Goal: Transaction & Acquisition: Book appointment/travel/reservation

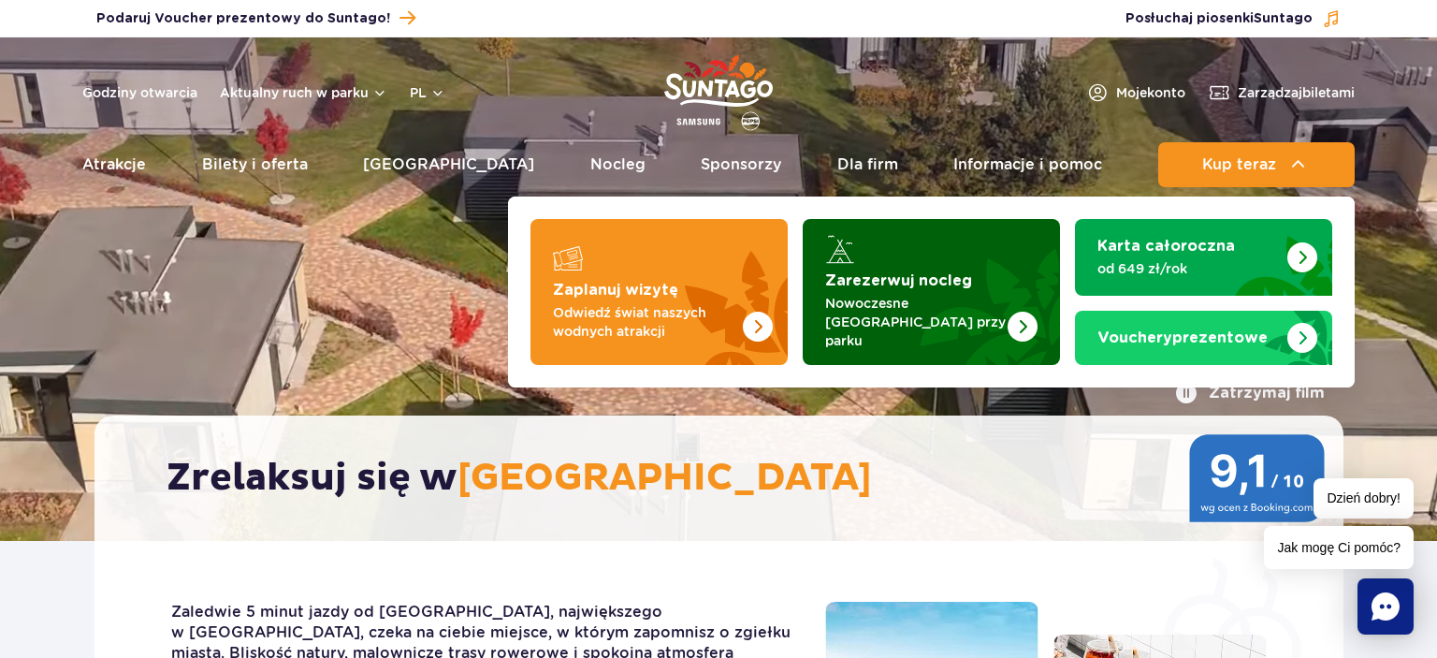
click at [943, 305] on p "Nowoczesne osiedle domków przy parku" at bounding box center [916, 322] width 182 height 56
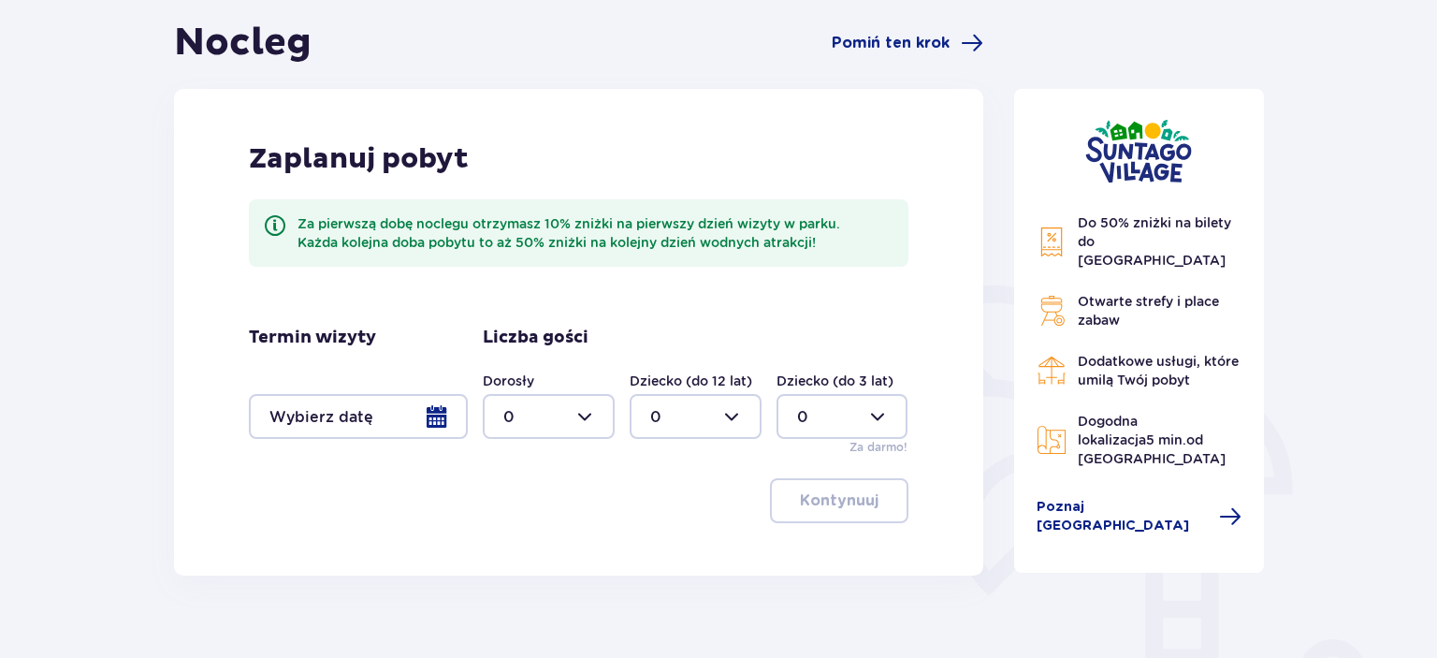
scroll to position [180, 0]
click at [434, 419] on div at bounding box center [358, 415] width 219 height 45
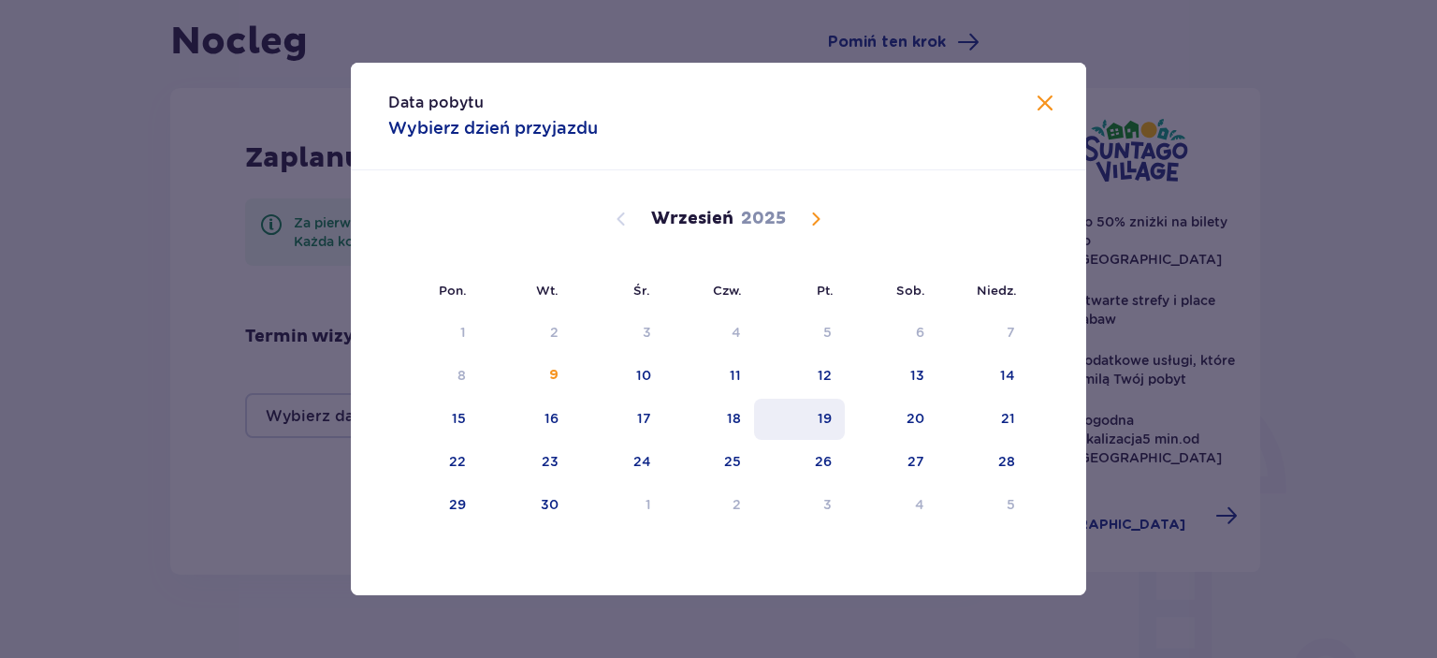
click at [833, 414] on div "19" at bounding box center [799, 419] width 91 height 41
click at [996, 413] on div "21" at bounding box center [983, 419] width 91 height 41
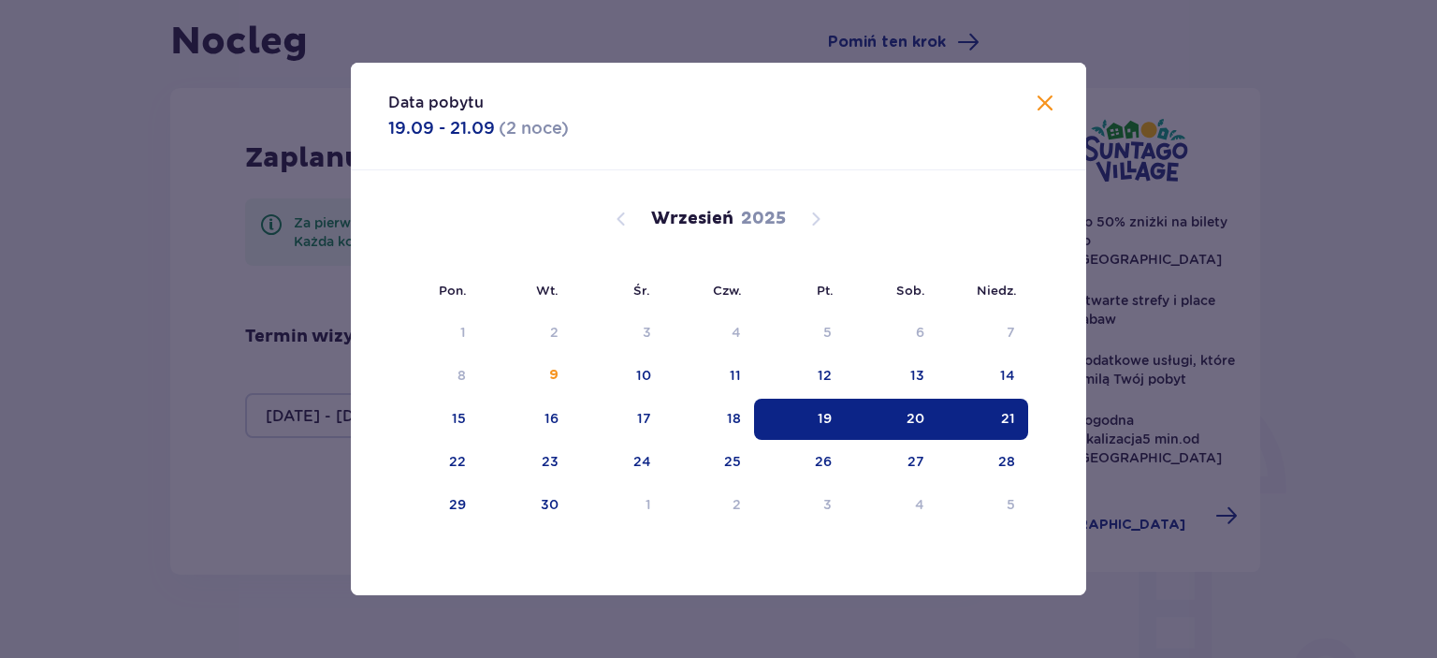
type input "19.09.25 - 21.09.25"
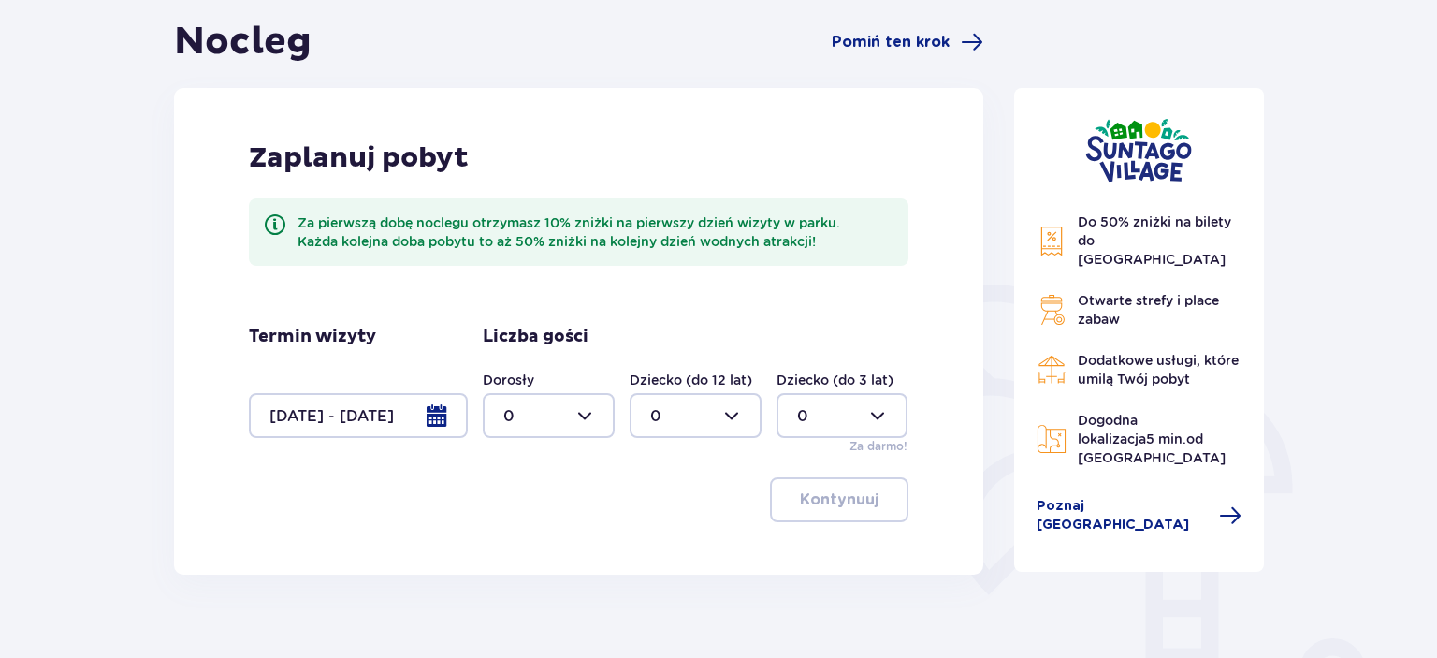
click at [604, 412] on div at bounding box center [549, 415] width 132 height 45
click at [552, 490] on span "0" at bounding box center [549, 472] width 128 height 39
click at [670, 422] on div at bounding box center [696, 415] width 132 height 45
click at [658, 508] on div "1" at bounding box center [695, 512] width 91 height 21
type input "1"
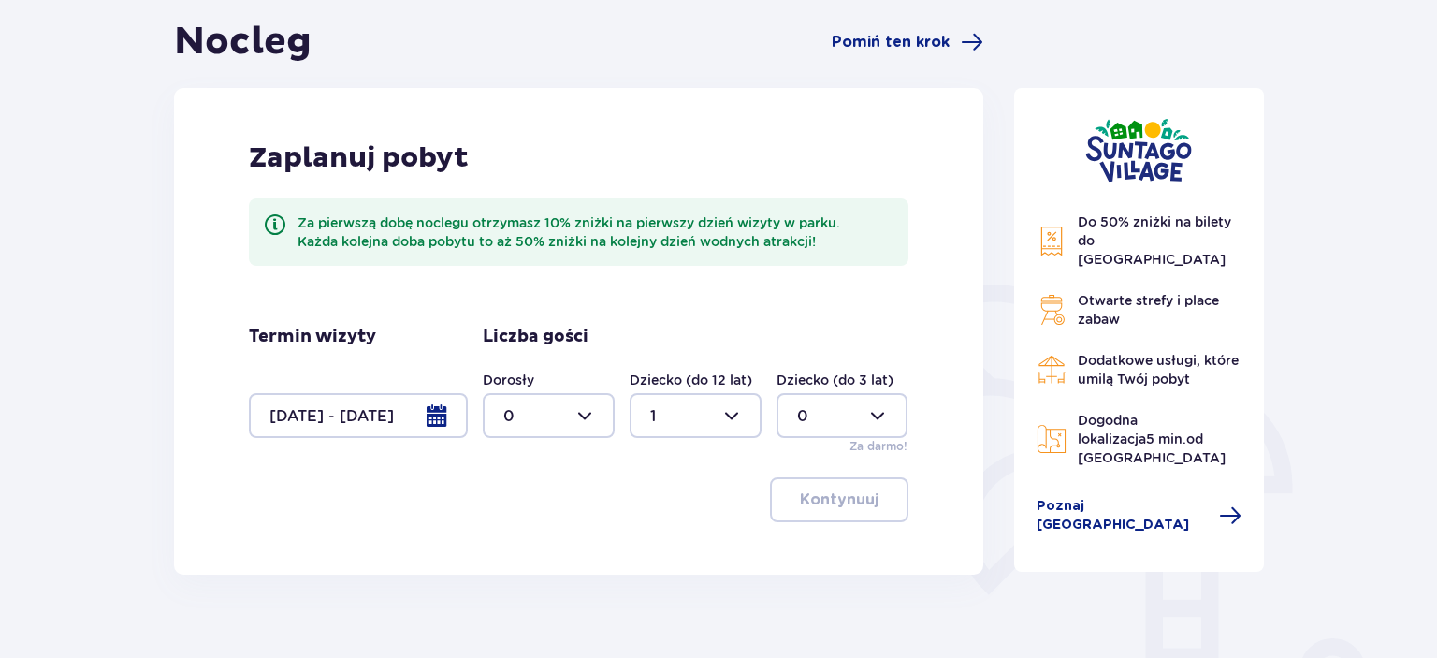
click at [571, 415] on div at bounding box center [549, 415] width 132 height 45
click at [505, 512] on p "1" at bounding box center [506, 512] width 6 height 21
type input "1"
click at [833, 506] on p "Kontynuuj" at bounding box center [839, 499] width 79 height 21
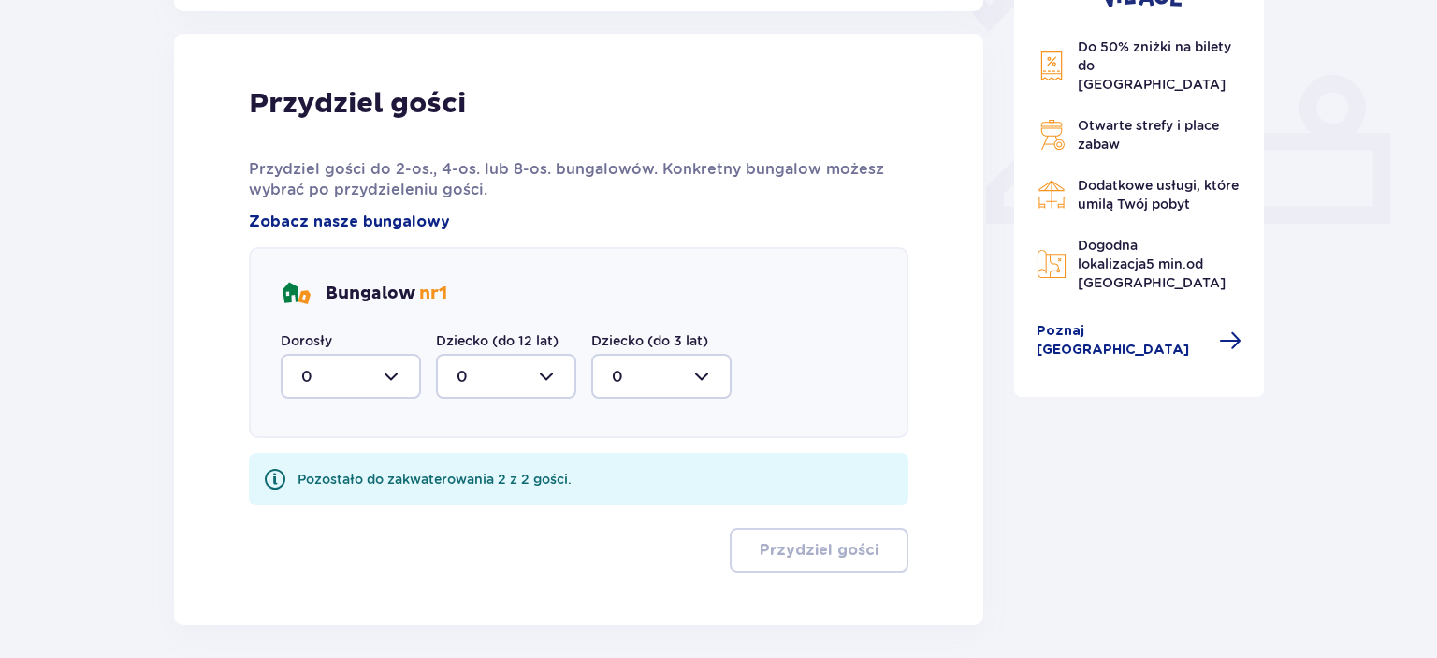
scroll to position [754, 0]
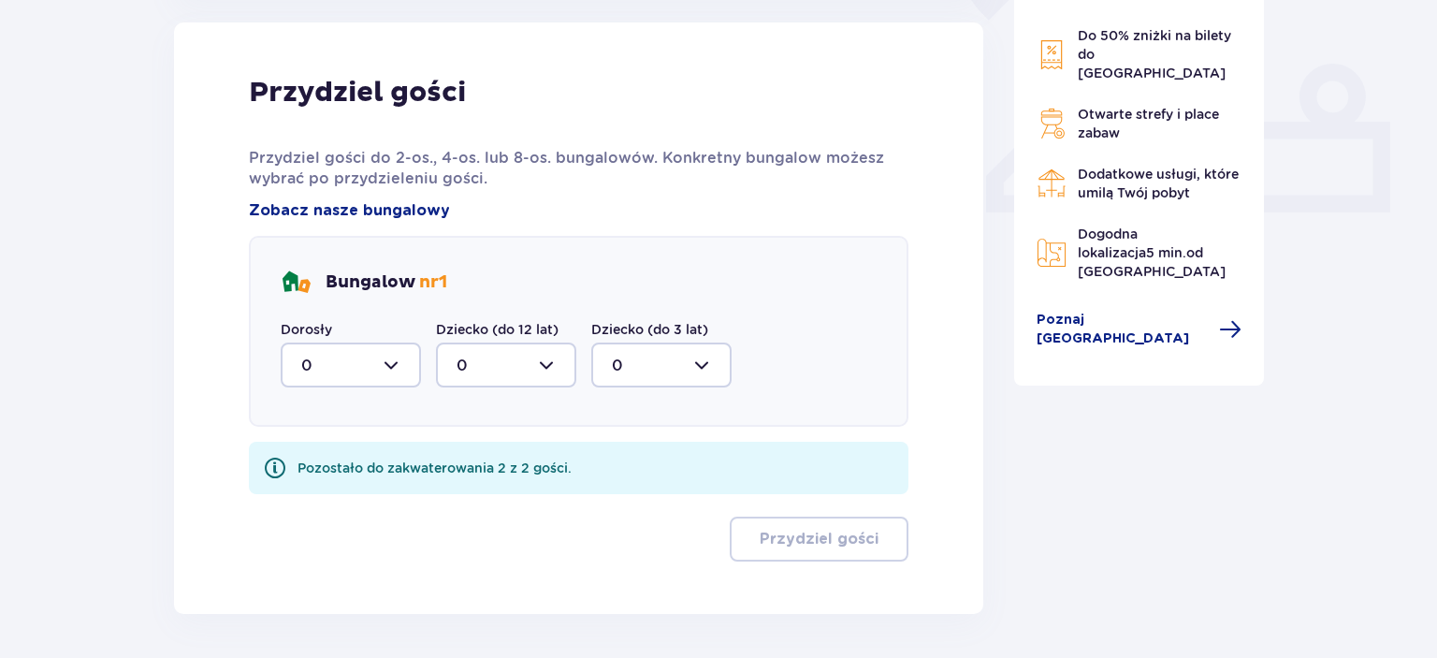
click at [412, 402] on div "Bungalow nr 1 Dorosły 0 Dziecko (do 12 lat) 0 Dziecko (do 3 lat) 0" at bounding box center [579, 331] width 660 height 191
click at [406, 391] on div "Bungalow nr 1 Dorosły 0 Dziecko (do 12 lat) 0 Dziecko (do 3 lat) 0" at bounding box center [579, 331] width 660 height 191
click at [348, 339] on div "Dorosły 0" at bounding box center [351, 353] width 140 height 67
click at [341, 359] on div at bounding box center [351, 364] width 140 height 45
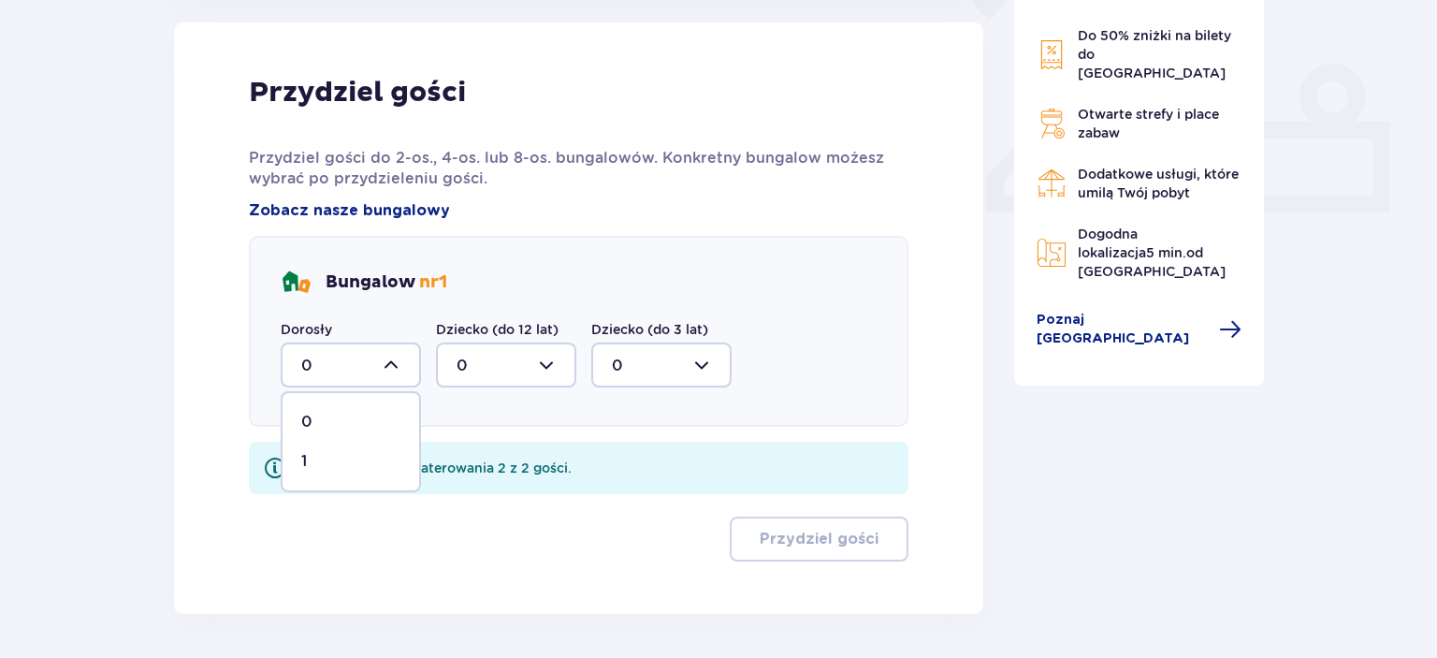
click at [333, 449] on span "1" at bounding box center [351, 461] width 137 height 39
type input "1"
click at [485, 380] on div at bounding box center [506, 364] width 140 height 45
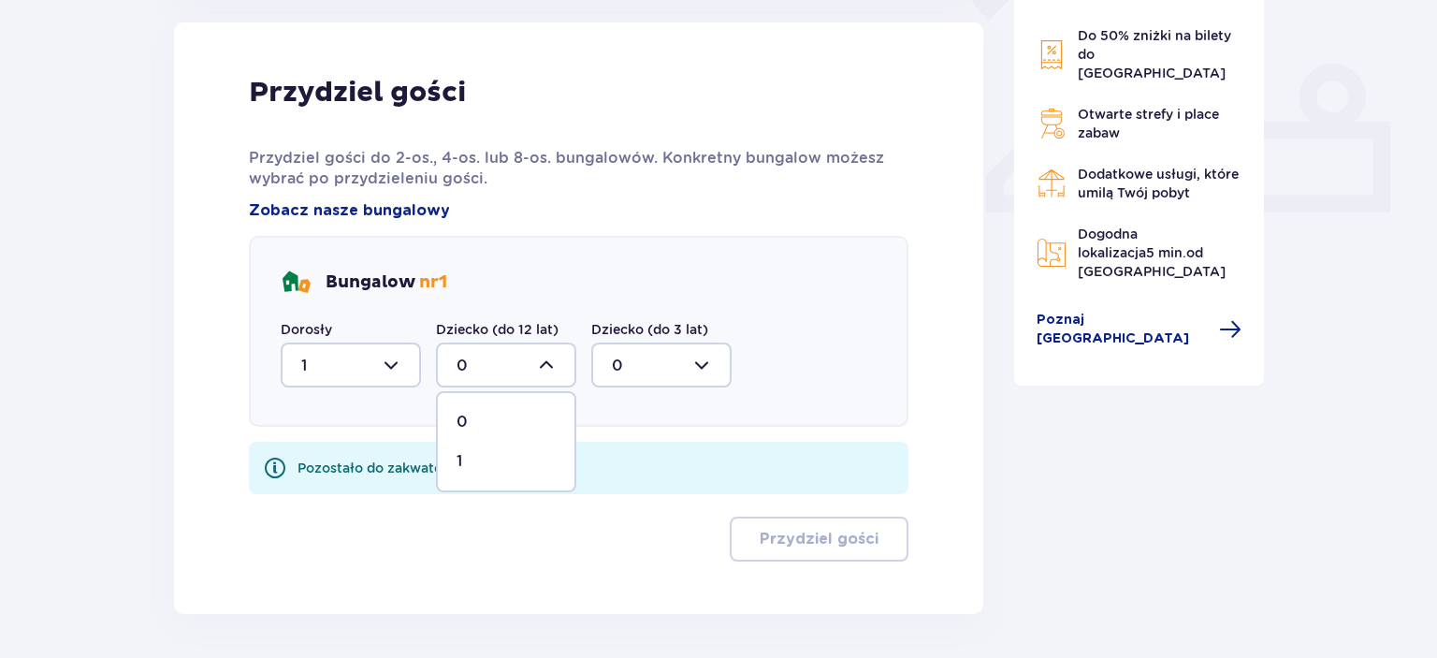
click at [484, 467] on div "1" at bounding box center [506, 461] width 99 height 21
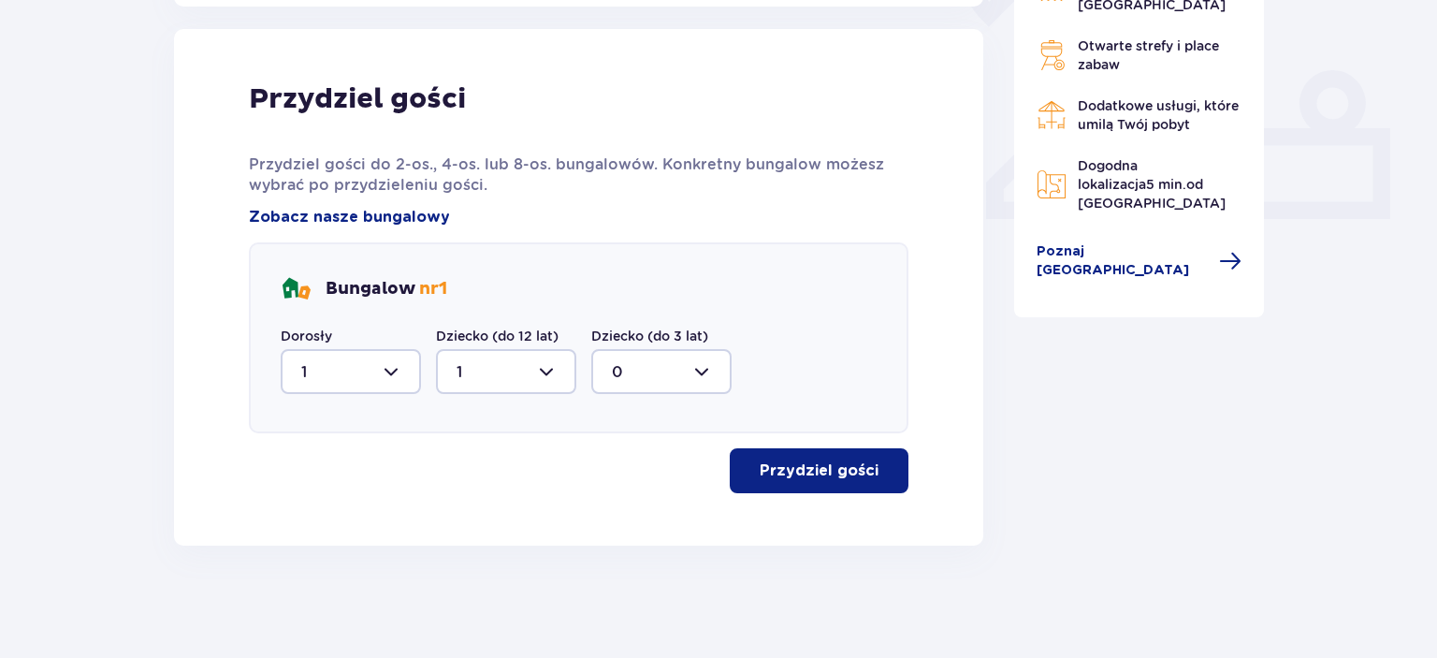
type input "1"
click at [819, 472] on p "Przydziel gości" at bounding box center [819, 471] width 119 height 21
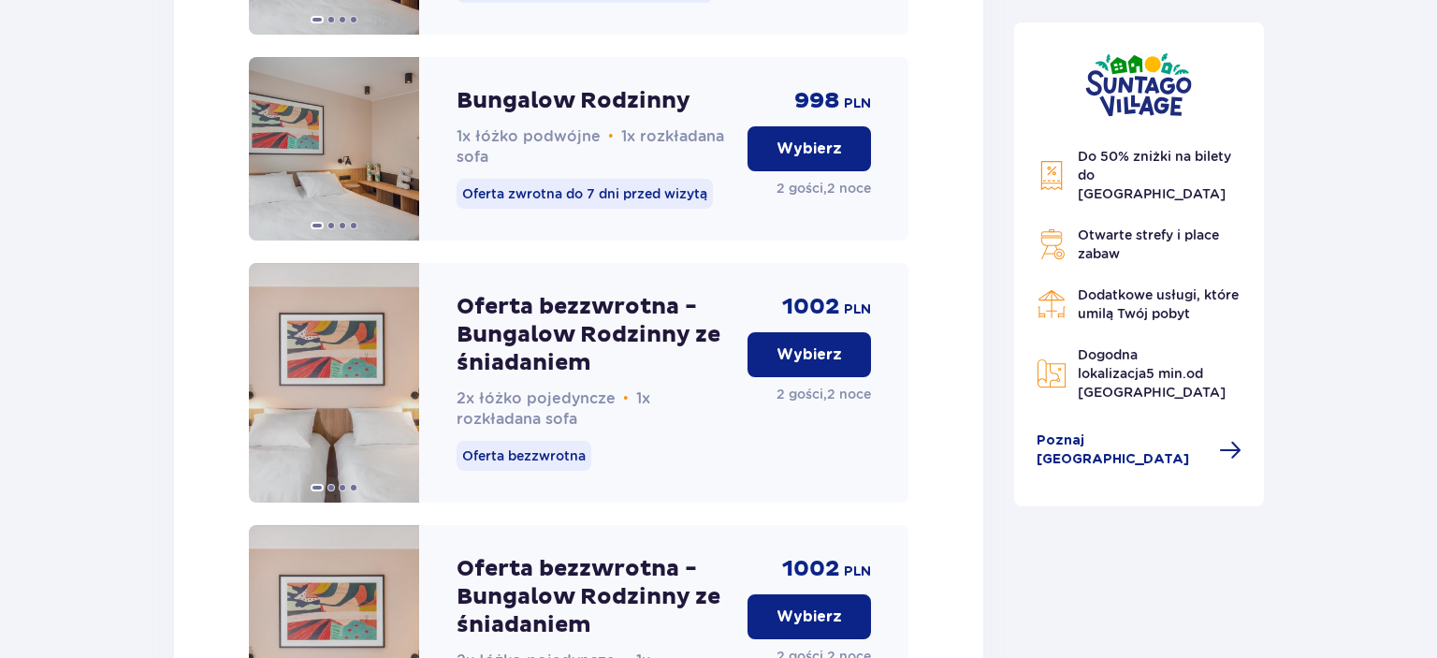
scroll to position [1295, 0]
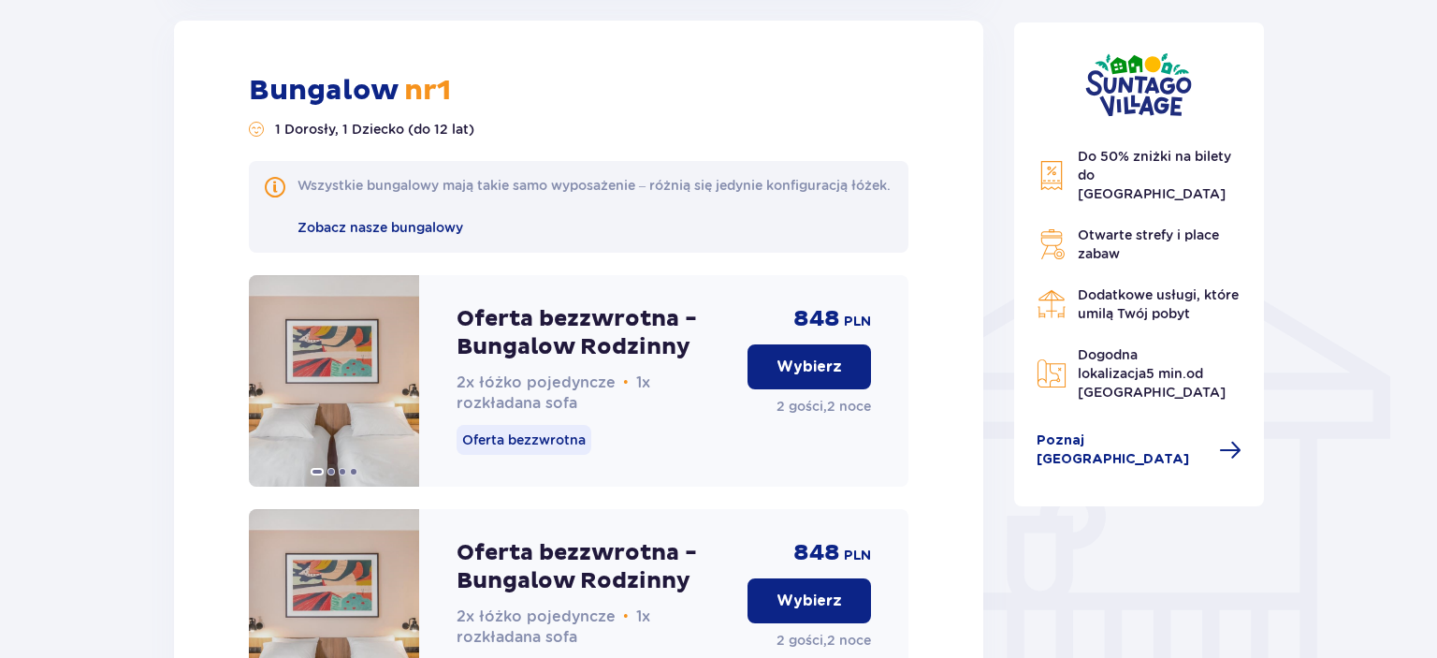
click at [1133, 89] on img at bounding box center [1138, 84] width 107 height 65
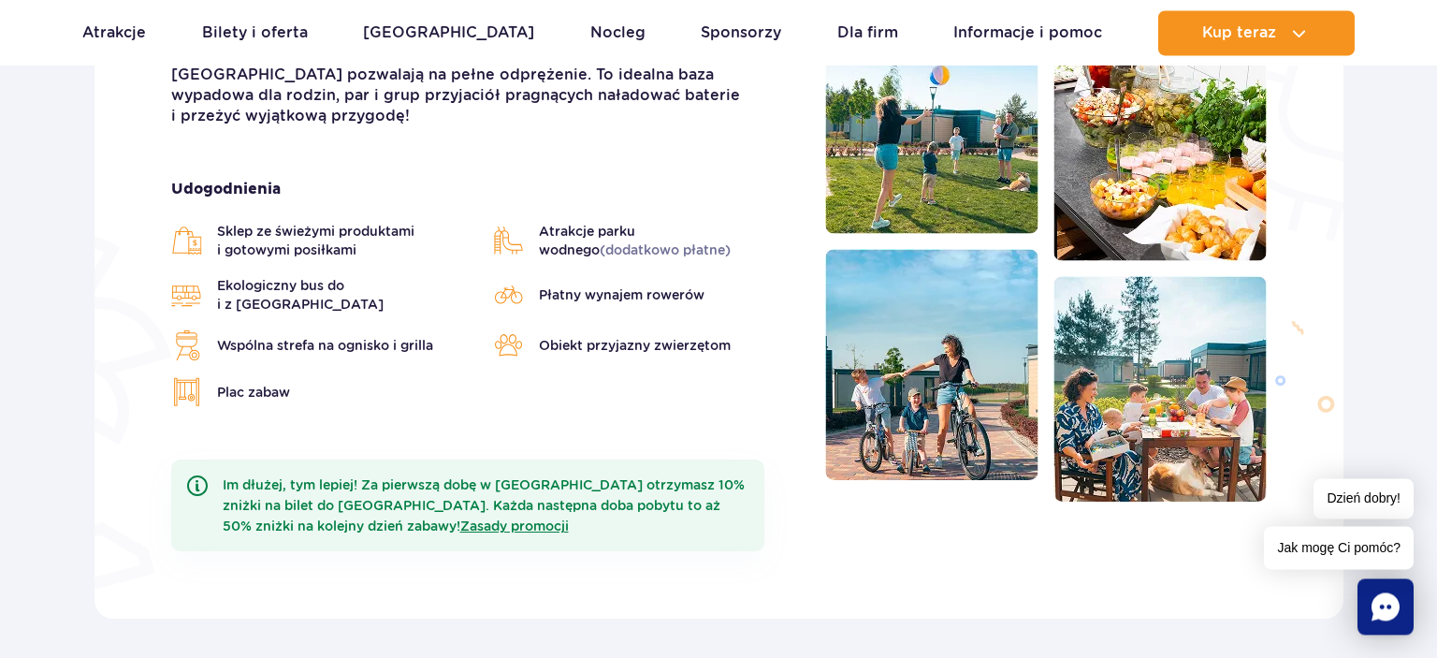
scroll to position [832, 0]
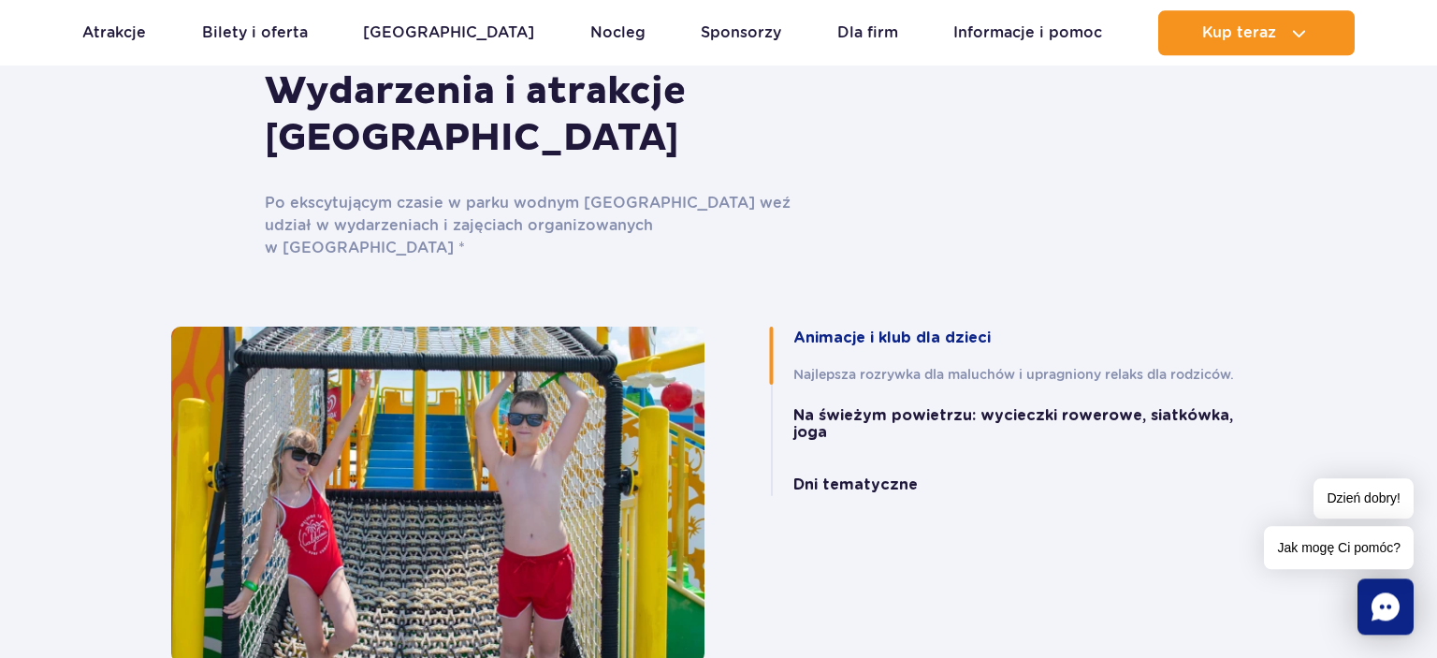
scroll to position [3904, 0]
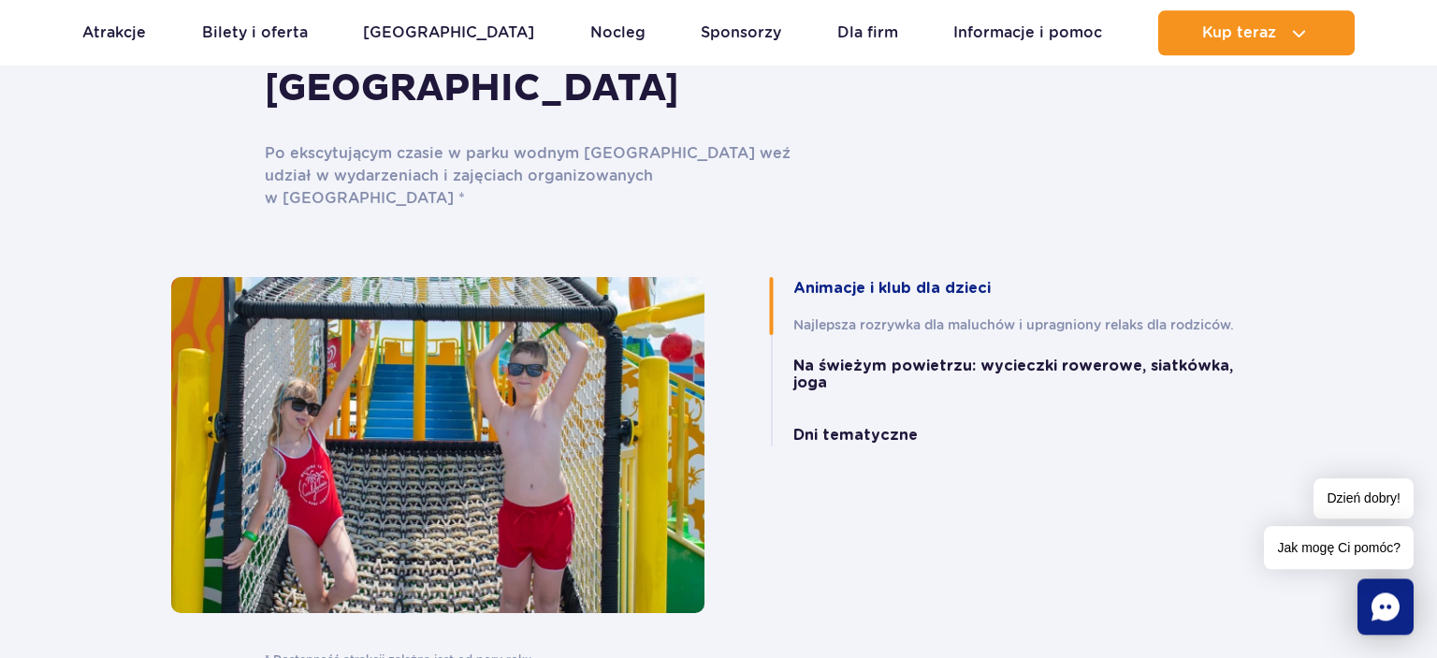
click at [866, 280] on button "Animacje i klub dla dzieci" at bounding box center [891, 288] width 197 height 17
click at [860, 357] on button "Na świeżym powietrzu: wycieczki rowerowe, siatkówka, joga" at bounding box center [1029, 374] width 473 height 35
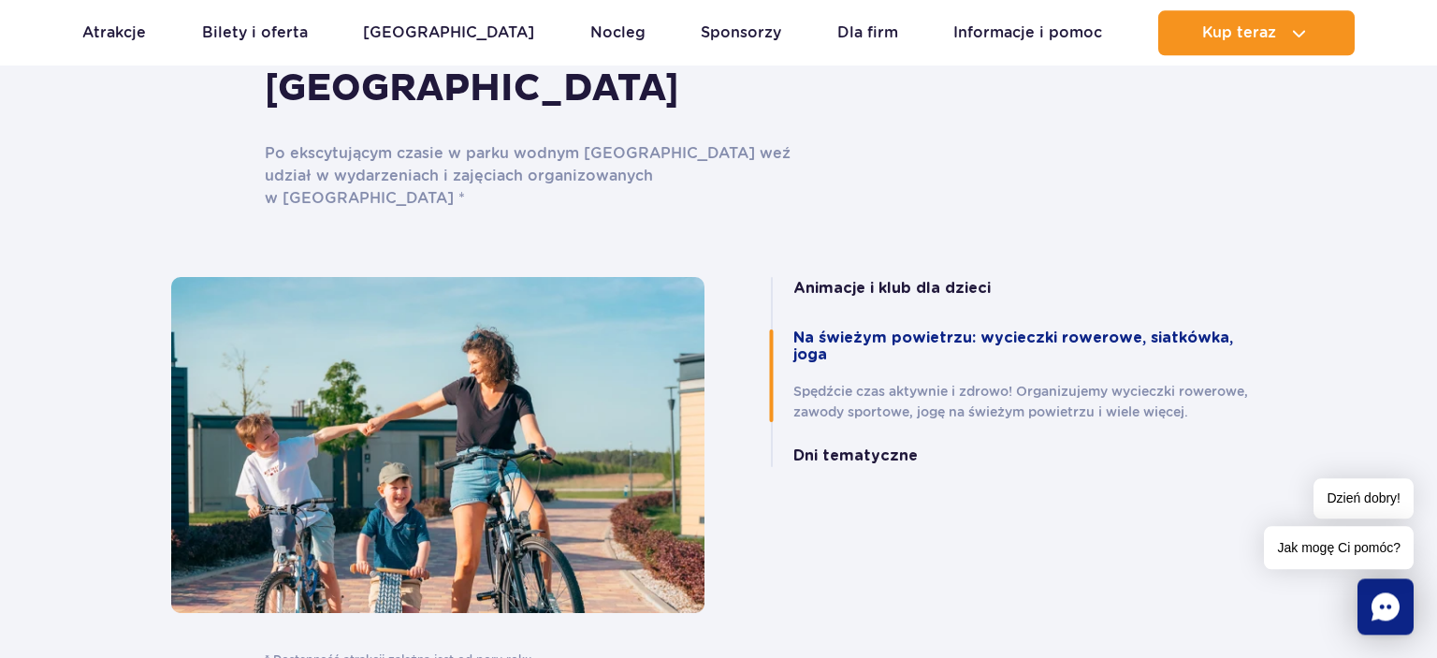
click at [839, 447] on button "Dni tematyczne" at bounding box center [855, 455] width 124 height 17
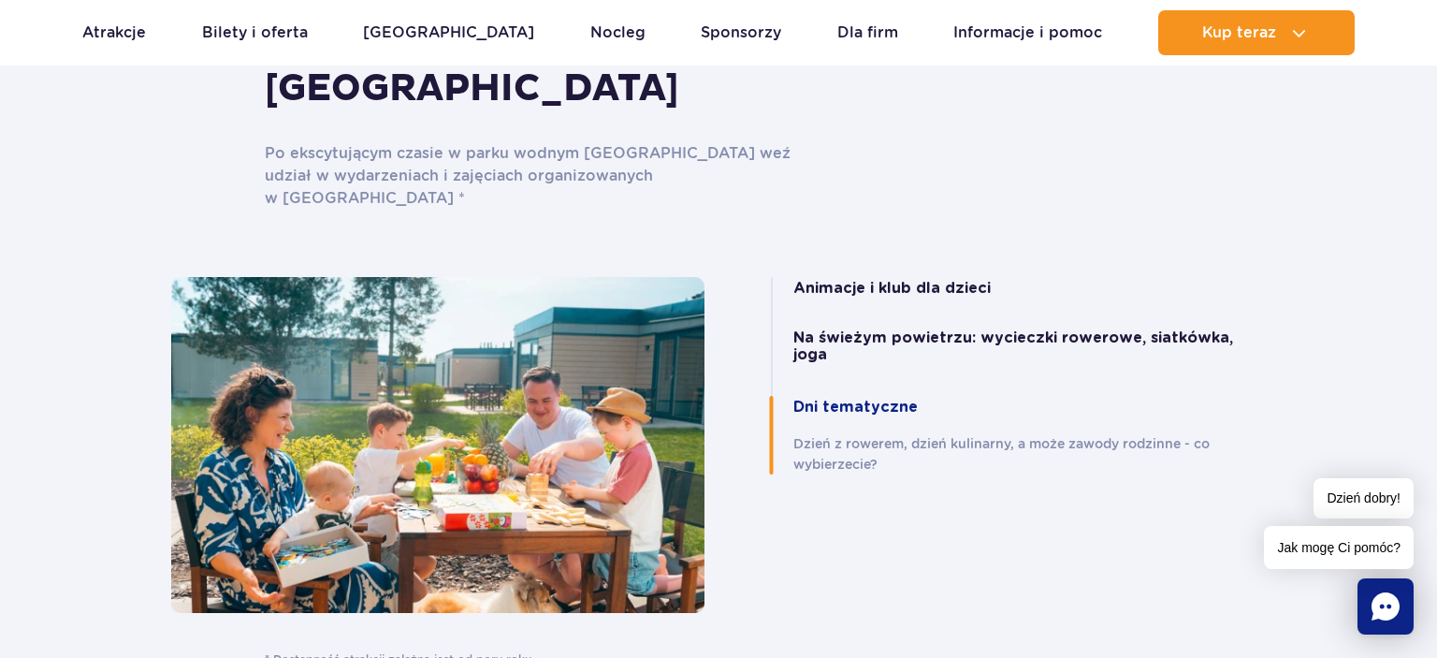
scroll to position [0, 0]
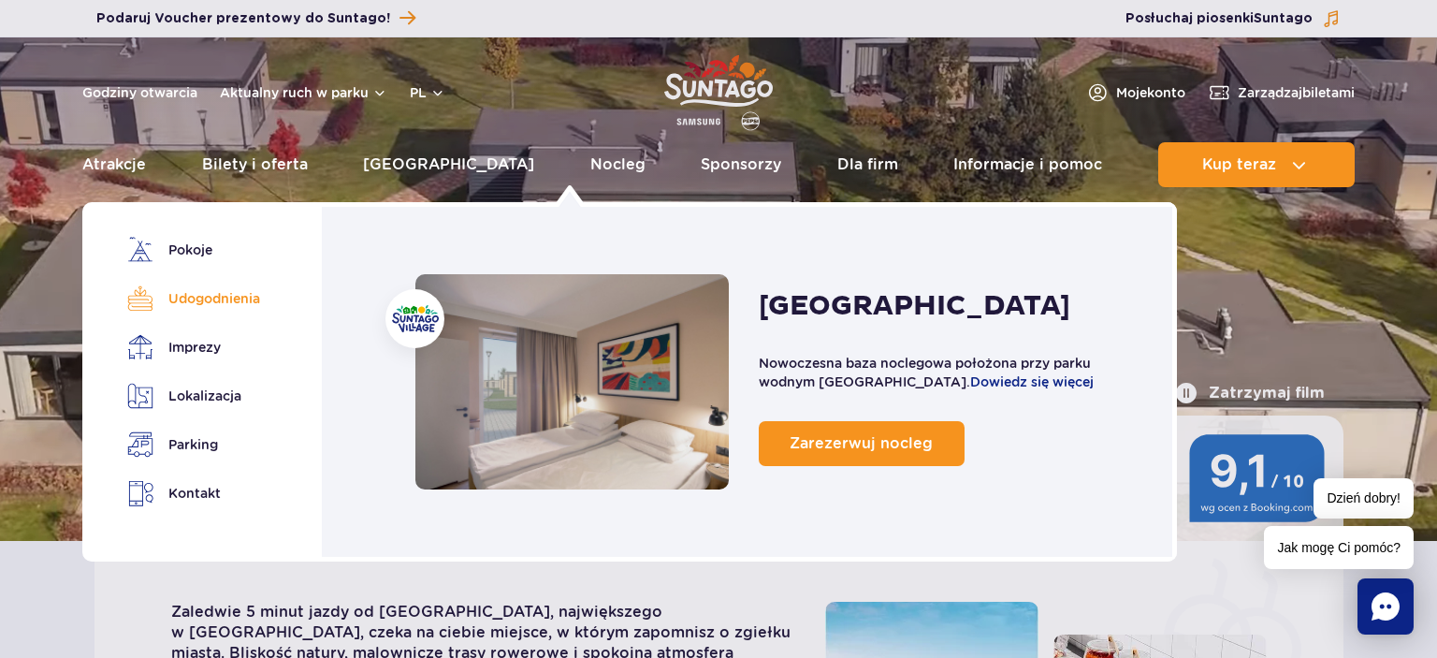
click at [242, 297] on link "Udogodnienia" at bounding box center [190, 298] width 126 height 26
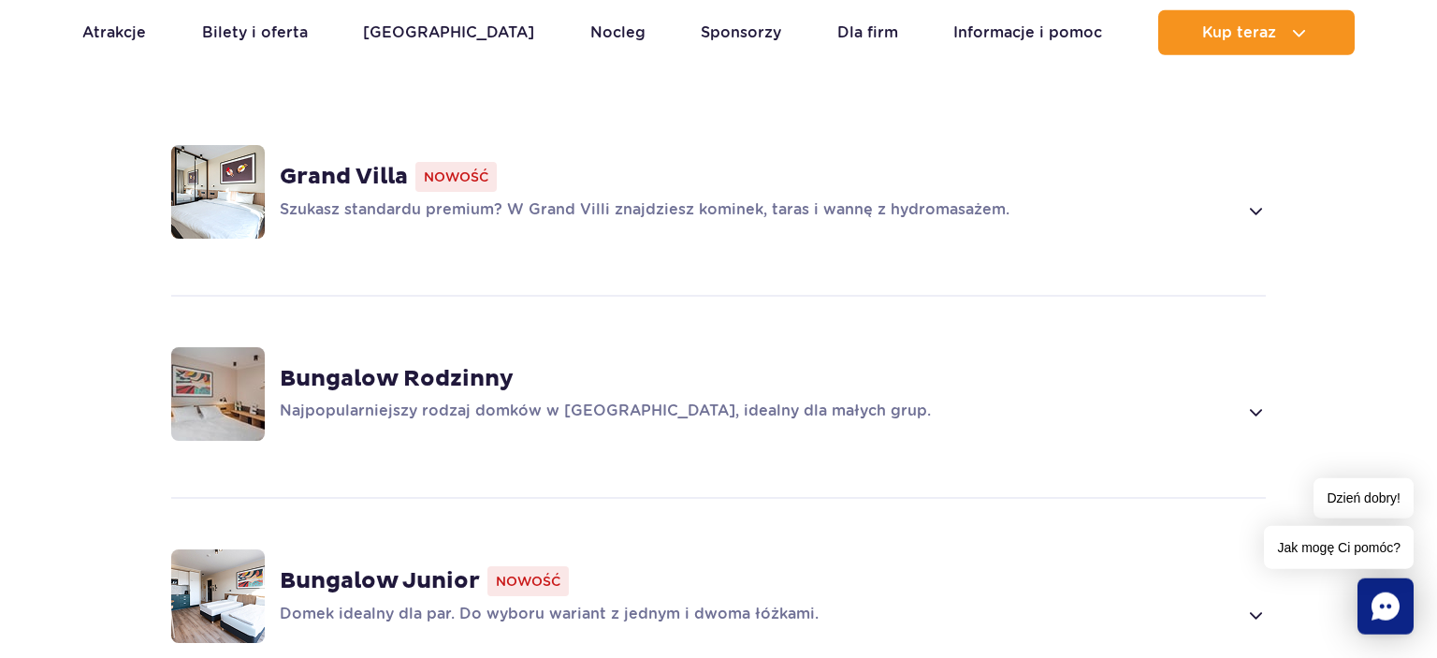
scroll to position [1352, 0]
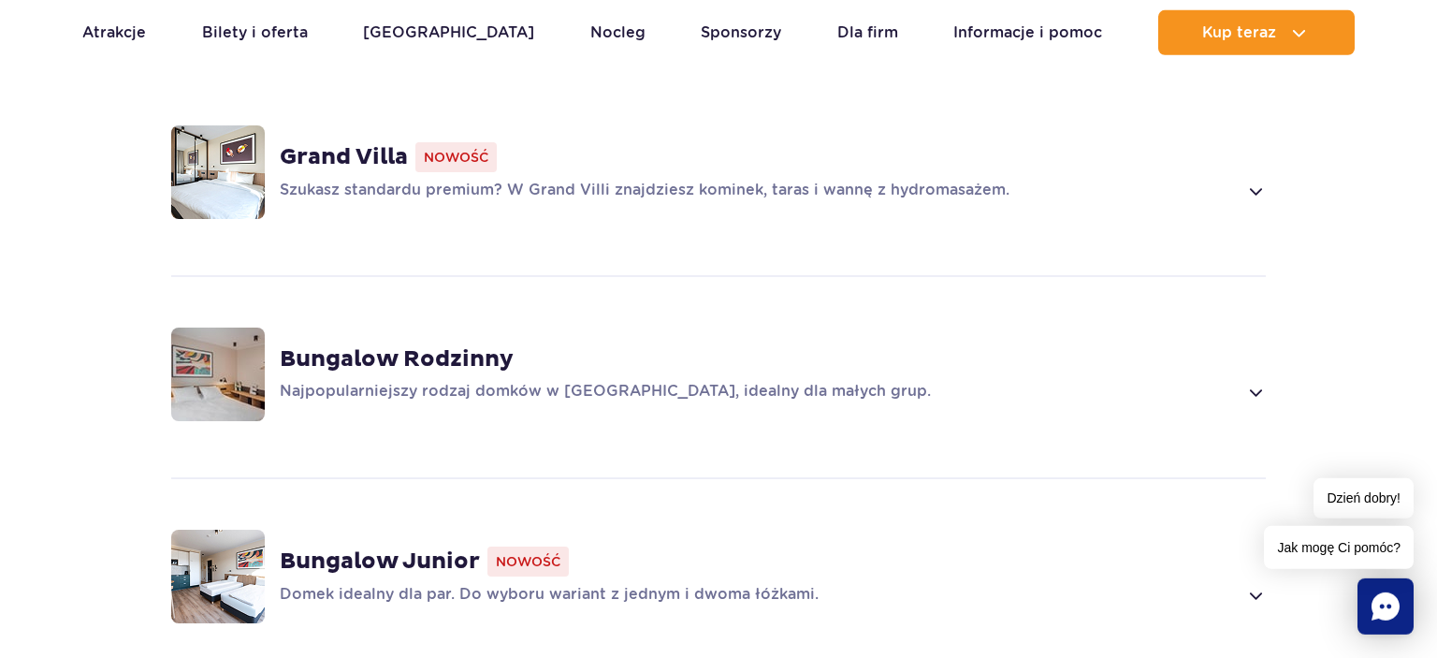
click at [415, 345] on strong "Bungalow Rodzinny" at bounding box center [397, 359] width 234 height 28
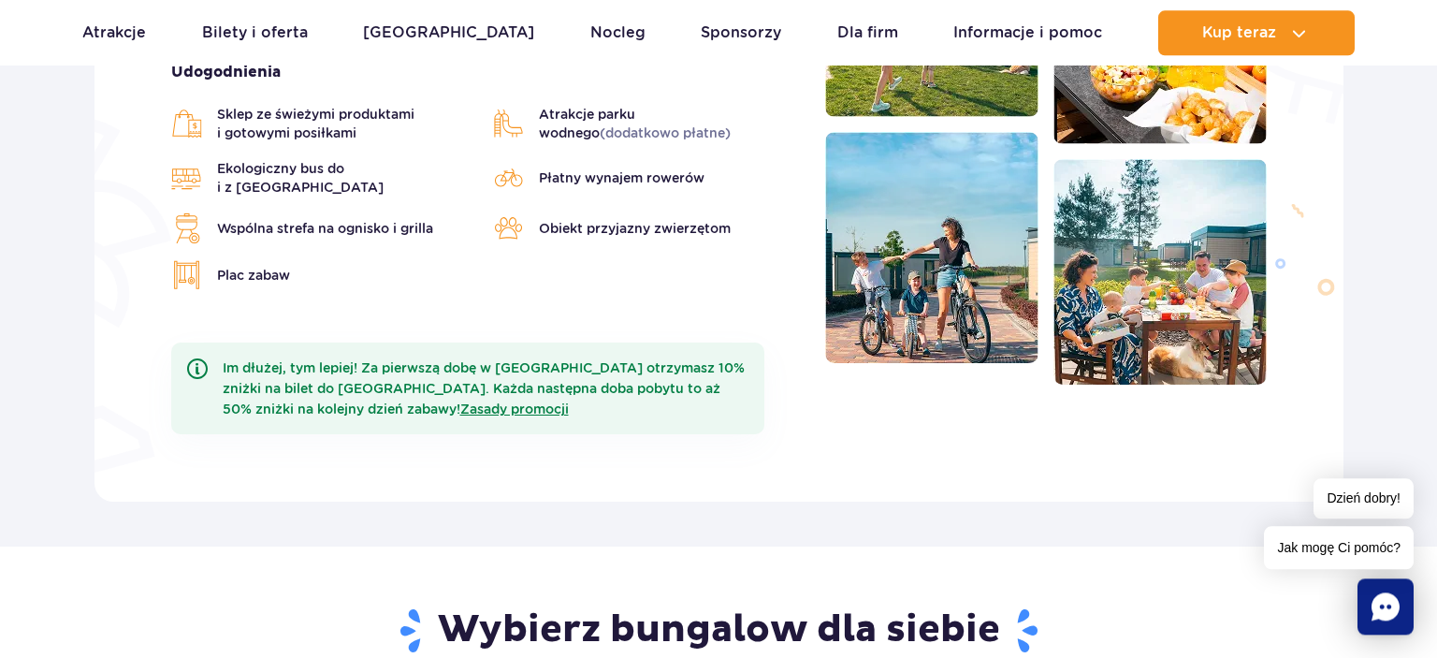
scroll to position [705, 0]
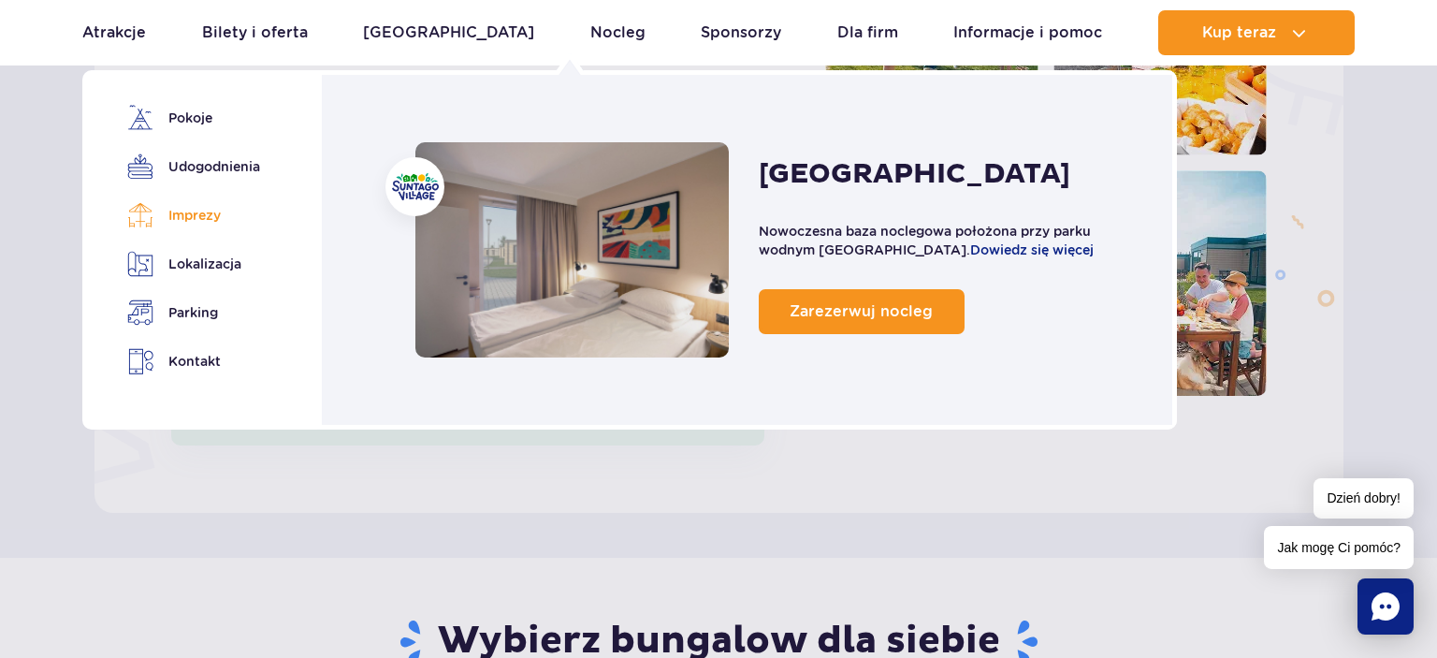
click at [187, 221] on link "Imprezy" at bounding box center [190, 215] width 126 height 26
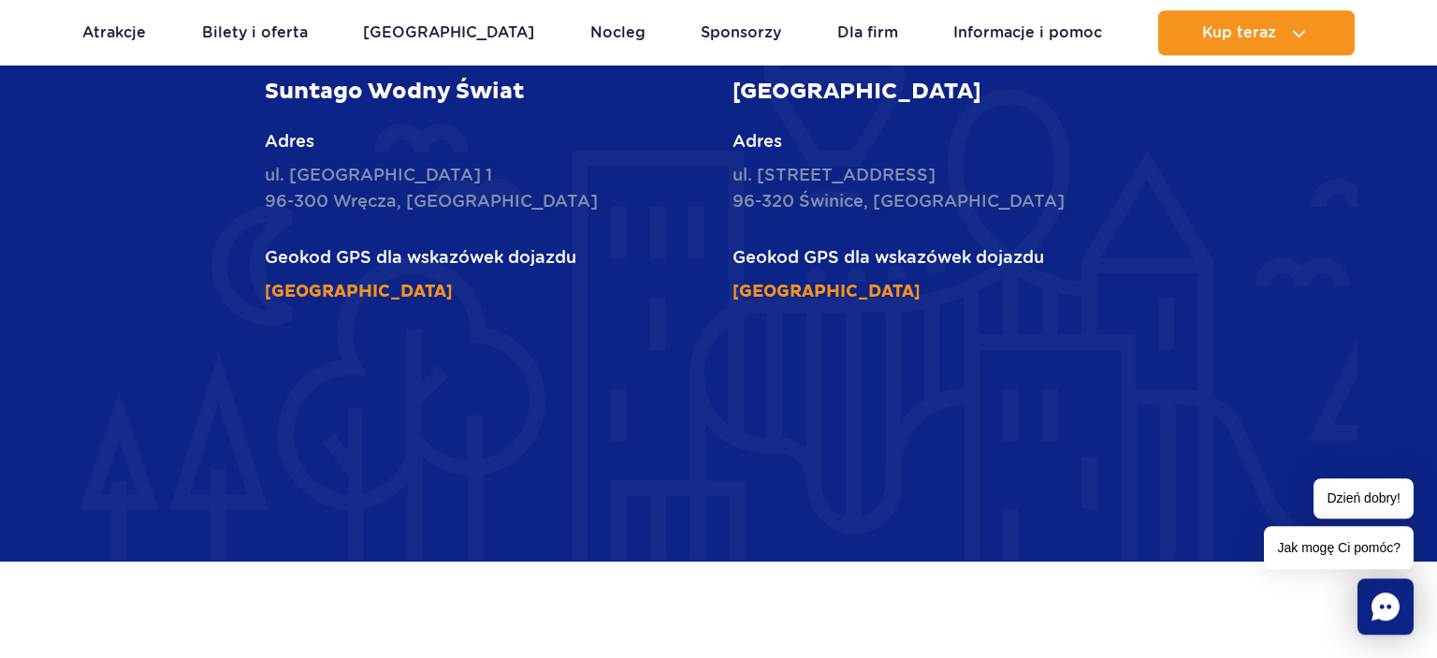
scroll to position [6000, 0]
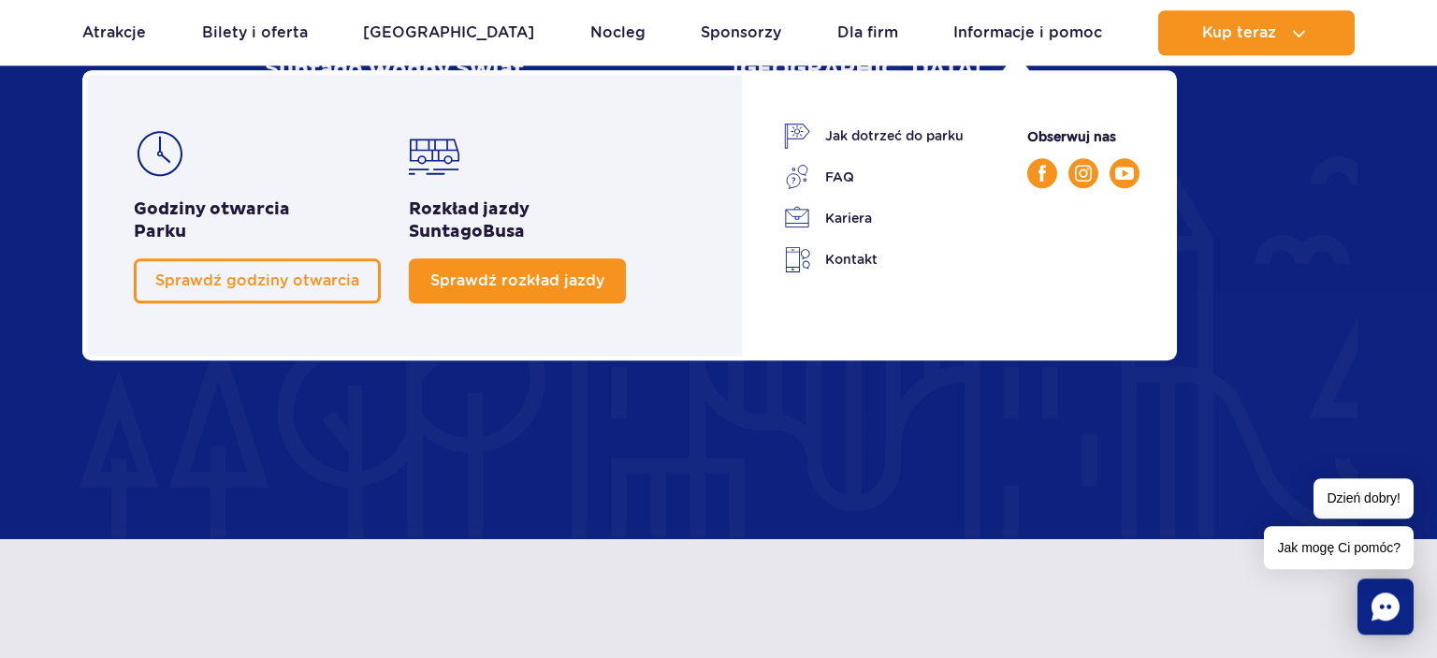
click at [587, 290] on link "Sprawdź rozkład jazdy" at bounding box center [517, 280] width 217 height 45
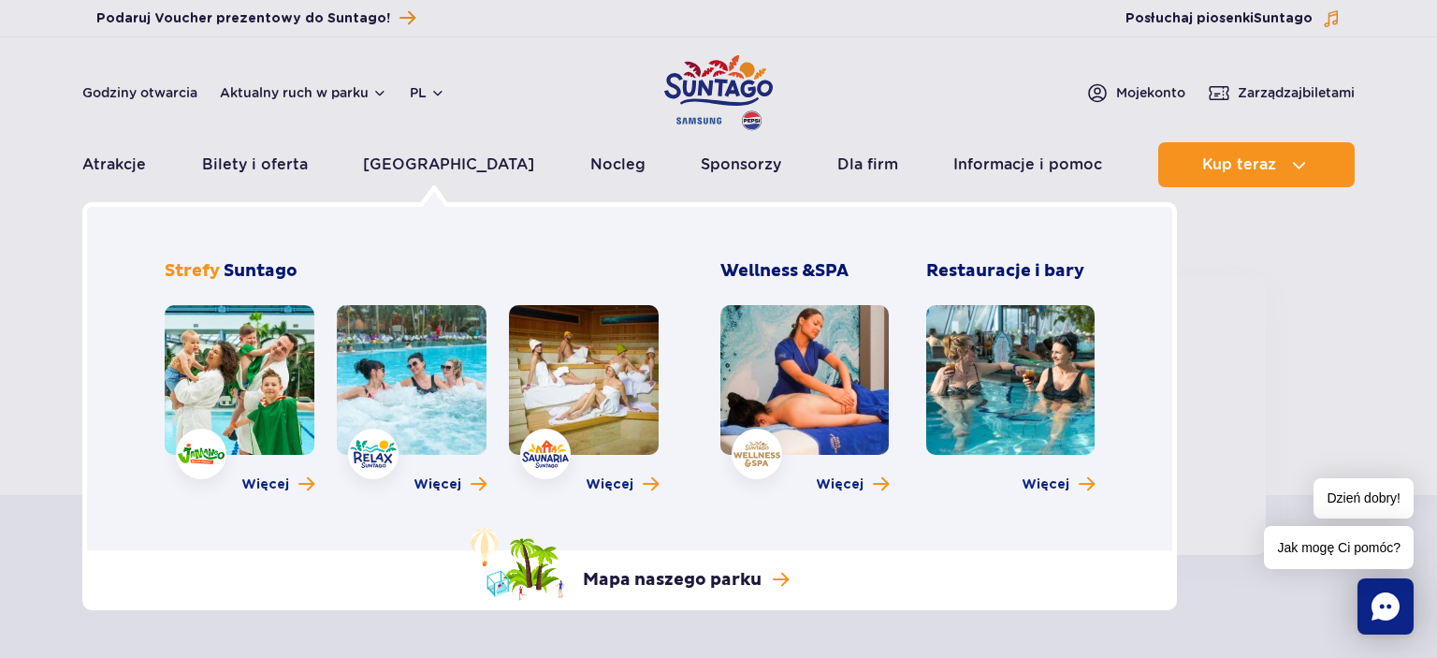
click at [271, 336] on link at bounding box center [240, 380] width 150 height 150
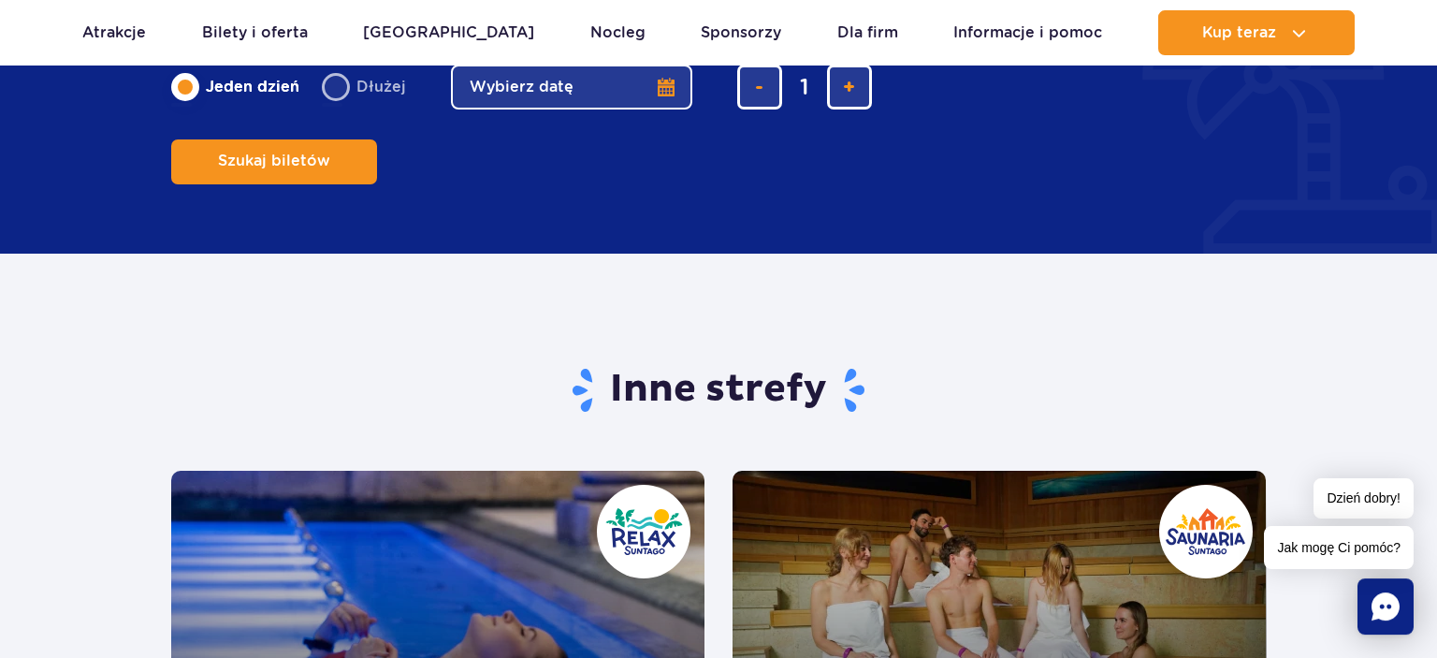
scroll to position [3417, 0]
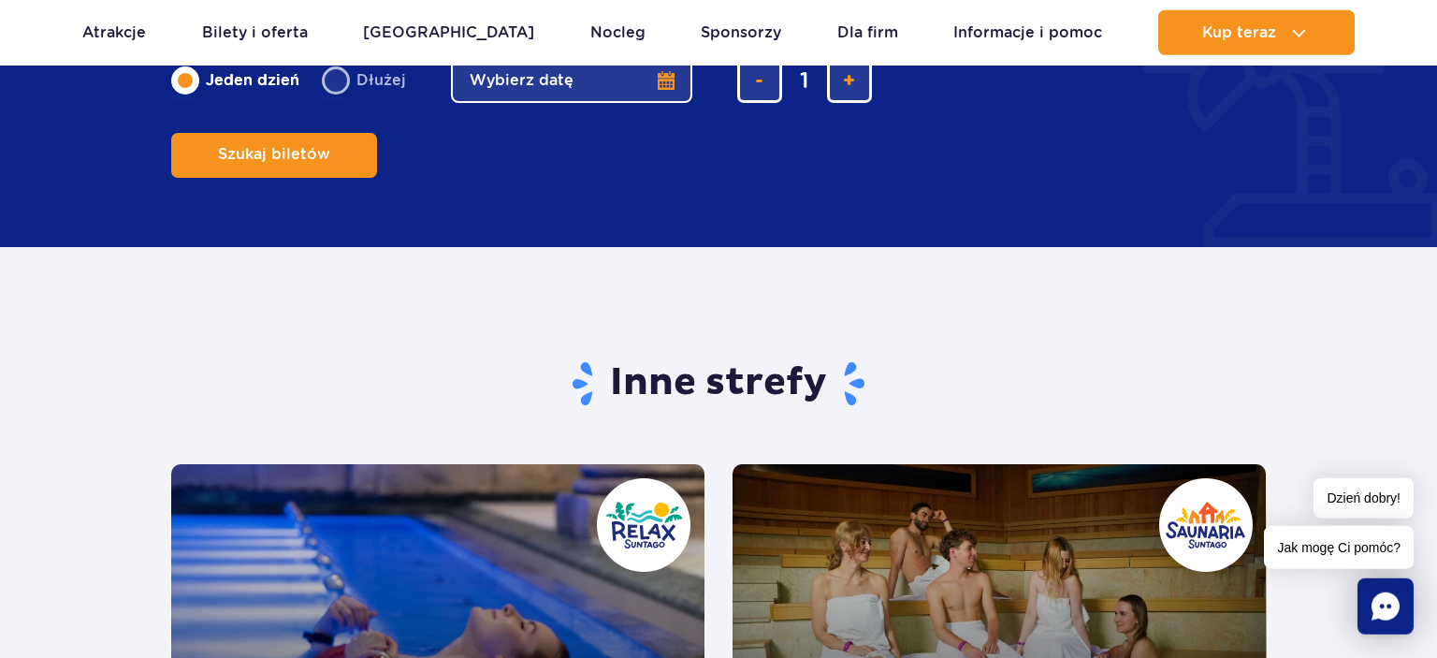
click at [671, 103] on button "Wybierz datę" at bounding box center [571, 80] width 241 height 45
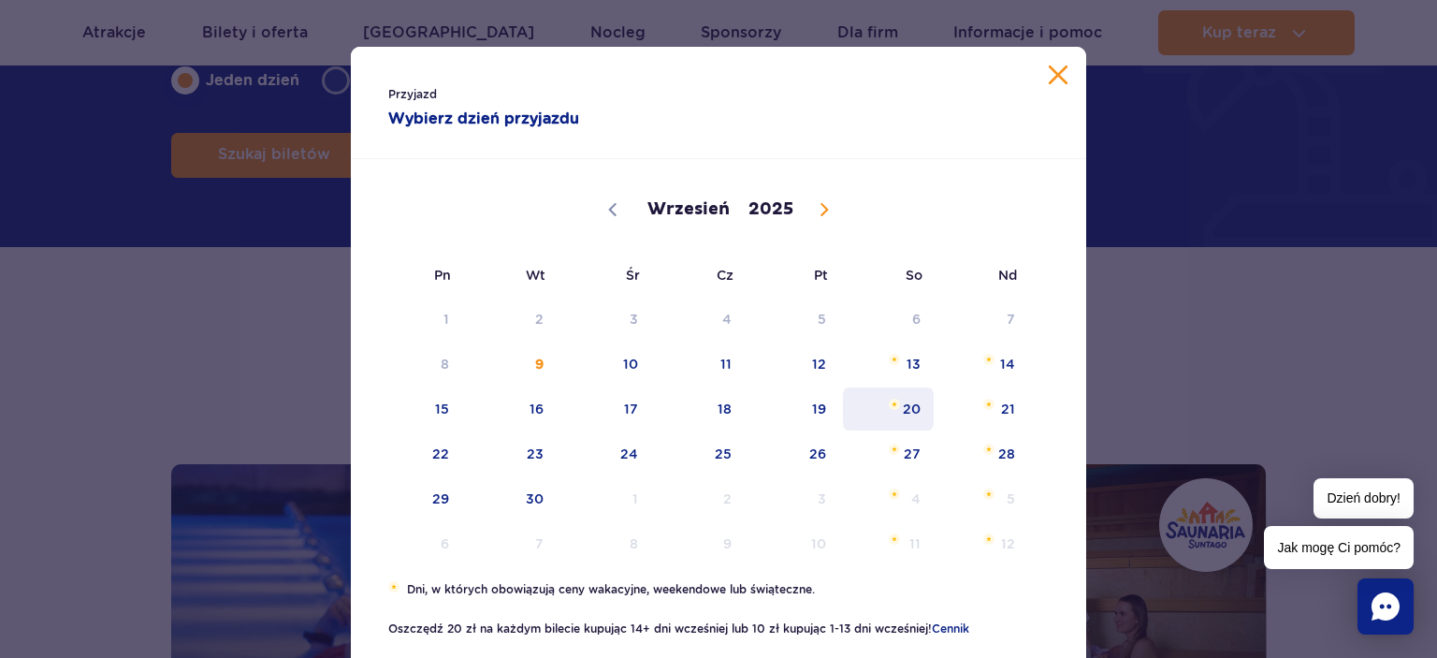
click at [899, 415] on span "20" at bounding box center [888, 408] width 95 height 43
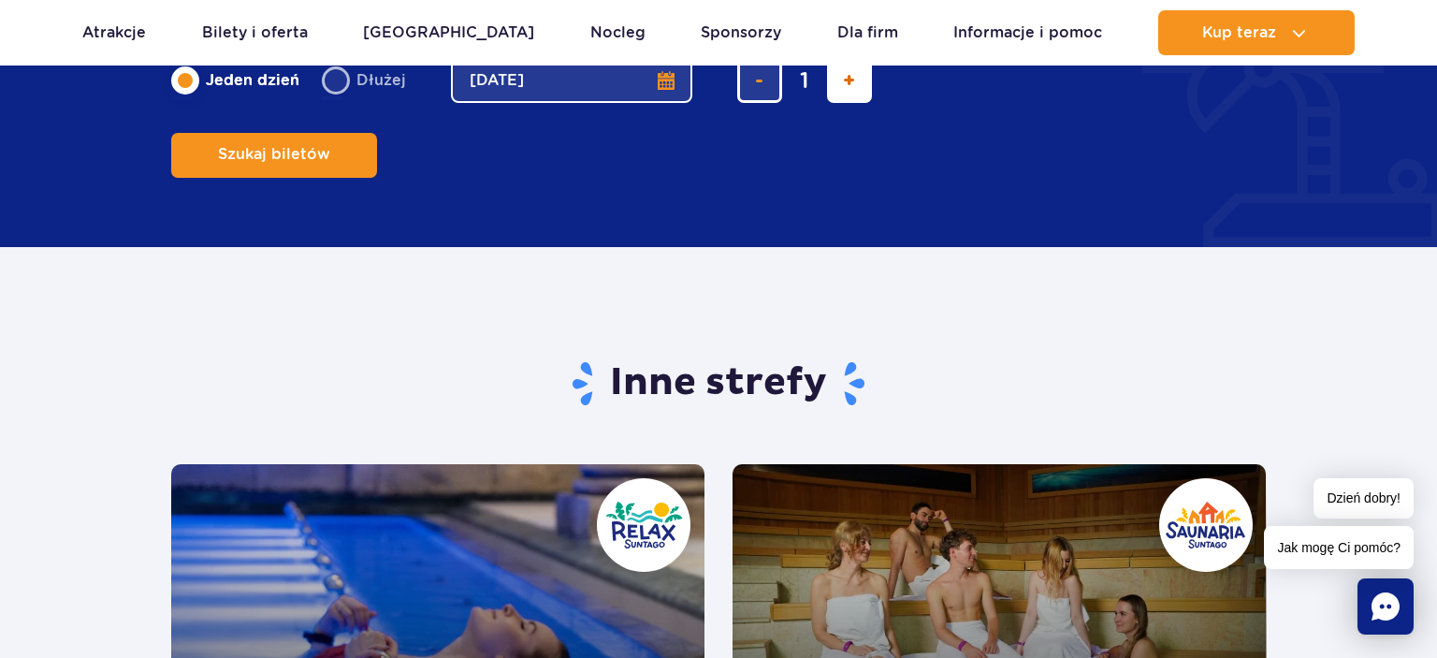
click at [843, 80] on span "dodaj bilet" at bounding box center [849, 80] width 12 height 0
type input "2"
click at [323, 146] on span "Szukaj biletów" at bounding box center [267, 154] width 112 height 17
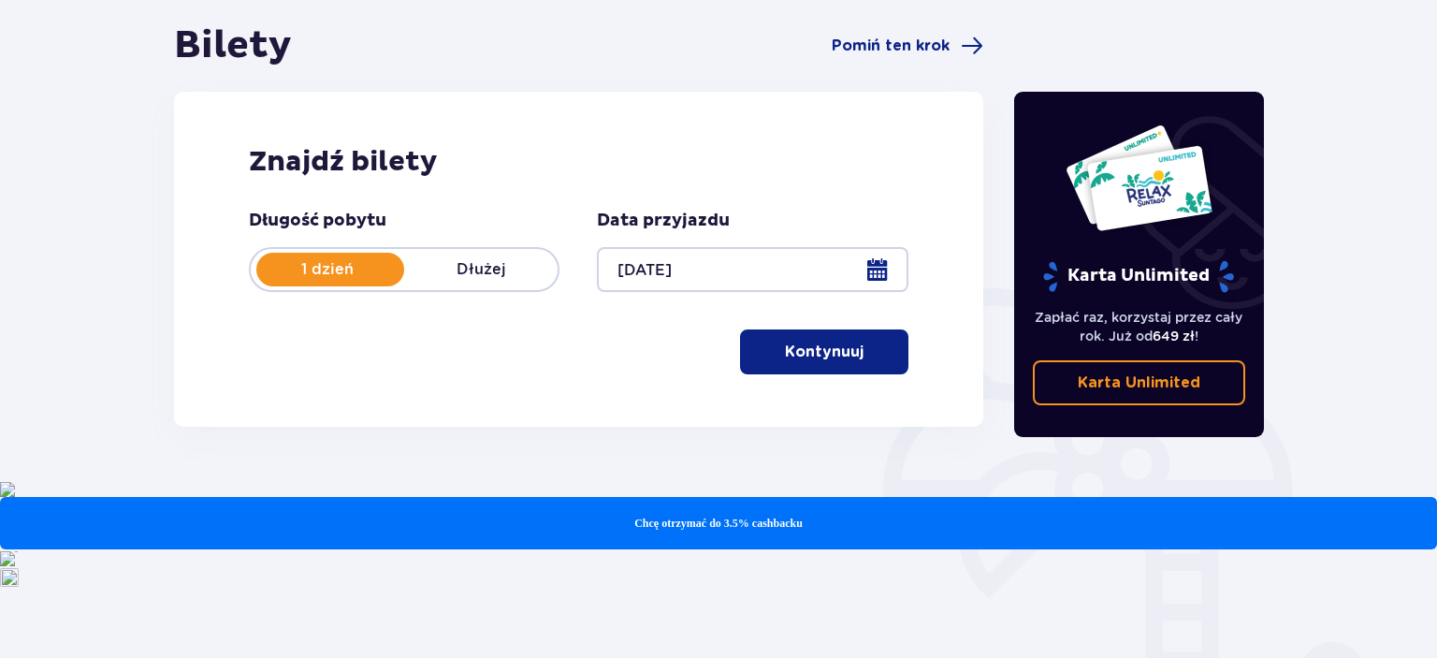
scroll to position [182, 0]
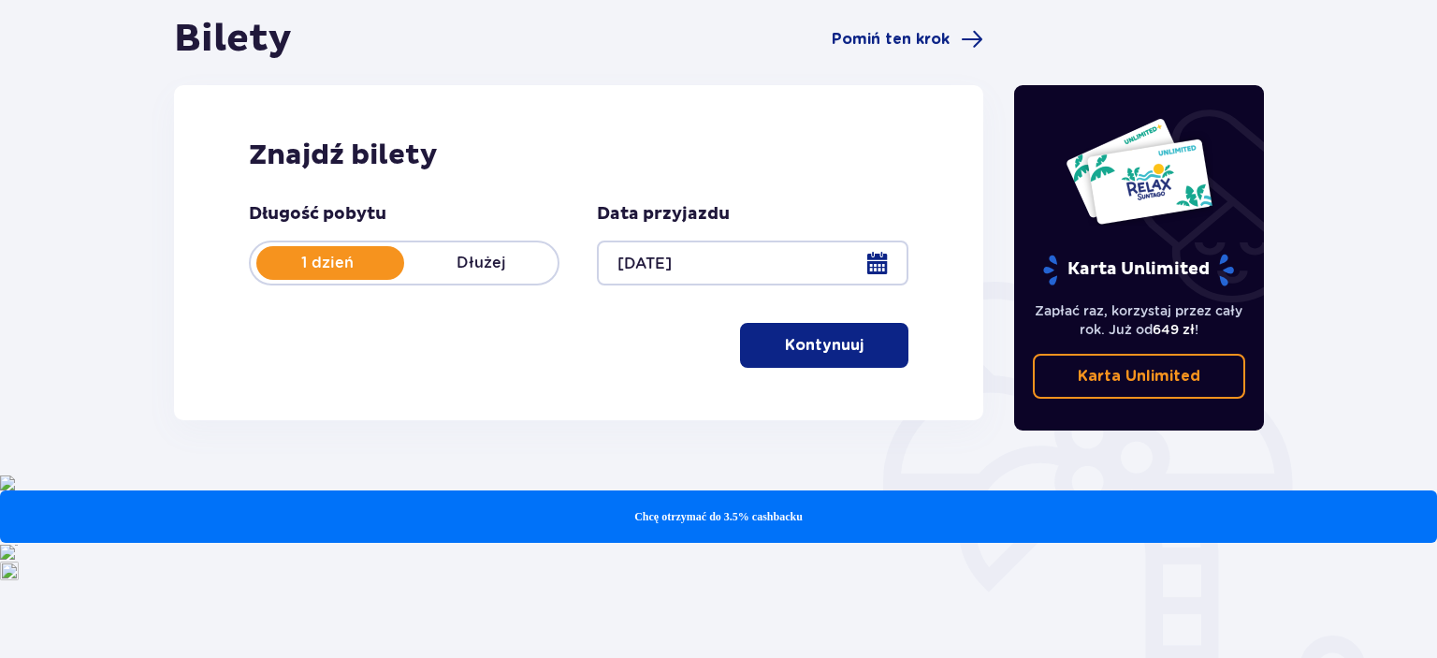
click at [836, 354] on p "Kontynuuj" at bounding box center [824, 345] width 79 height 21
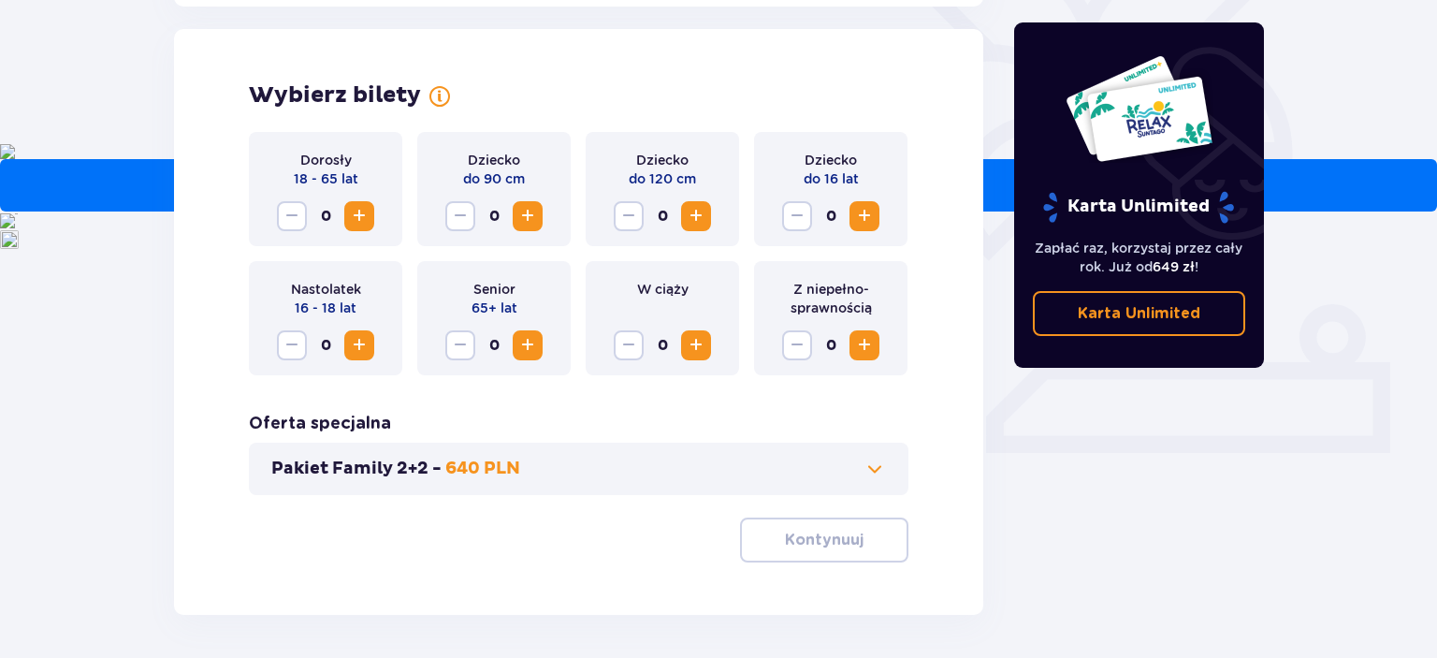
scroll to position [520, 0]
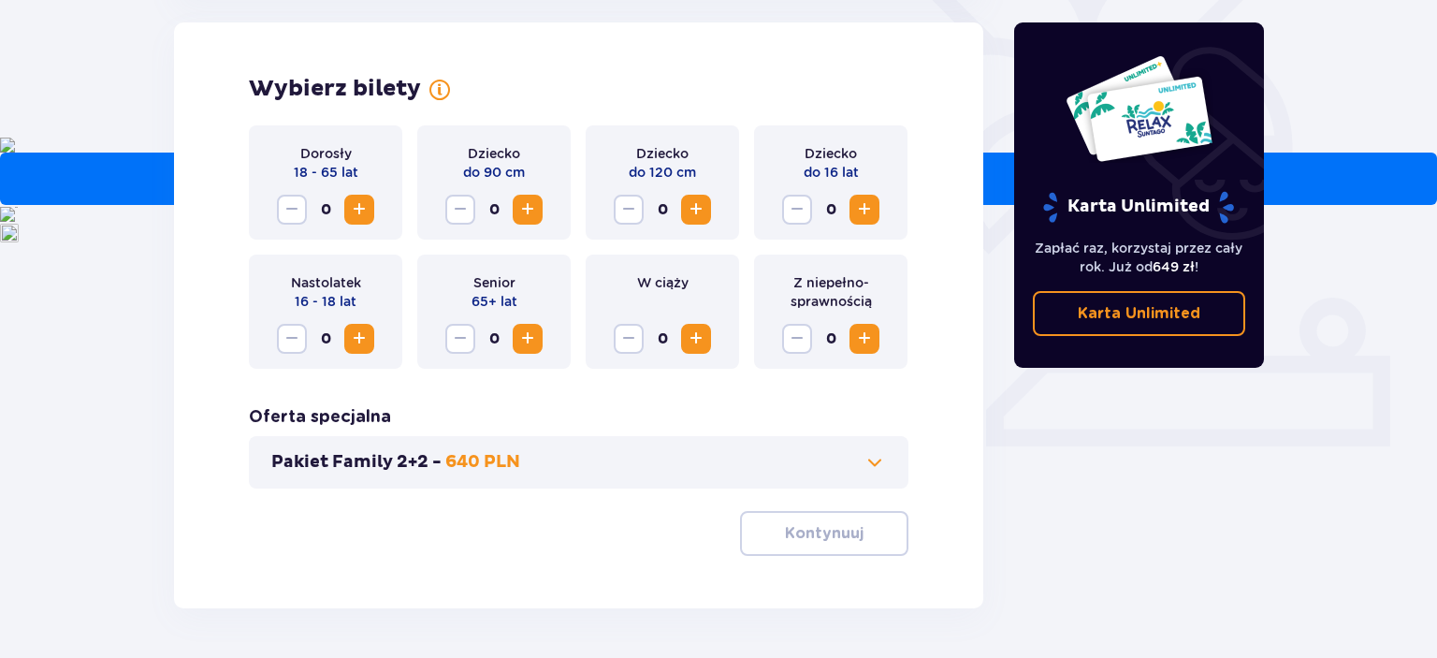
click at [357, 215] on span "Increase" at bounding box center [359, 209] width 22 height 22
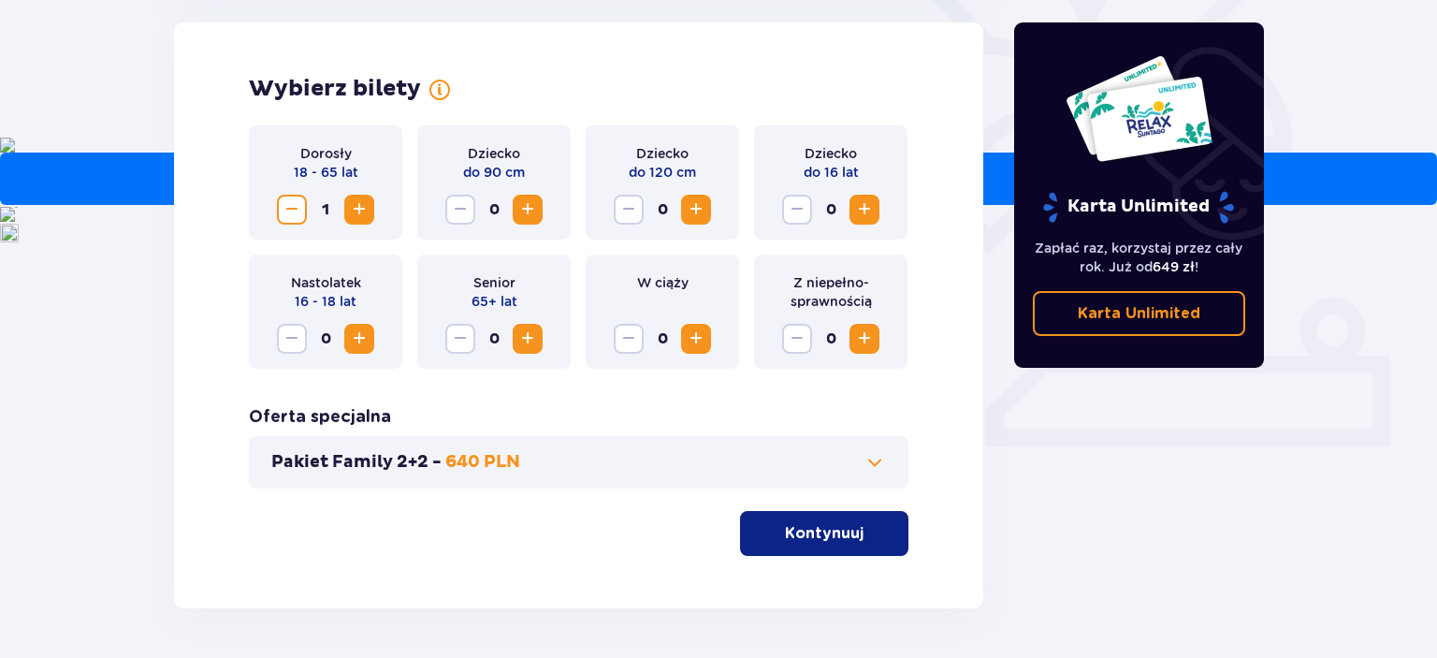
click at [869, 211] on span "Increase" at bounding box center [864, 209] width 22 height 22
click at [804, 541] on p "Kontynuuj" at bounding box center [824, 533] width 79 height 21
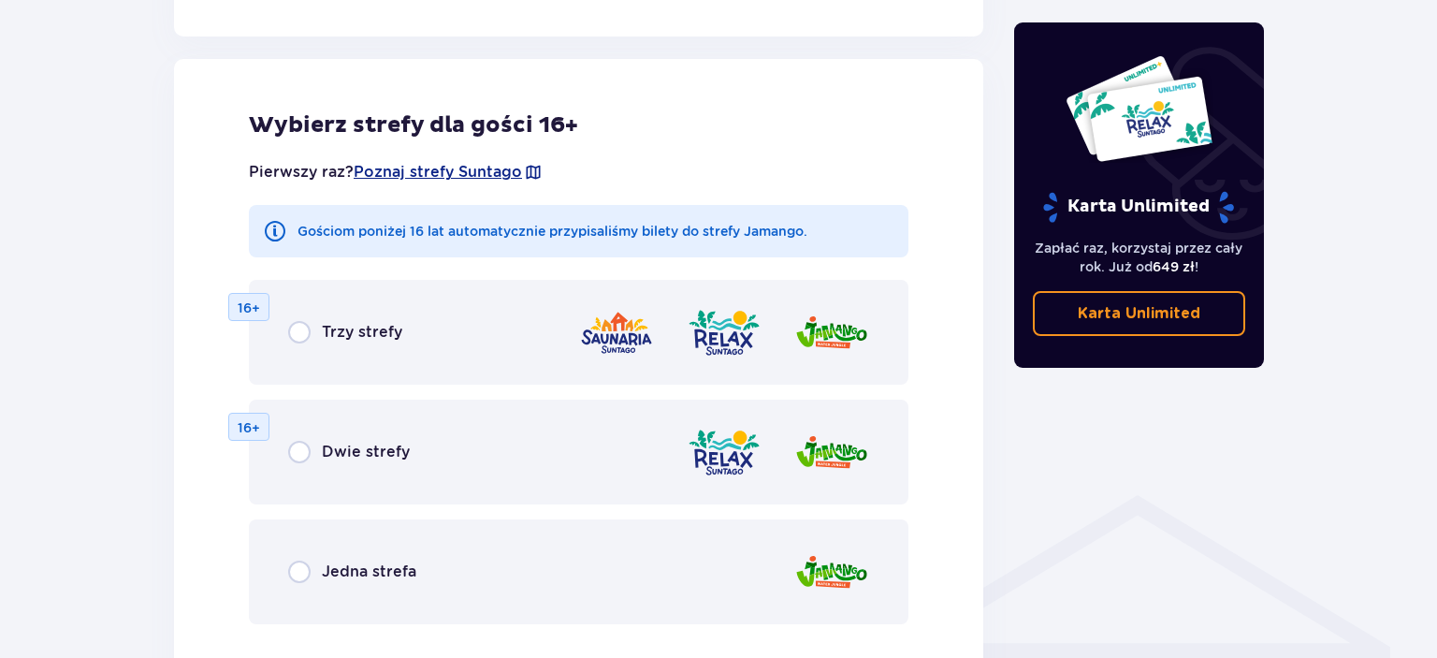
scroll to position [1039, 0]
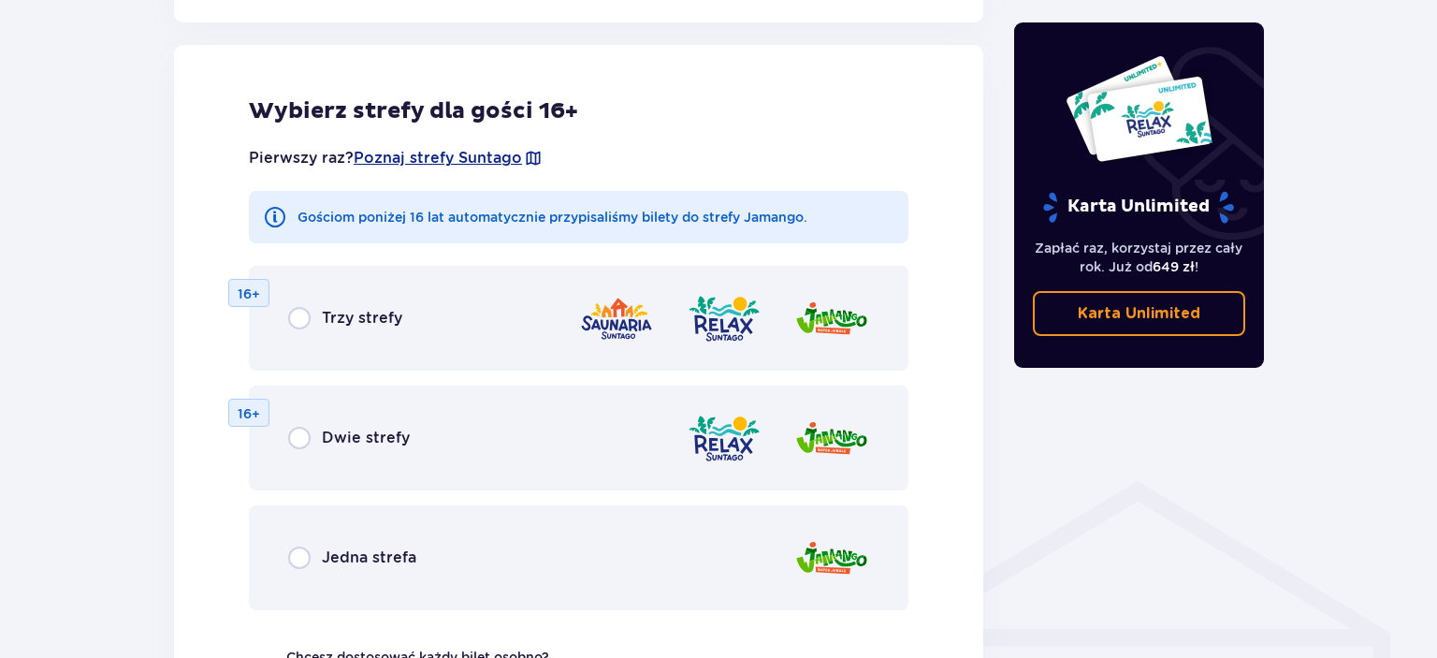
click at [313, 555] on div "Jedna strefa" at bounding box center [352, 557] width 128 height 22
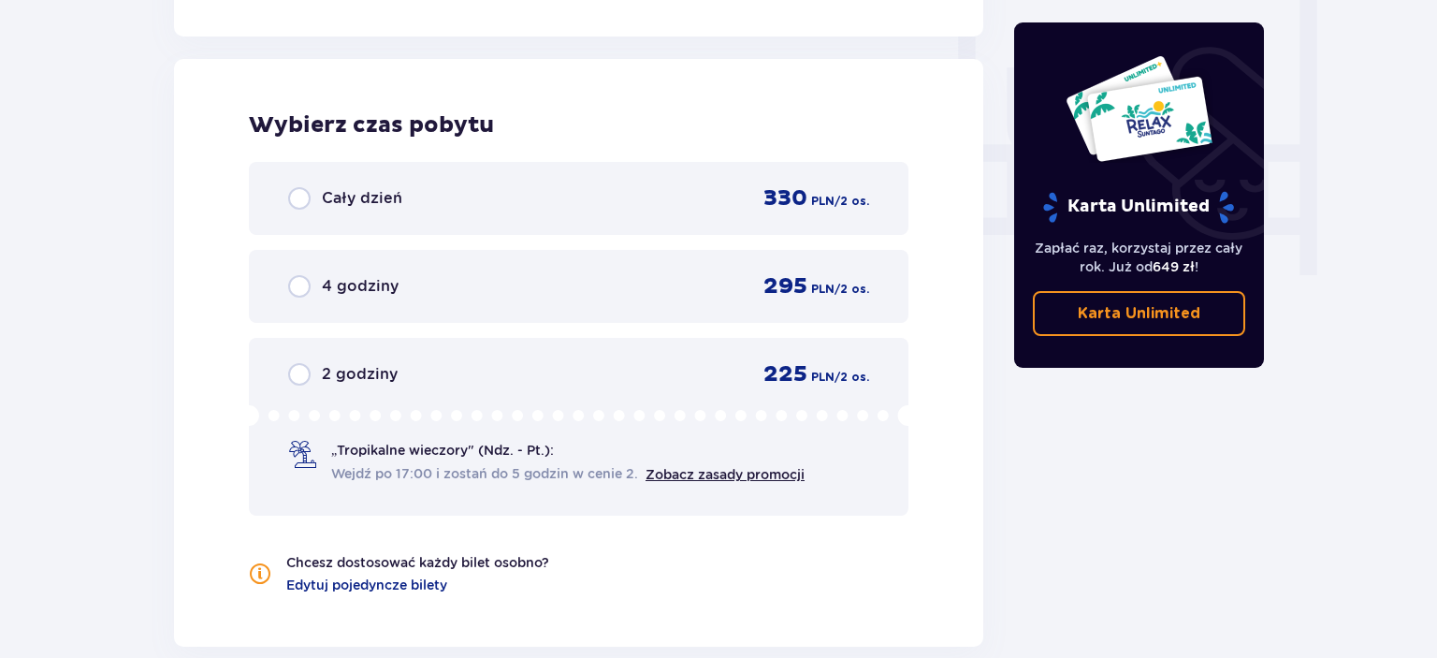
scroll to position [1757, 0]
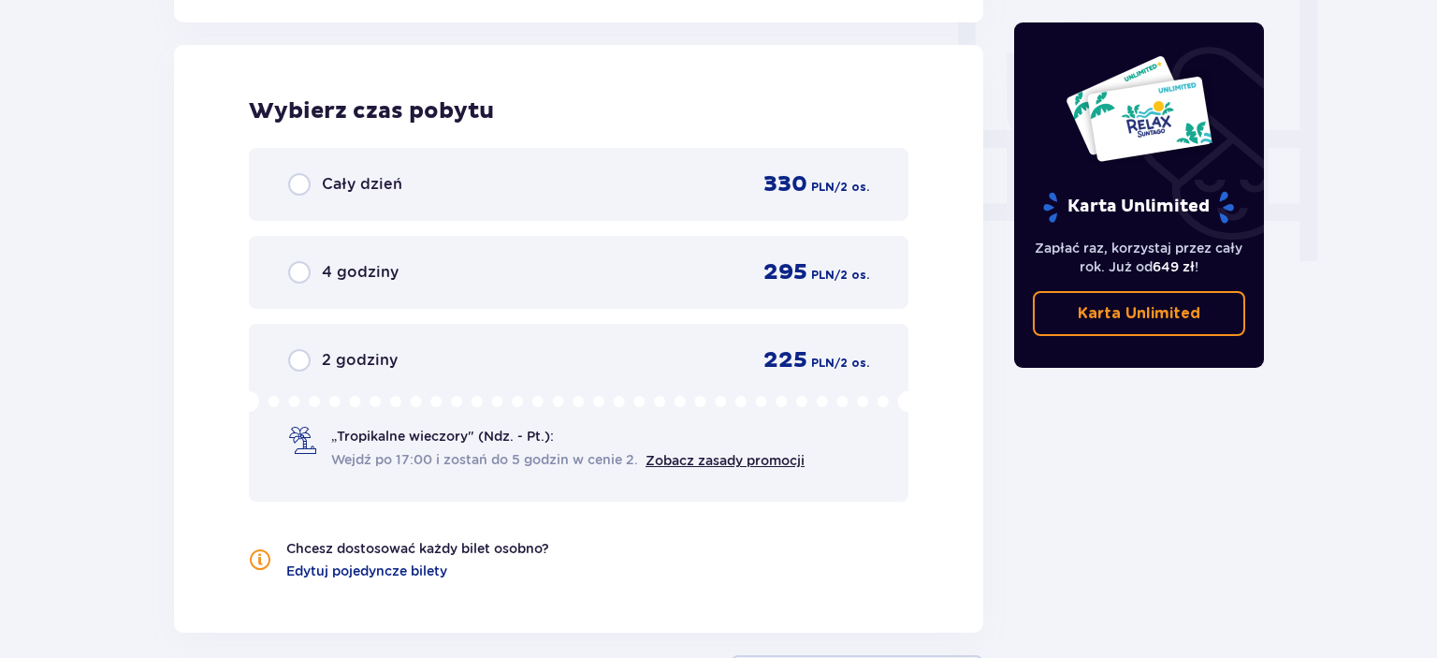
click at [564, 172] on div "Cały dzień 330 PLN / 2 os." at bounding box center [578, 184] width 581 height 28
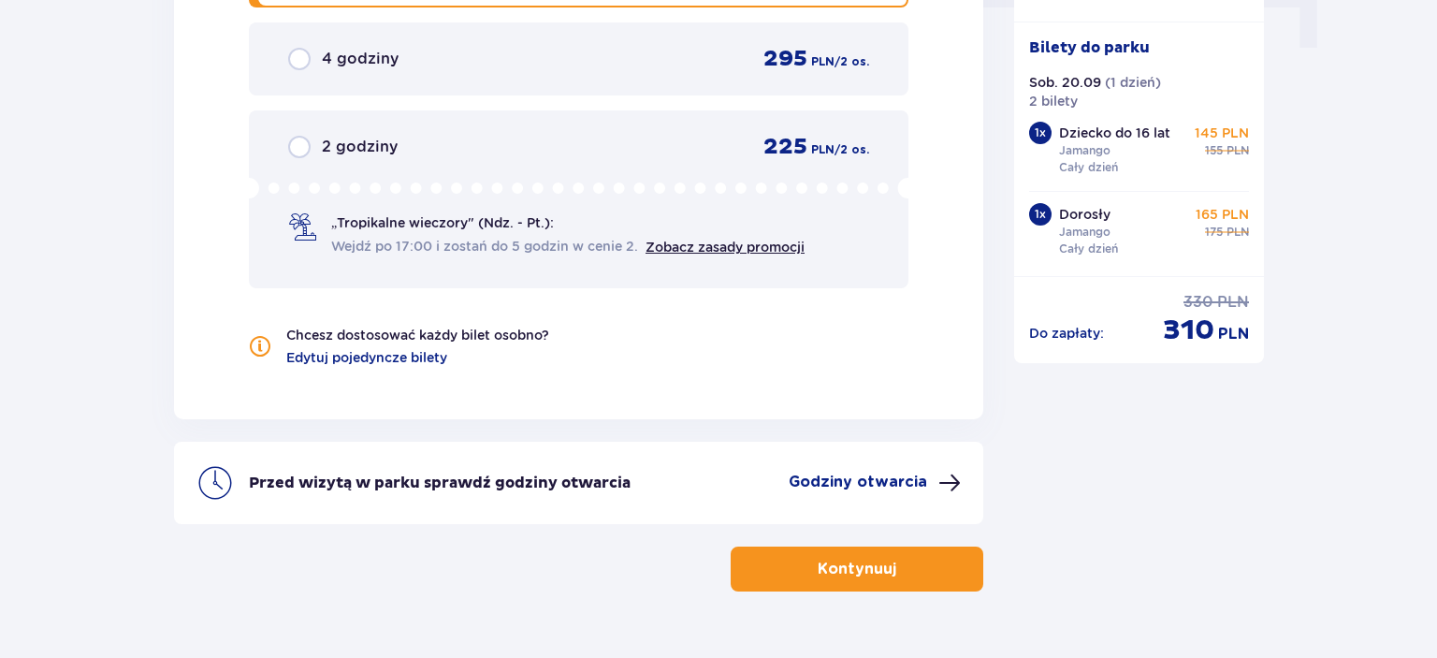
scroll to position [1984, 0]
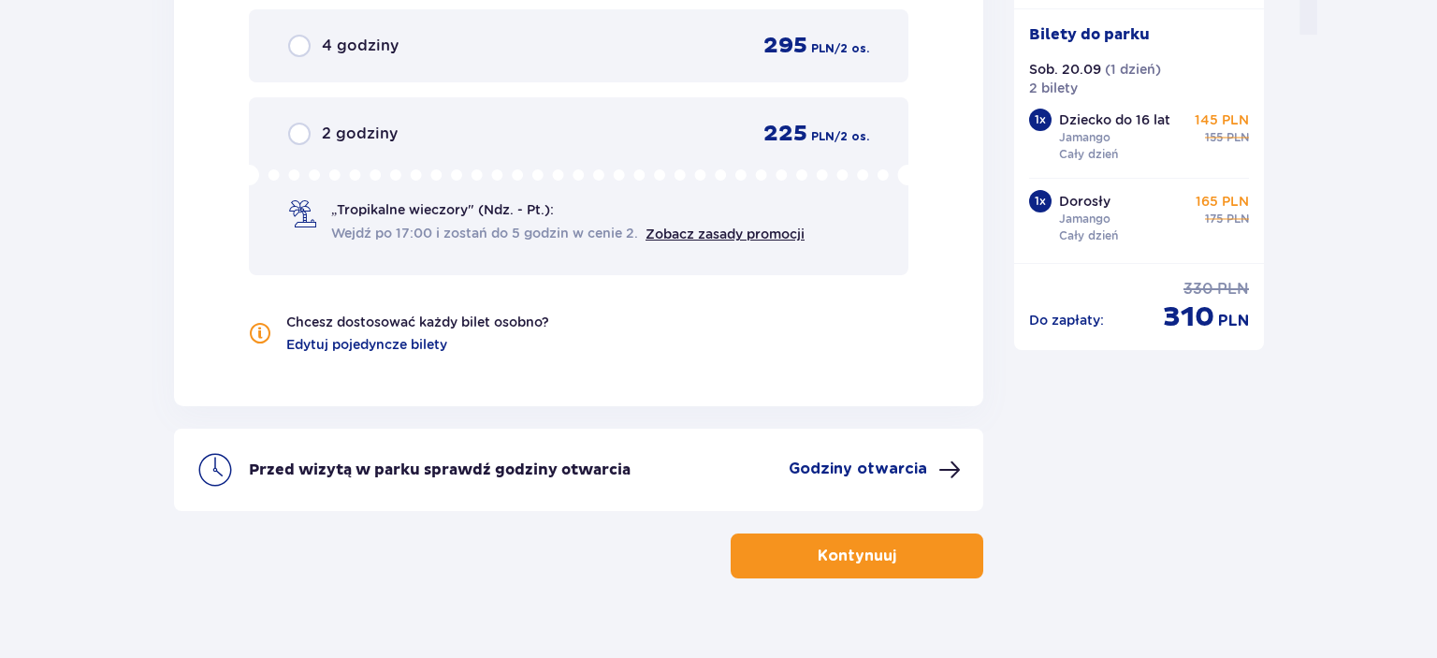
click at [901, 472] on p "Godziny otwarcia" at bounding box center [858, 468] width 138 height 21
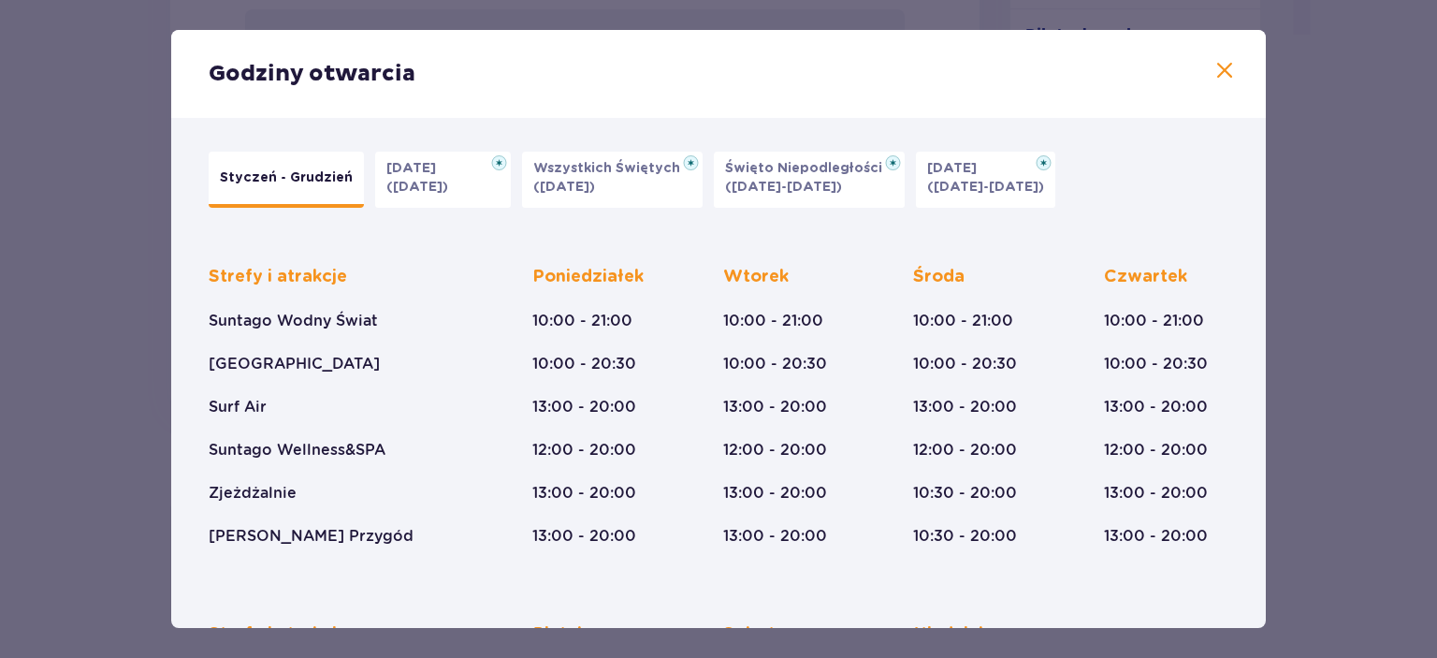
click at [1222, 77] on span at bounding box center [1225, 71] width 22 height 22
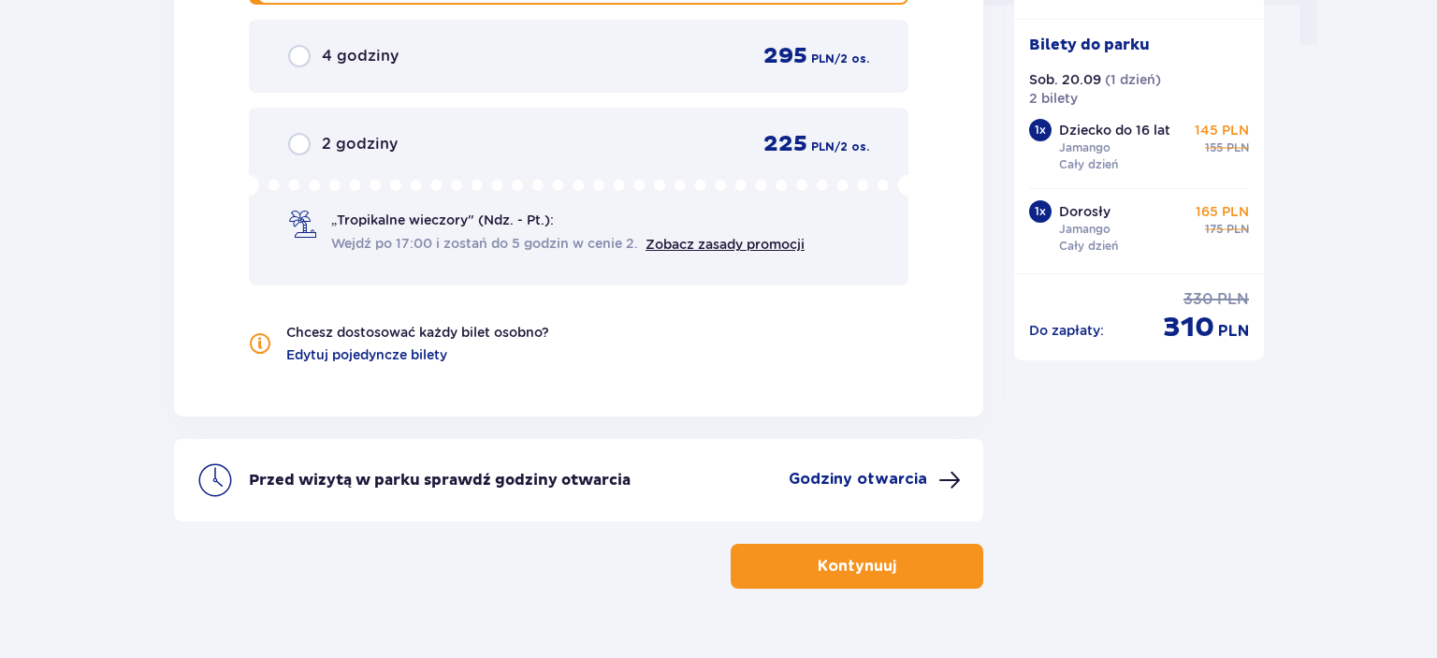
scroll to position [1984, 0]
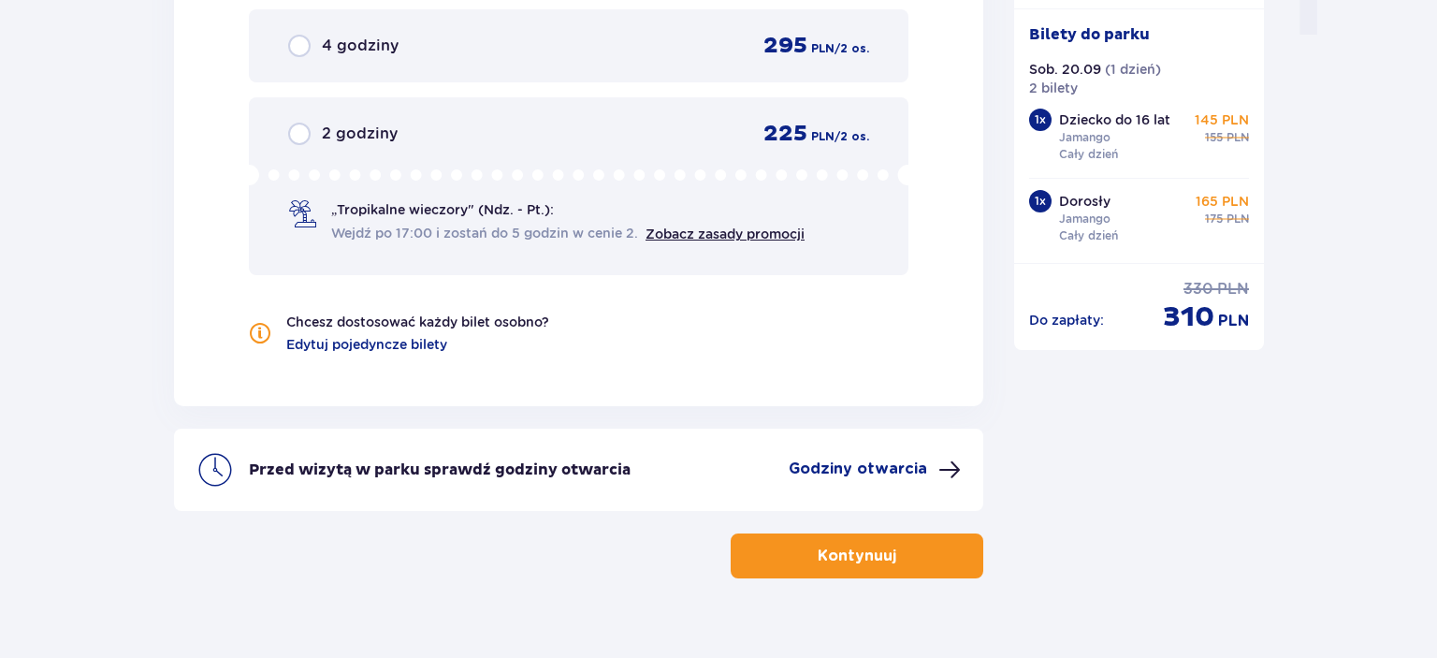
click at [909, 554] on span "button" at bounding box center [900, 556] width 22 height 22
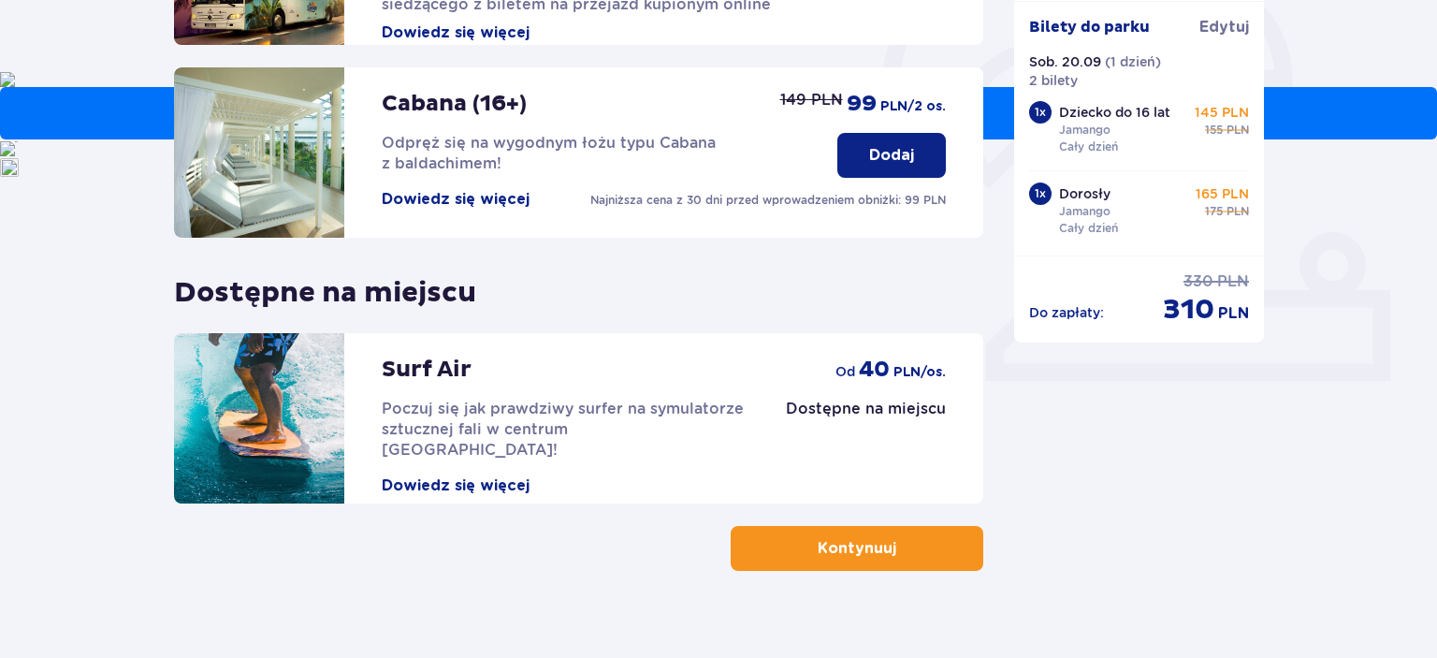
scroll to position [610, 0]
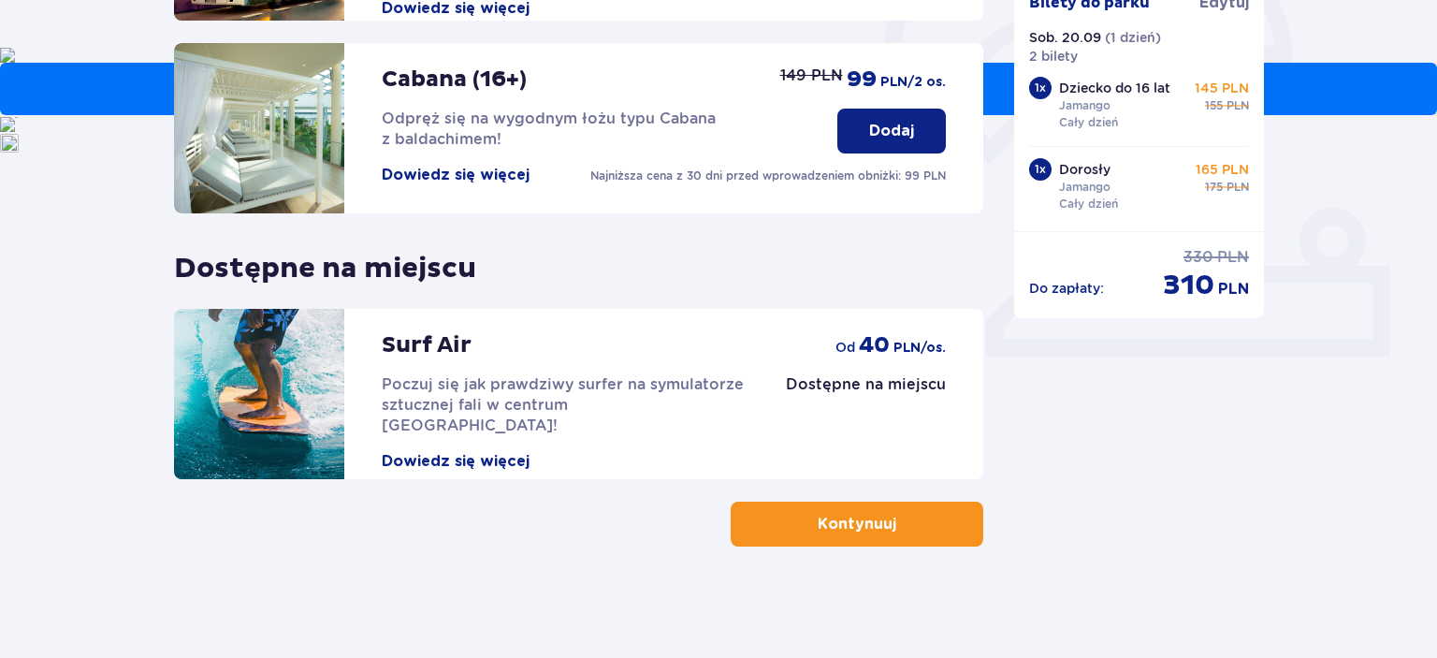
click at [886, 516] on button "Kontynuuj" at bounding box center [857, 524] width 253 height 45
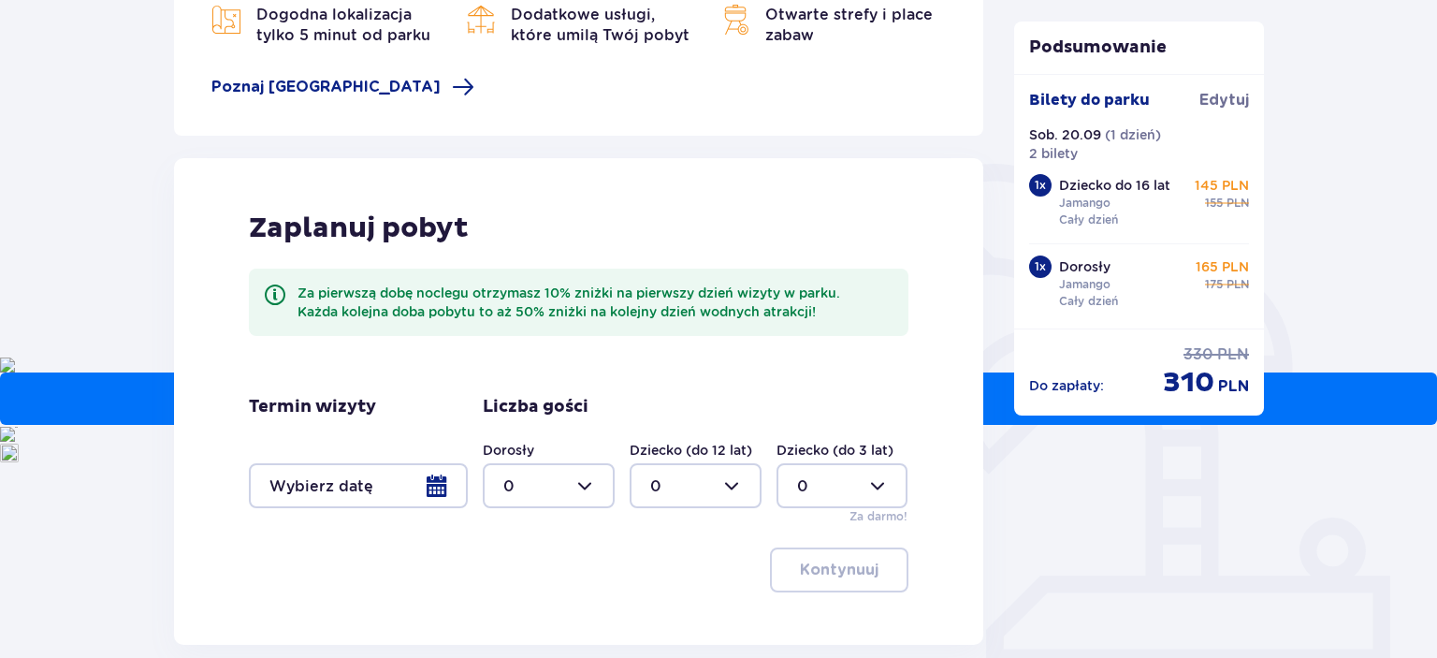
scroll to position [467, 0]
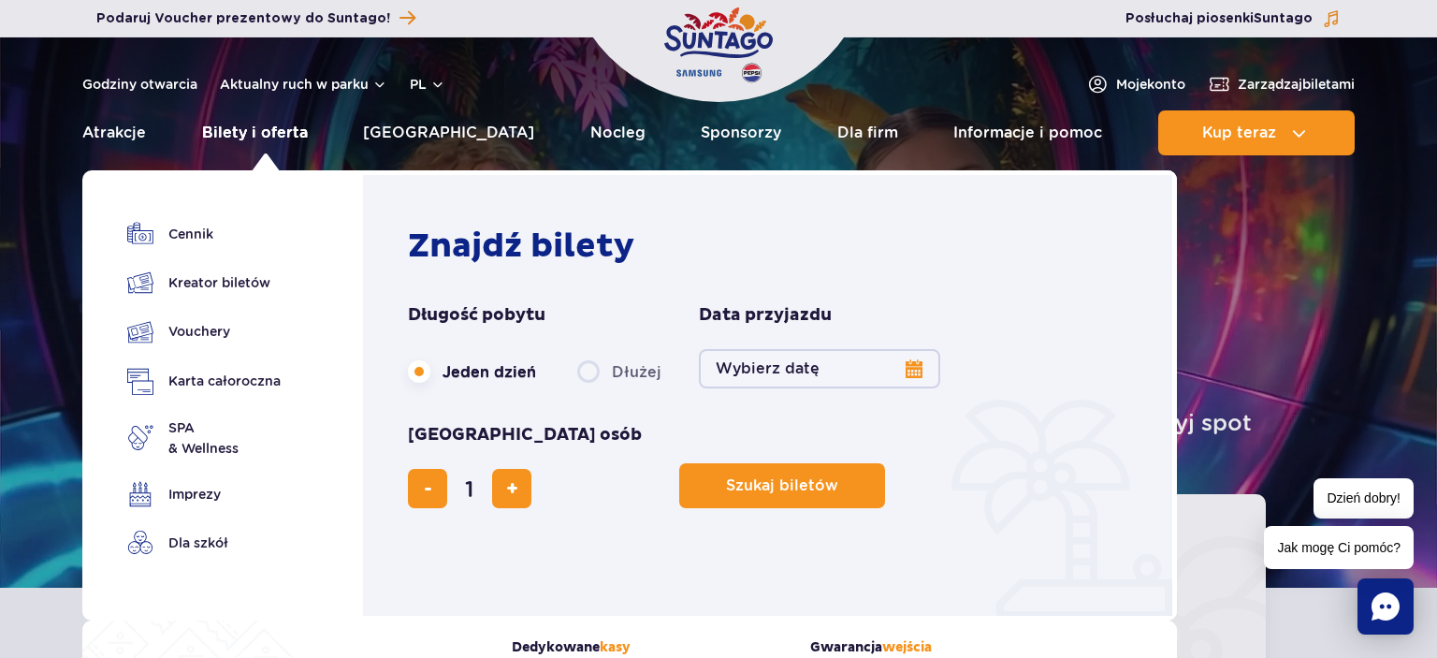
click at [247, 133] on link "Bilety i oferta" at bounding box center [255, 132] width 106 height 45
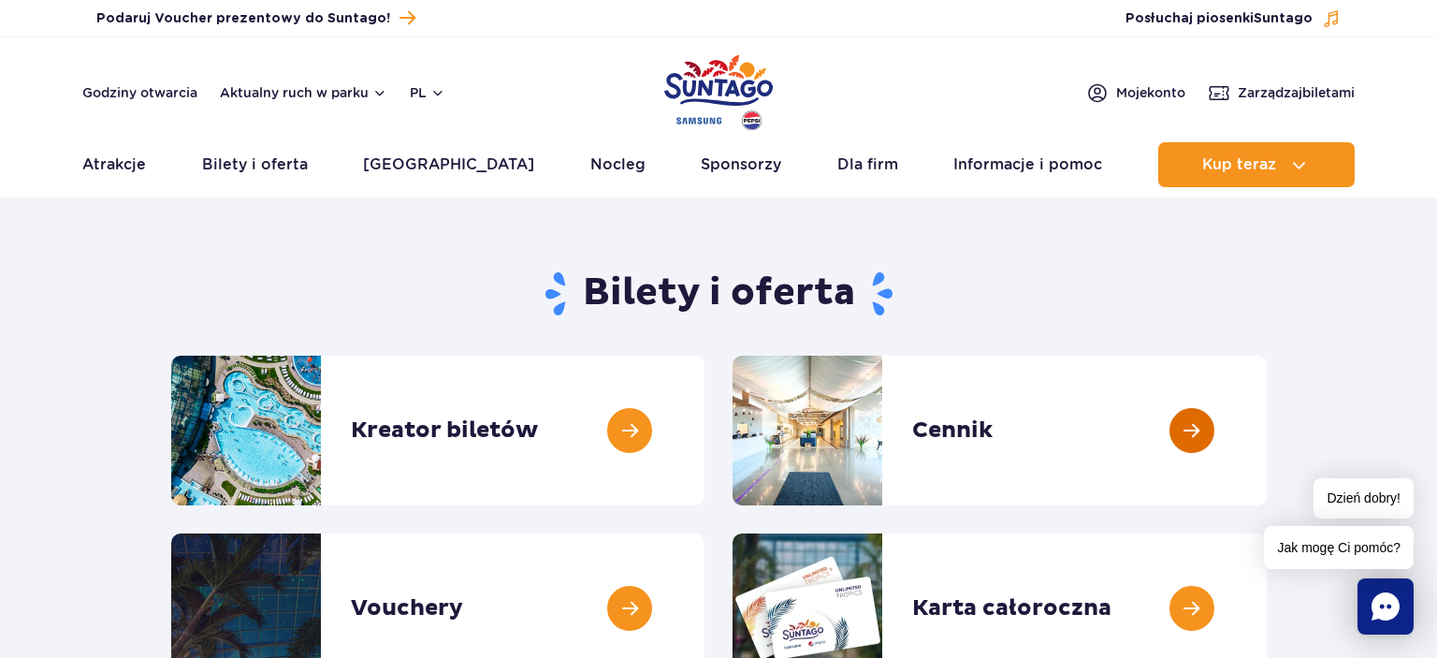
click at [1267, 436] on link at bounding box center [1267, 431] width 0 height 150
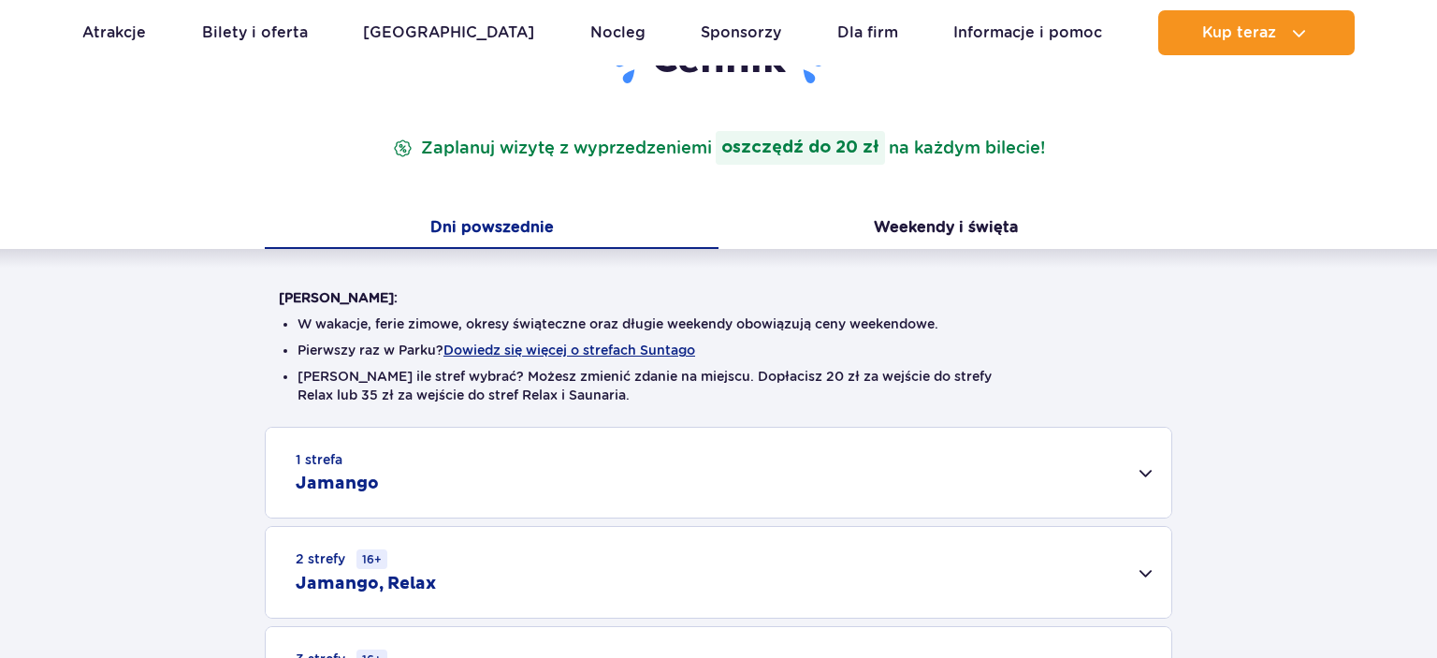
scroll to position [274, 0]
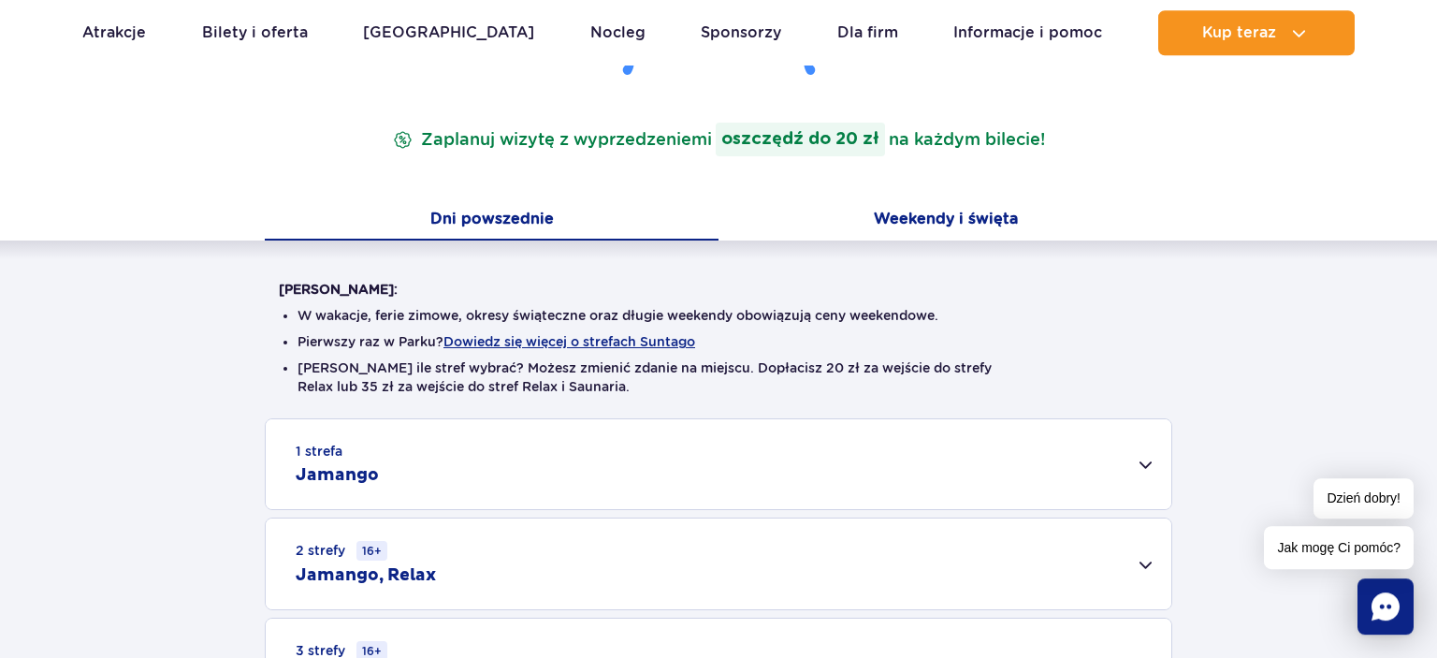
click at [949, 213] on button "Weekendy i święta" at bounding box center [946, 220] width 454 height 39
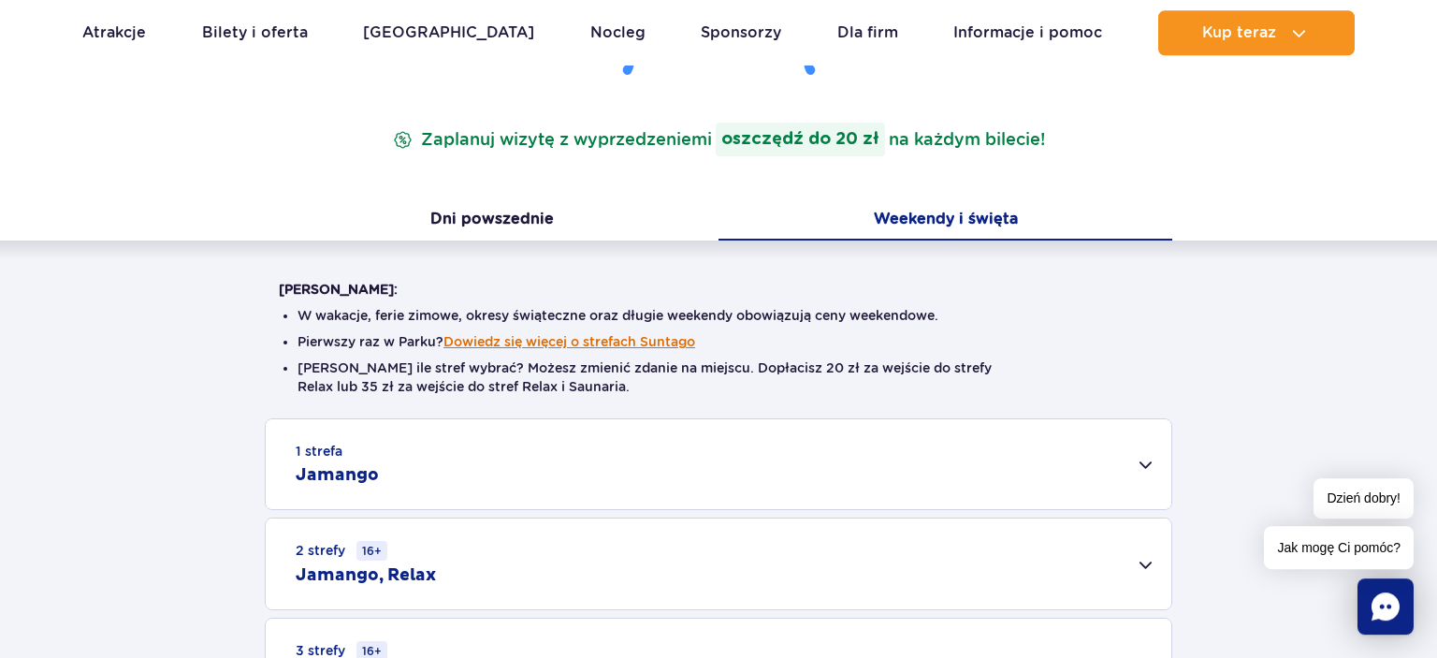
click at [666, 336] on button "Dowiedz się więcej o strefach Suntago" at bounding box center [570, 341] width 252 height 15
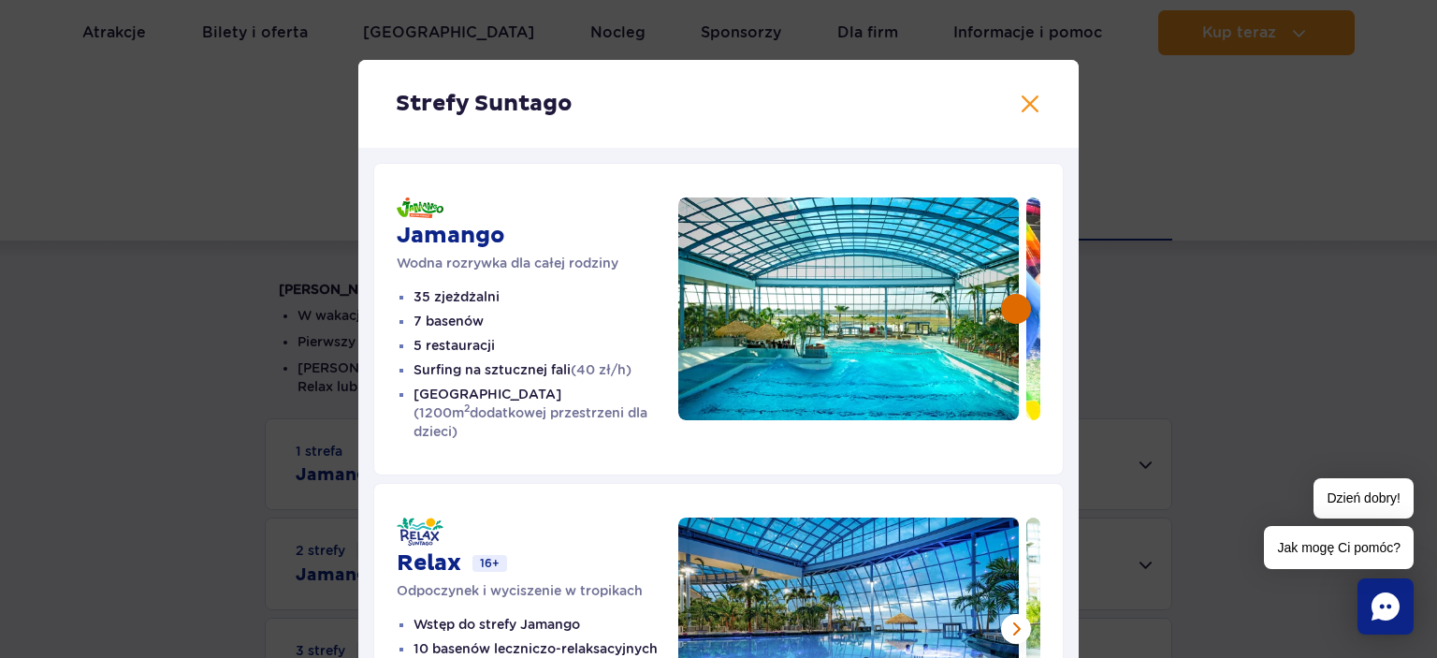
click at [1016, 306] on button at bounding box center [1016, 309] width 30 height 30
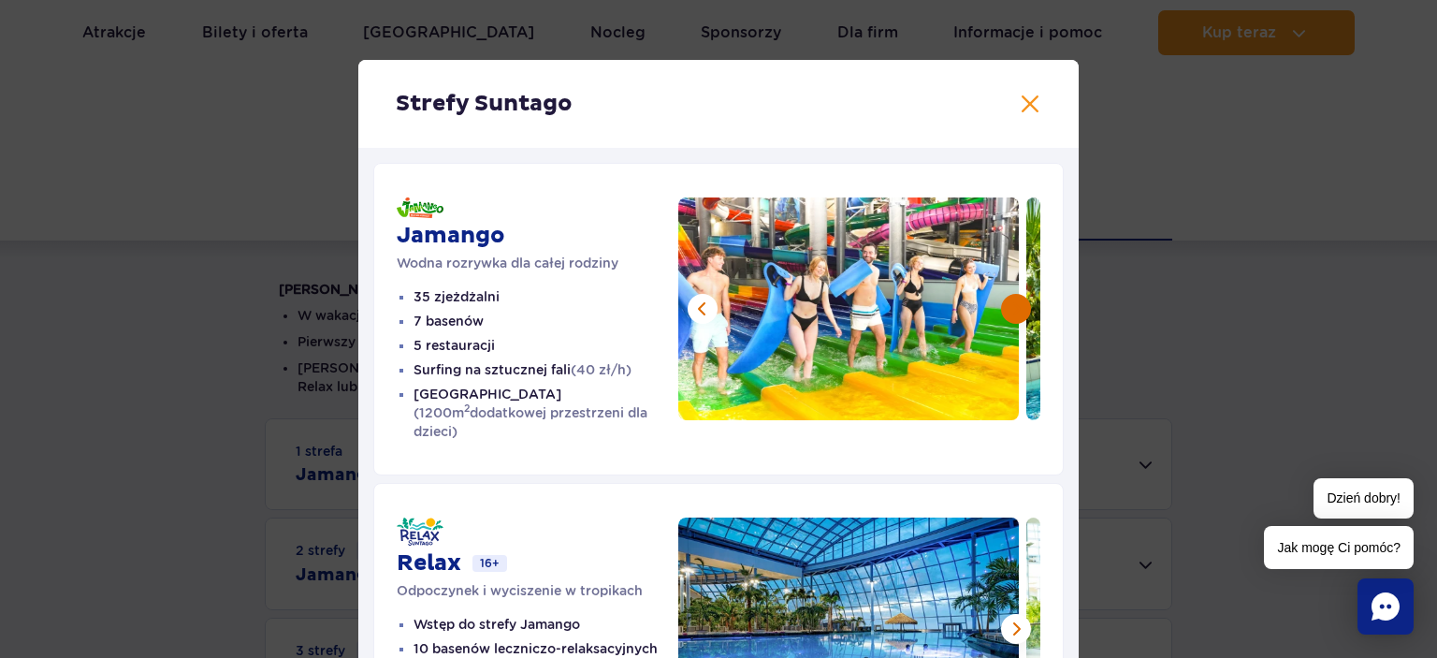
click at [1016, 306] on button at bounding box center [1016, 309] width 30 height 30
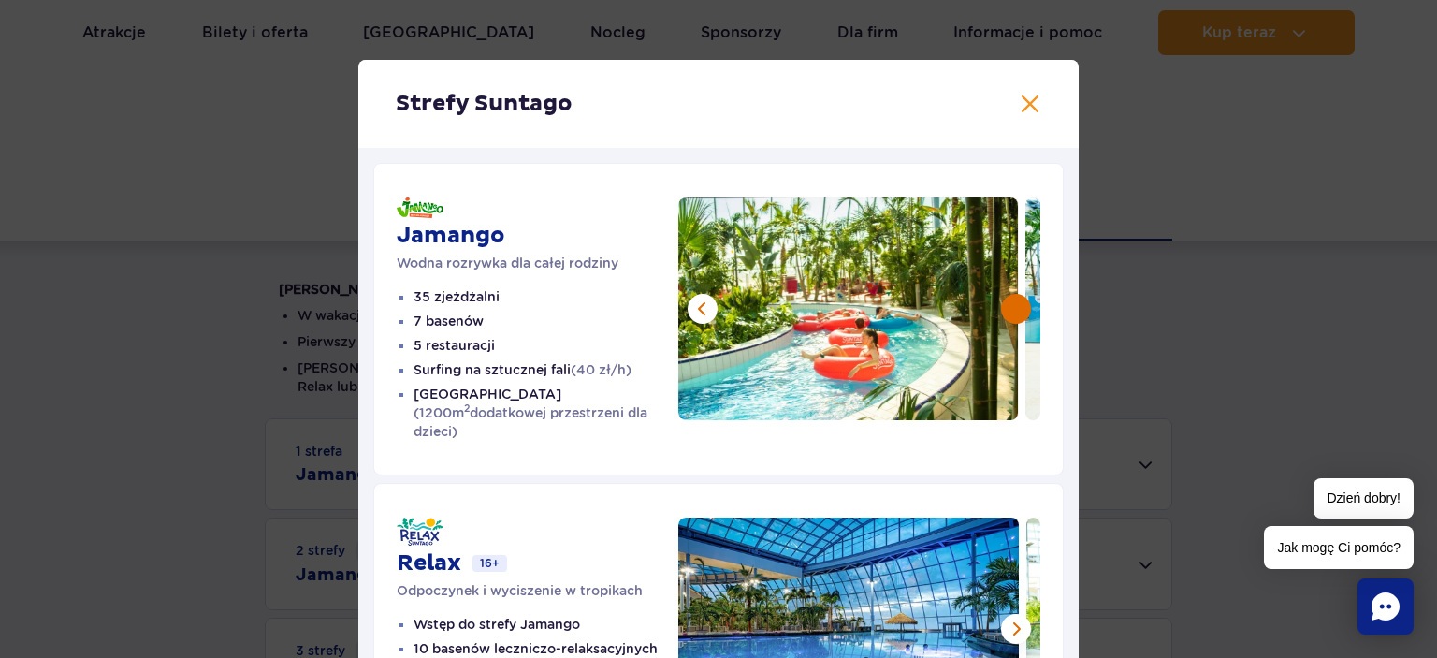
click at [1016, 306] on button at bounding box center [1016, 309] width 30 height 30
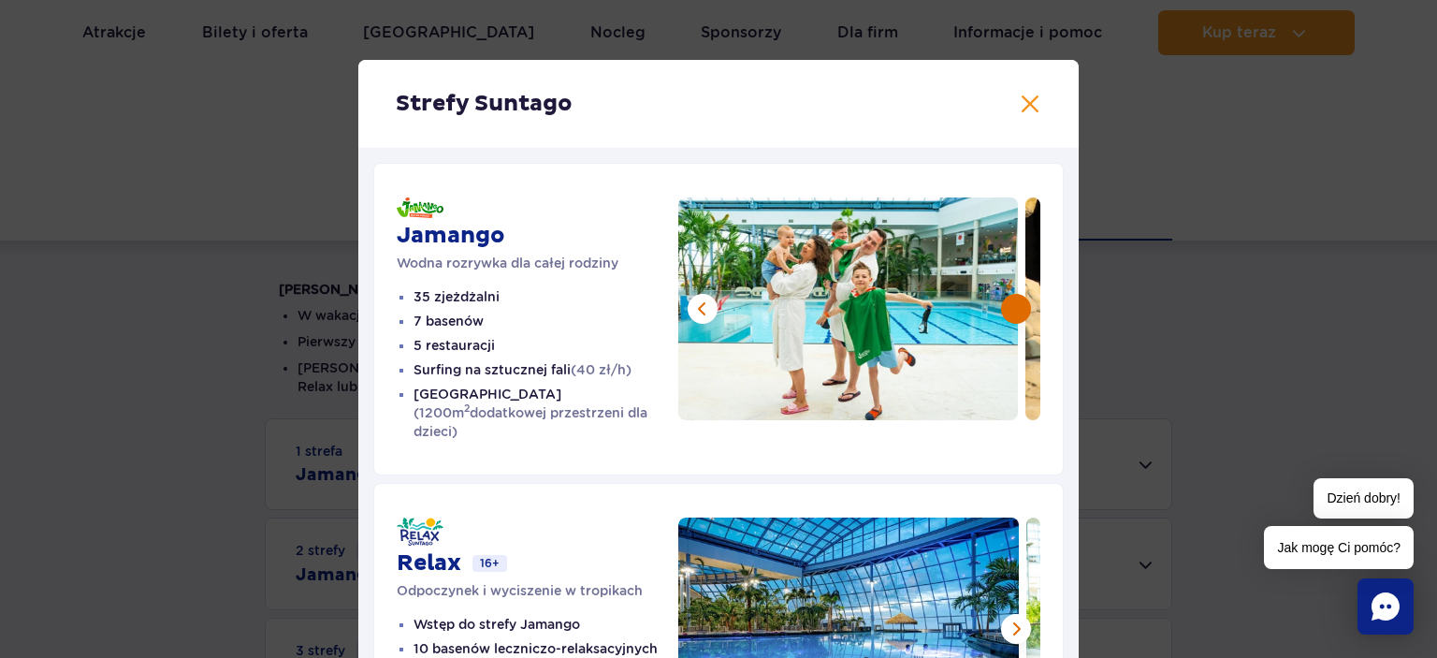
click at [1016, 306] on button at bounding box center [1016, 309] width 30 height 30
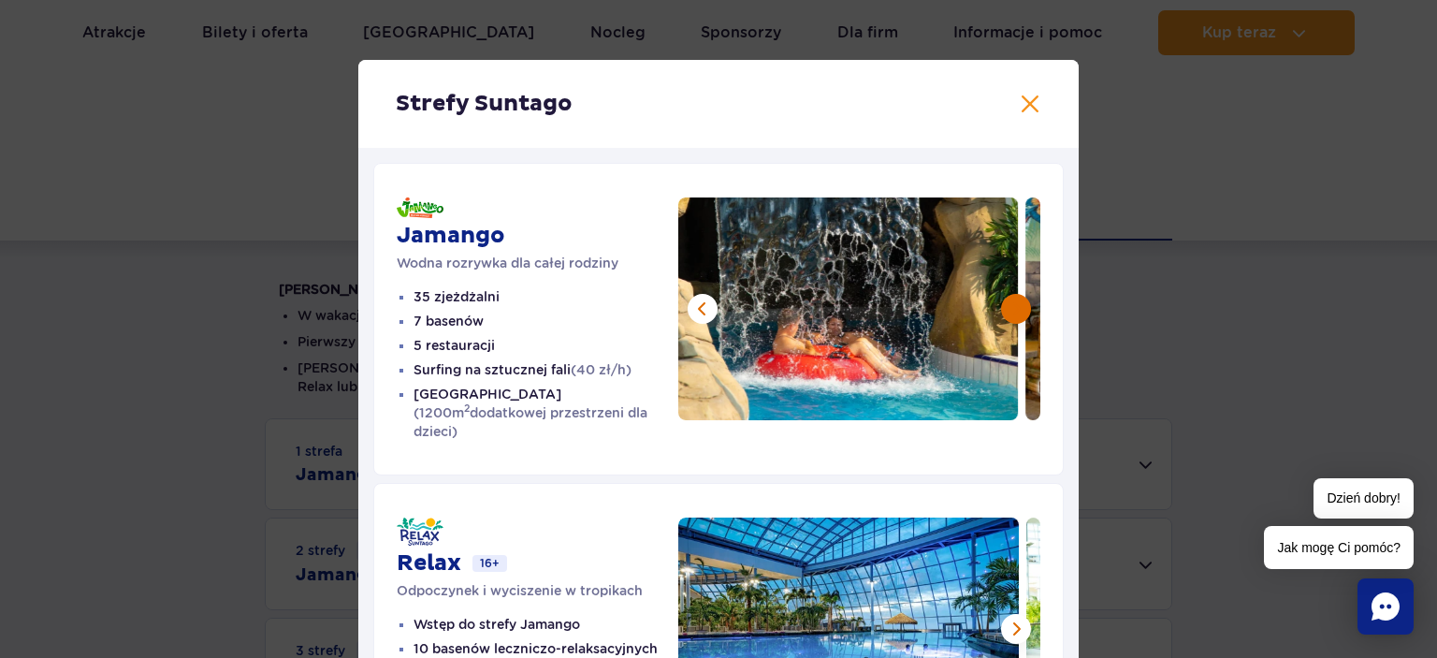
click at [1016, 306] on button at bounding box center [1016, 309] width 30 height 30
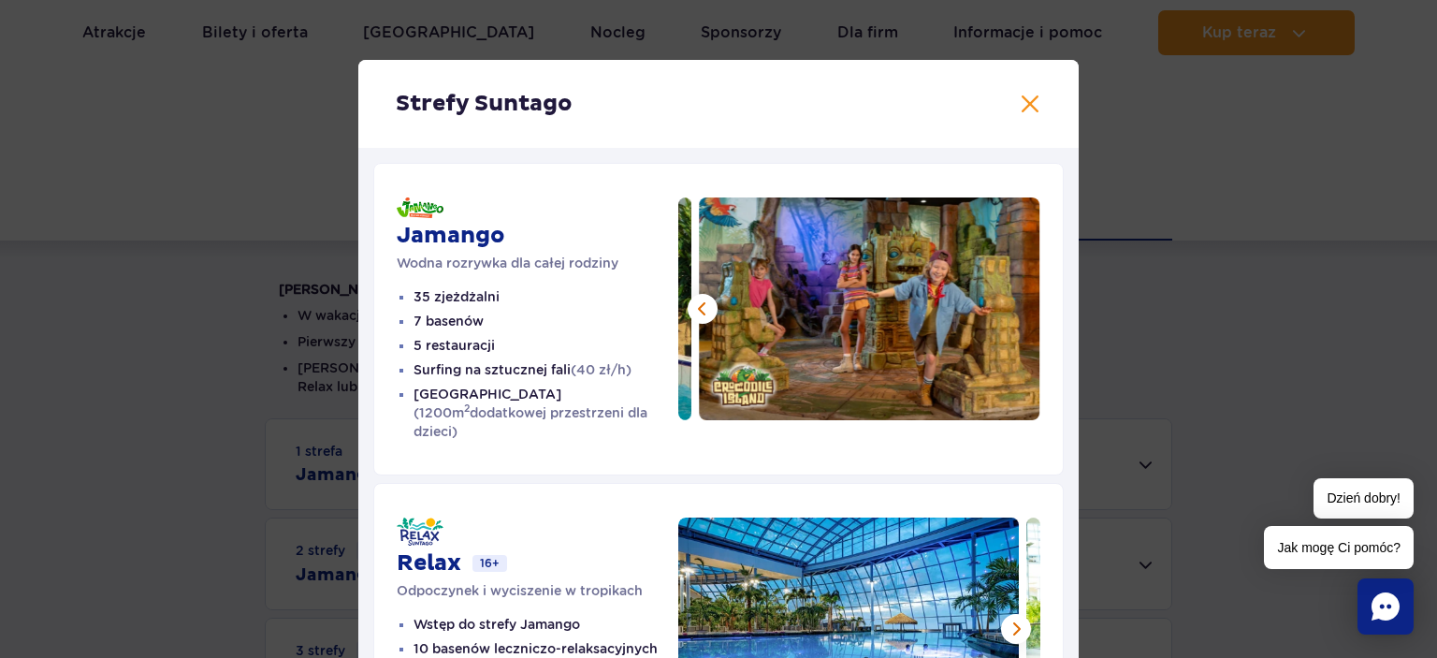
click at [1001, 297] on img at bounding box center [869, 308] width 341 height 223
click at [1039, 95] on button at bounding box center [1030, 104] width 22 height 22
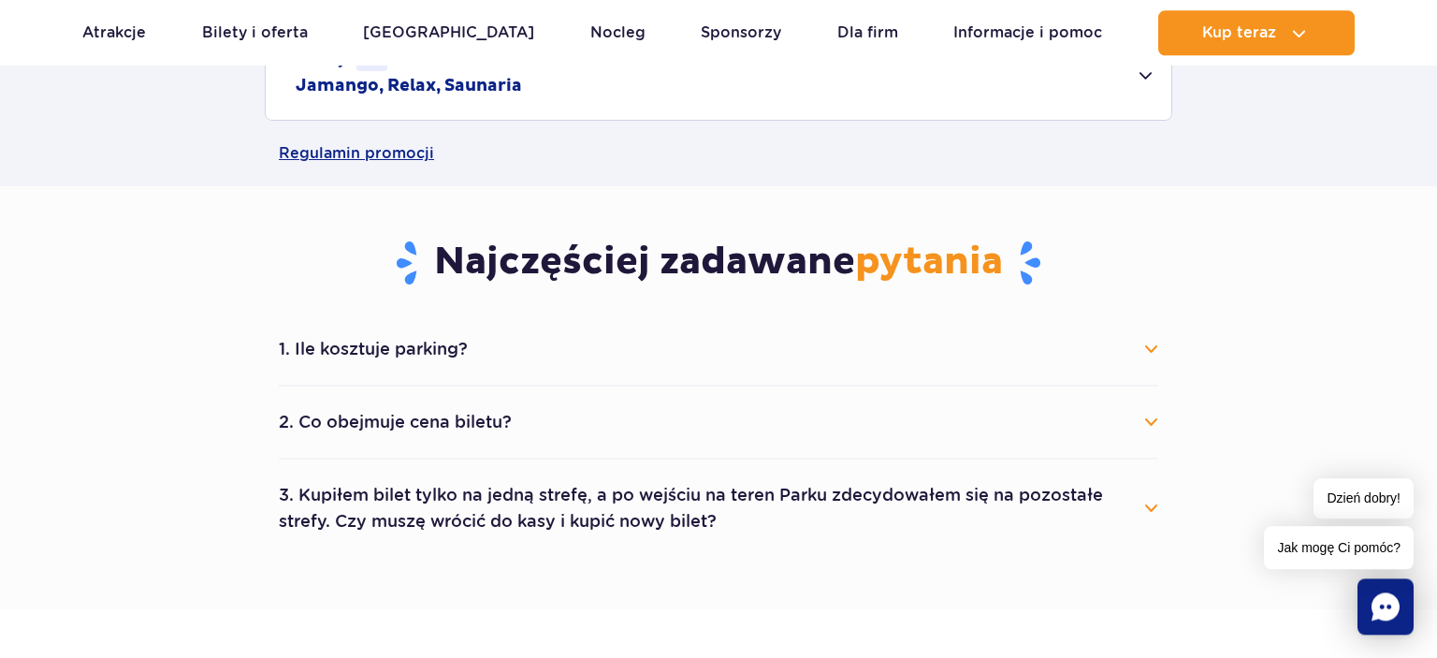
scroll to position [872, 0]
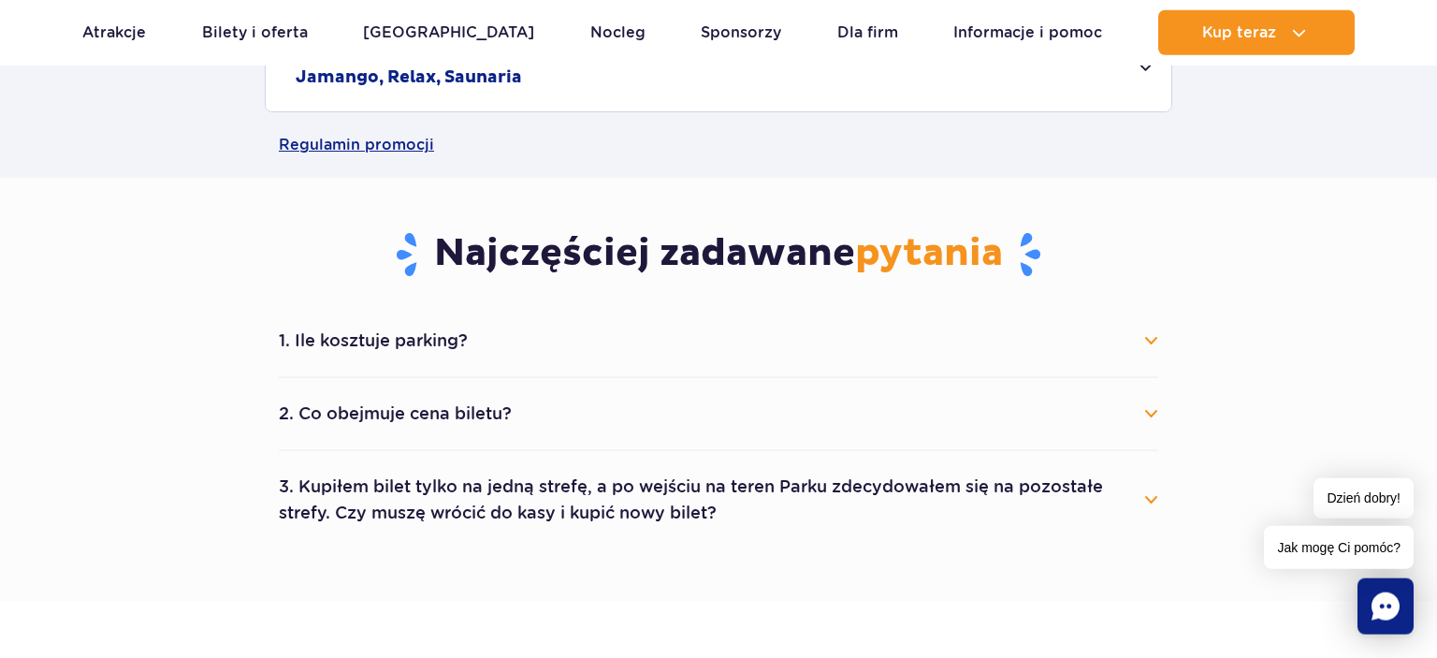
click at [1141, 337] on button "1. Ile kosztuje parking?" at bounding box center [719, 340] width 880 height 41
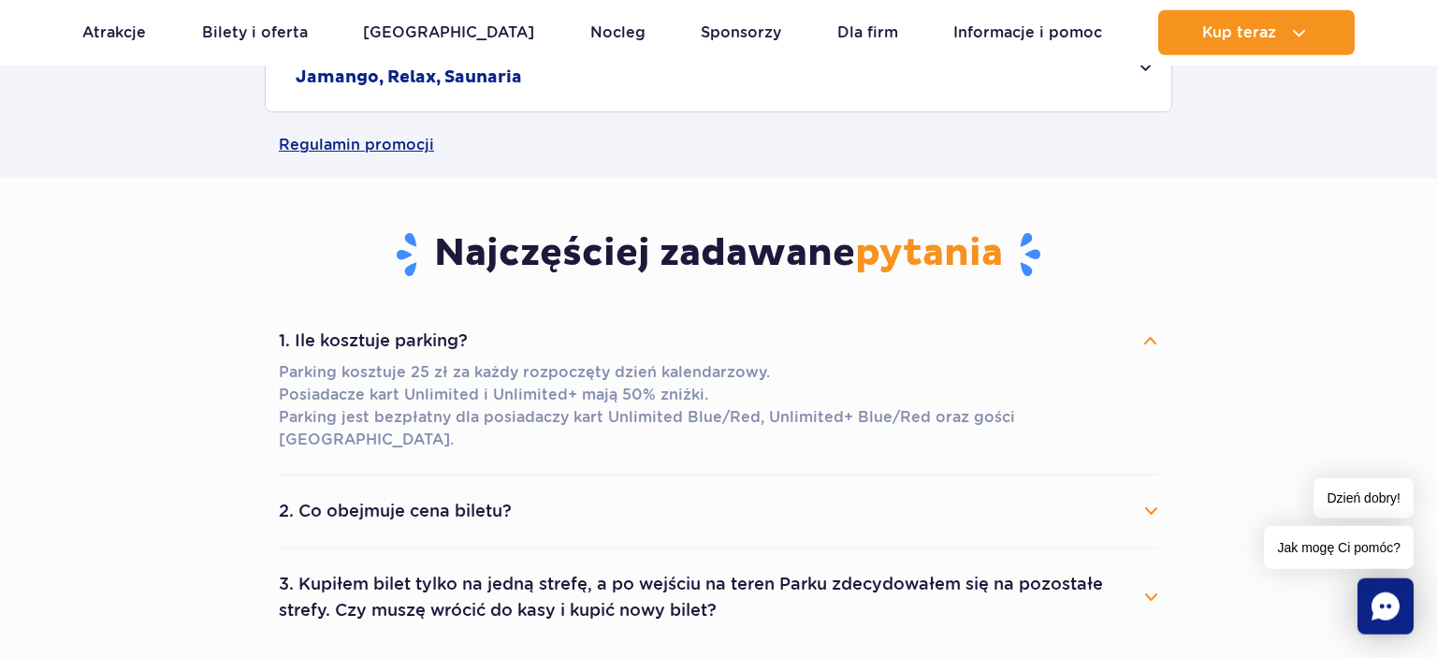
click at [1142, 341] on button "1. Ile kosztuje parking?" at bounding box center [719, 340] width 880 height 41
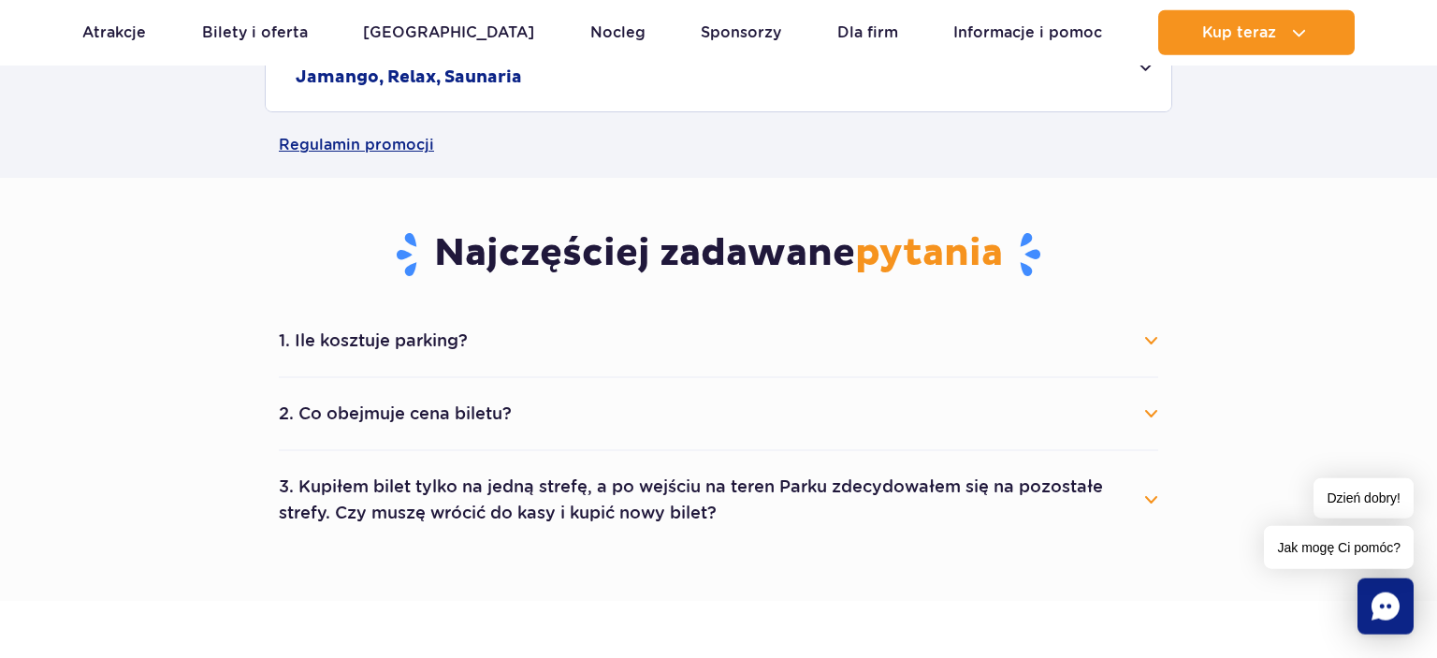
click at [1088, 415] on button "2. Co obejmuje cena biletu?" at bounding box center [719, 413] width 880 height 41
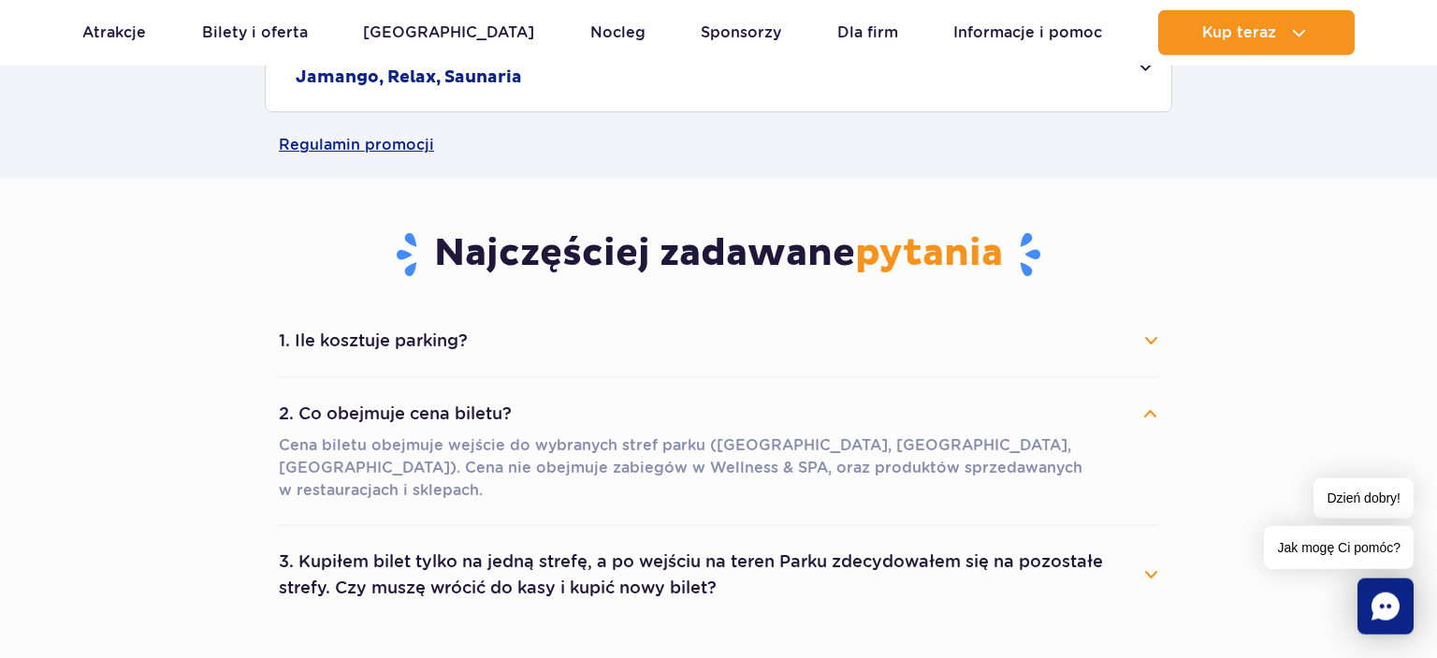
click at [1088, 415] on button "2. Co obejmuje cena biletu?" at bounding box center [719, 413] width 880 height 41
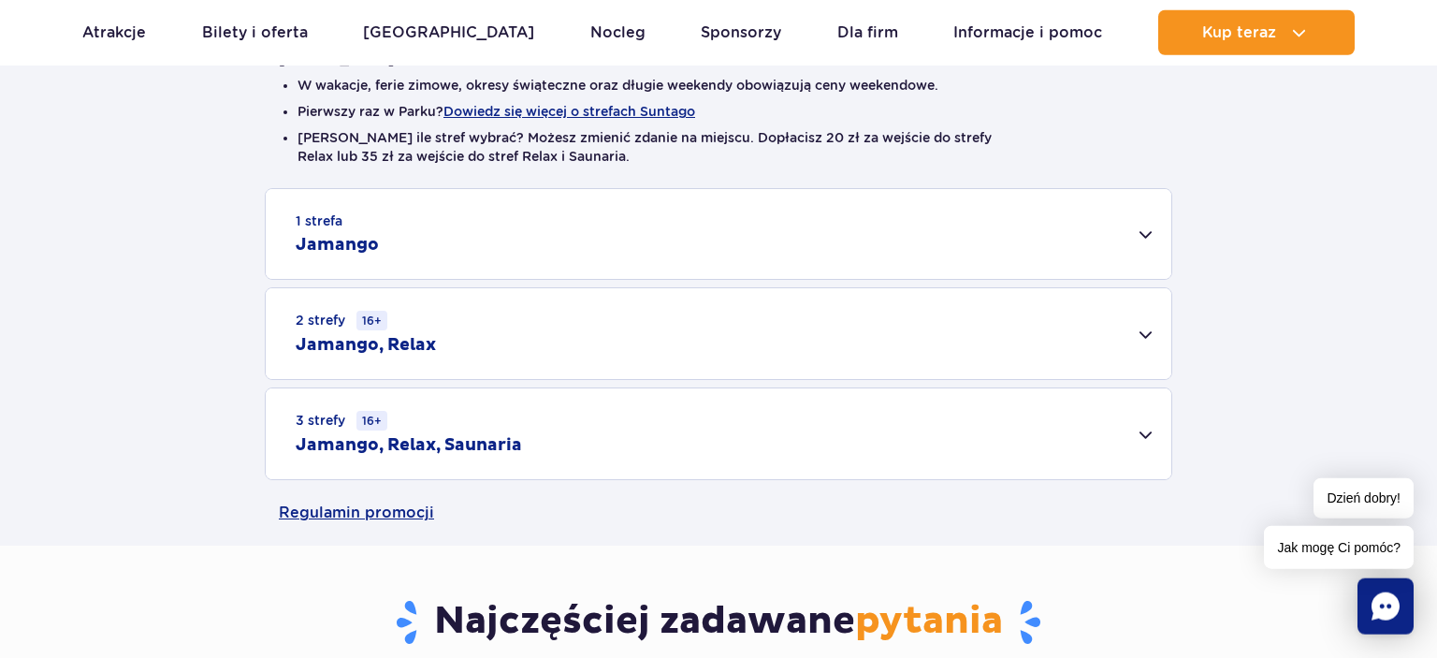
scroll to position [509, 0]
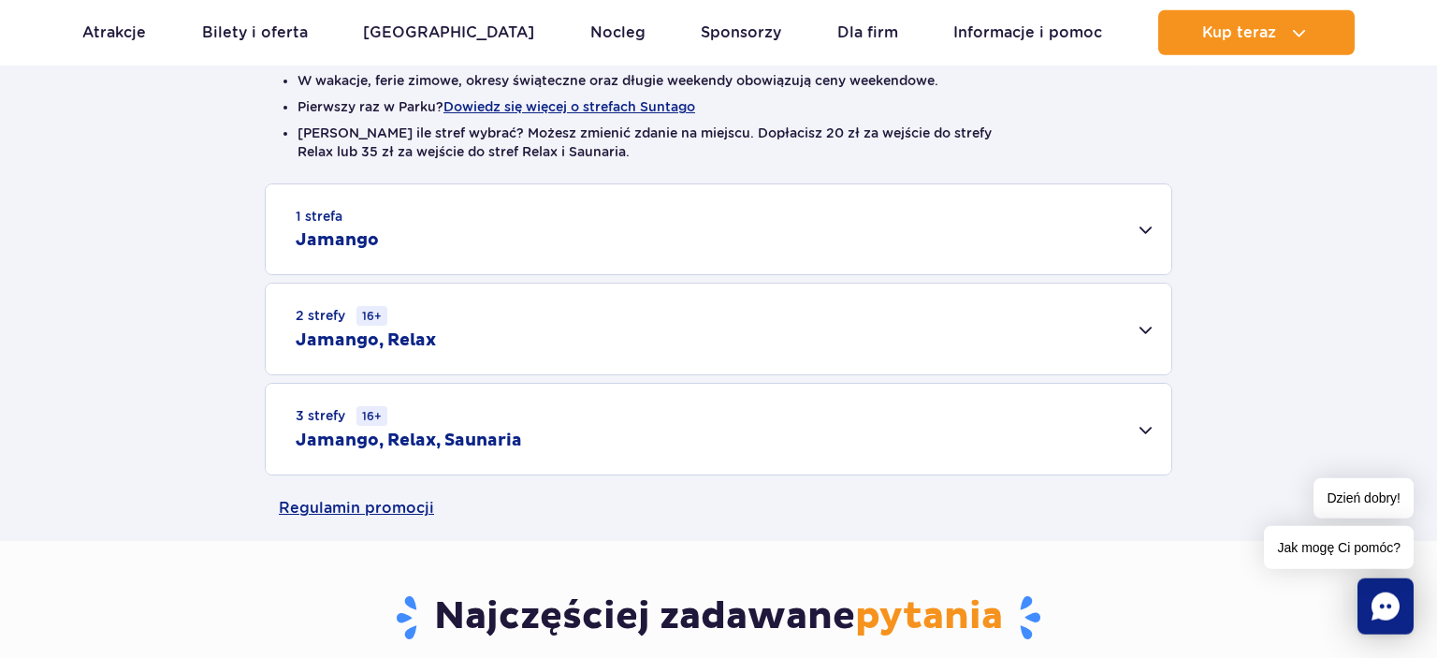
click at [1112, 221] on div "1 strefa Jamango" at bounding box center [719, 229] width 906 height 90
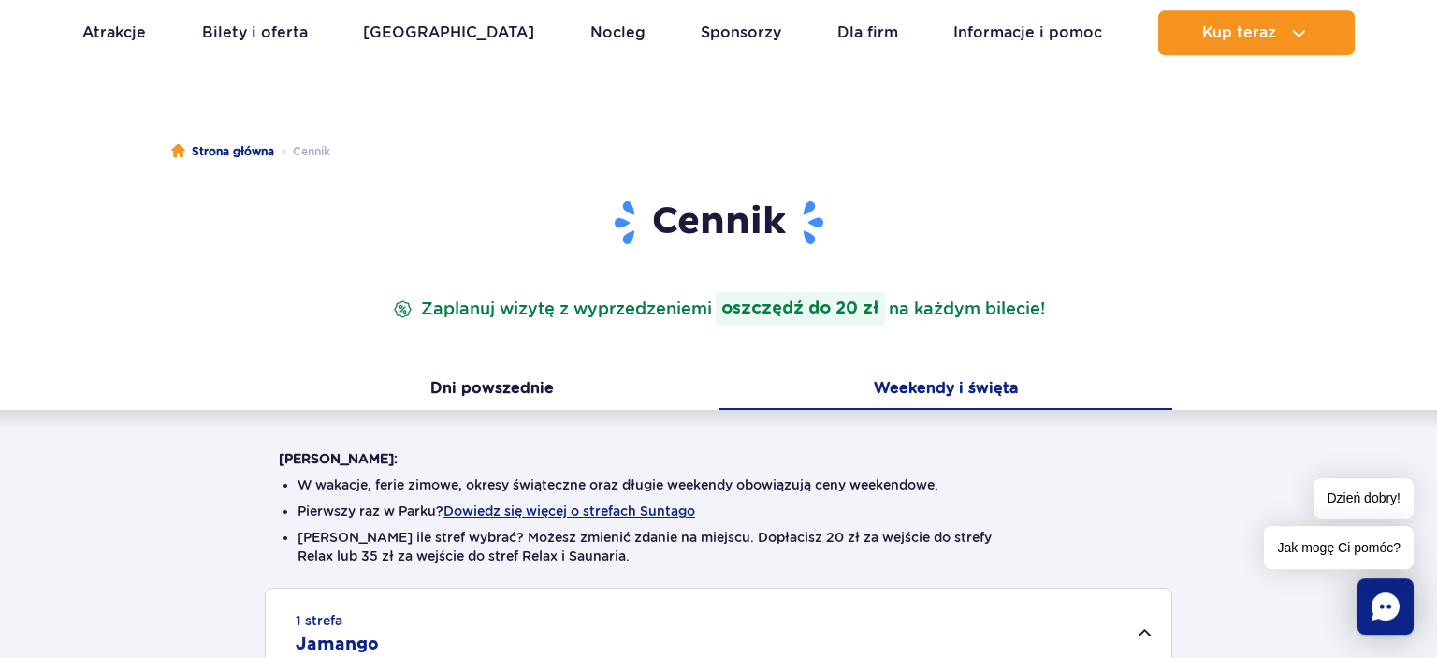
scroll to position [0, 0]
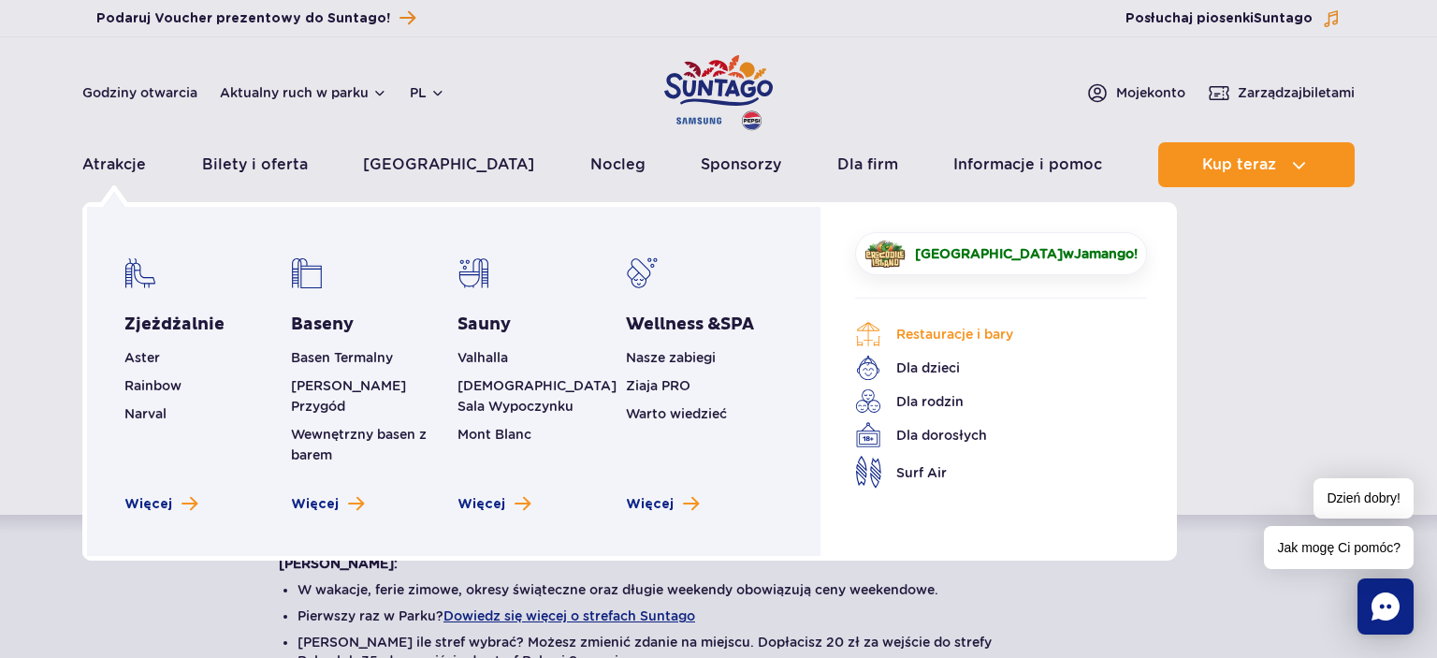
click at [923, 344] on link "Restauracje i bary" at bounding box center [987, 334] width 264 height 26
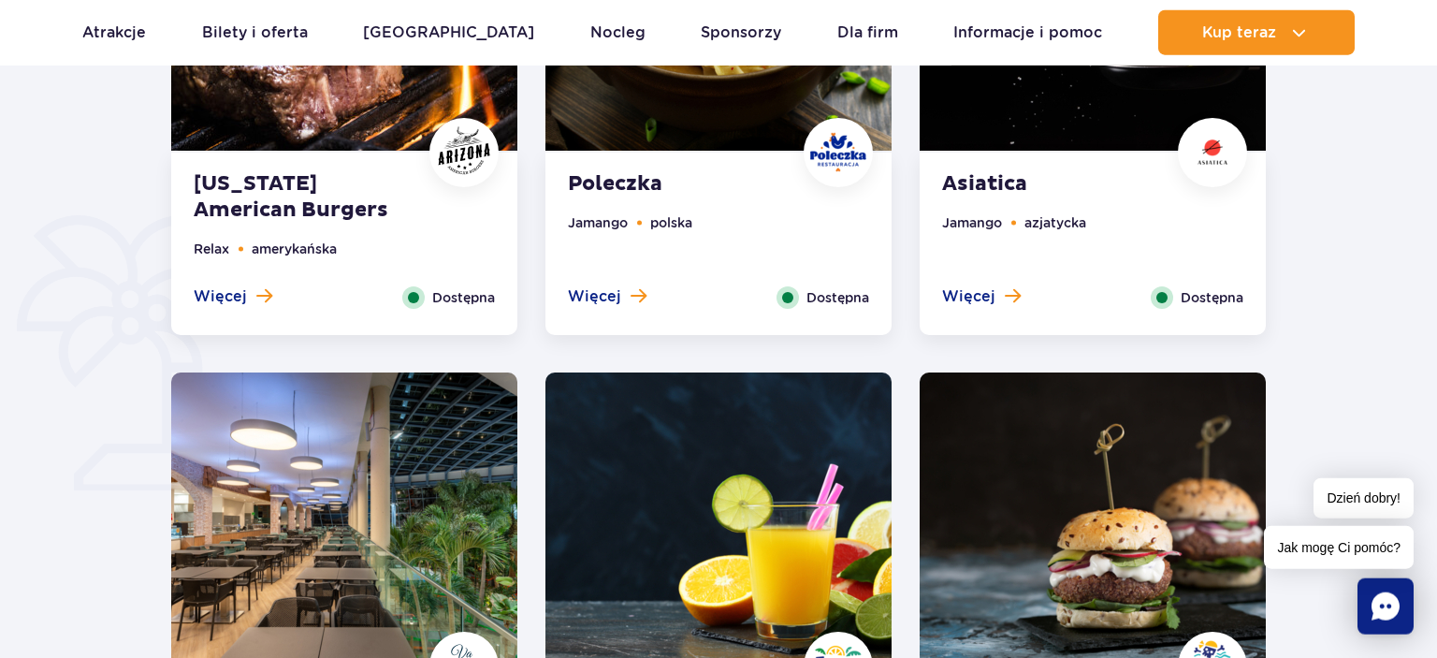
scroll to position [1185, 0]
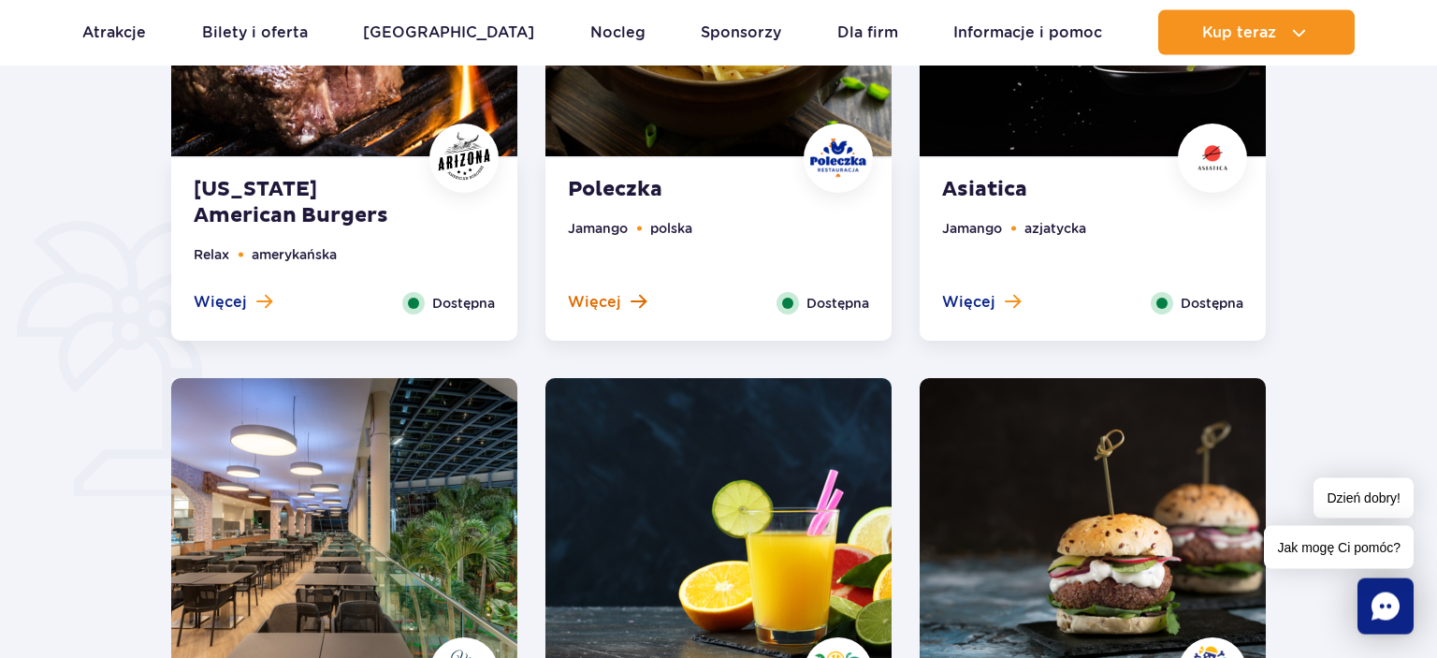
click at [627, 303] on button "Więcej" at bounding box center [607, 302] width 79 height 21
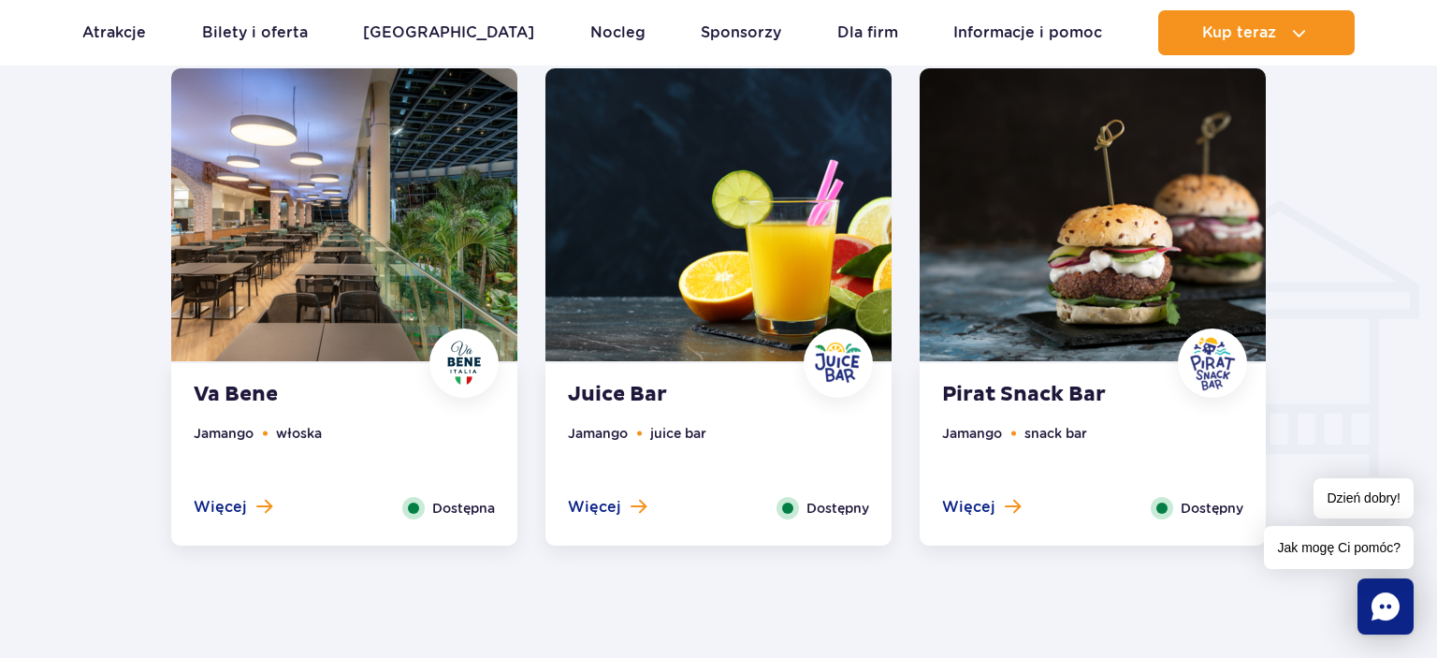
scroll to position [2067, 0]
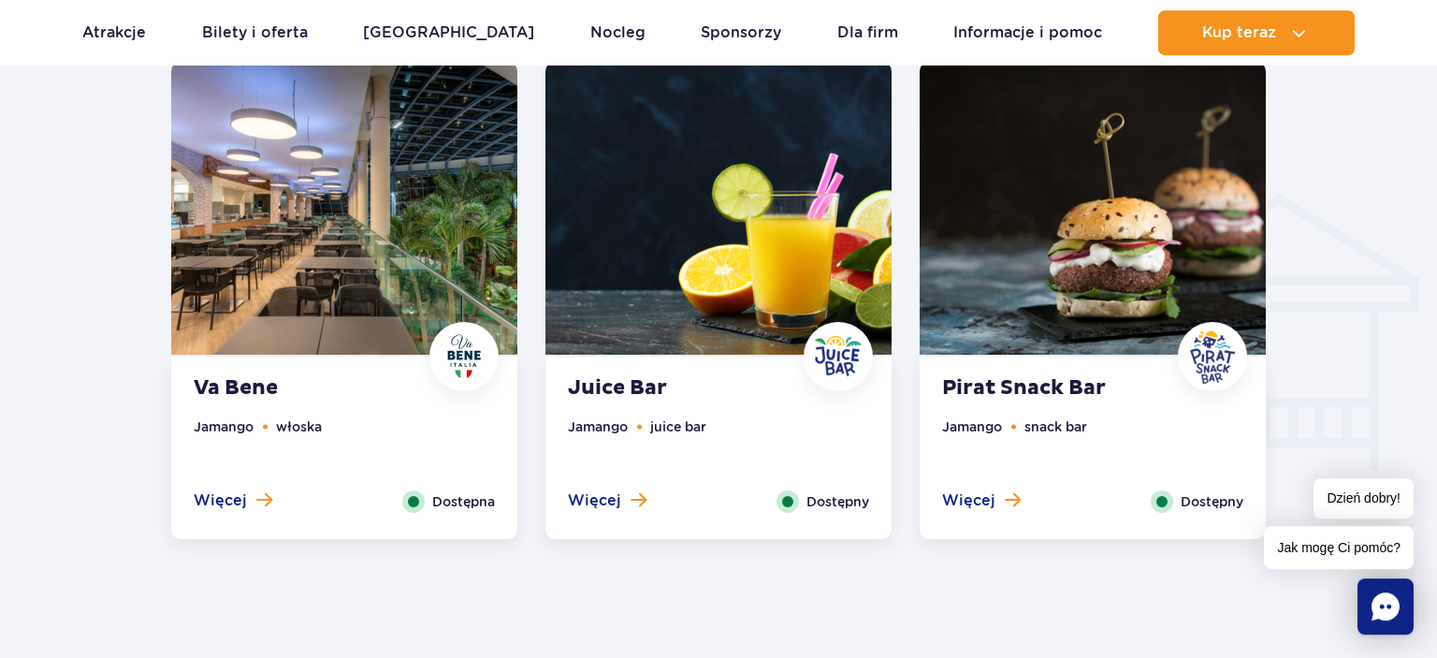
click at [280, 497] on div "Więcej Zamknij" at bounding box center [233, 501] width 107 height 22
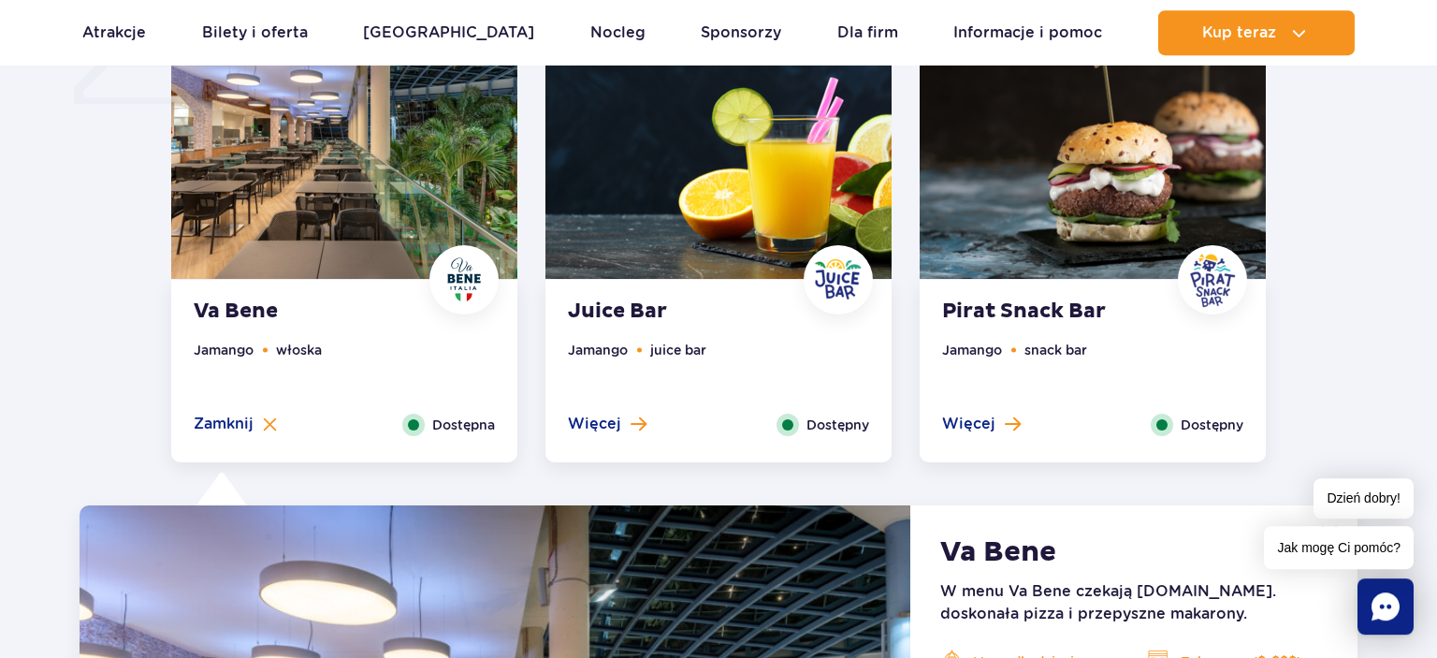
scroll to position [1591, 0]
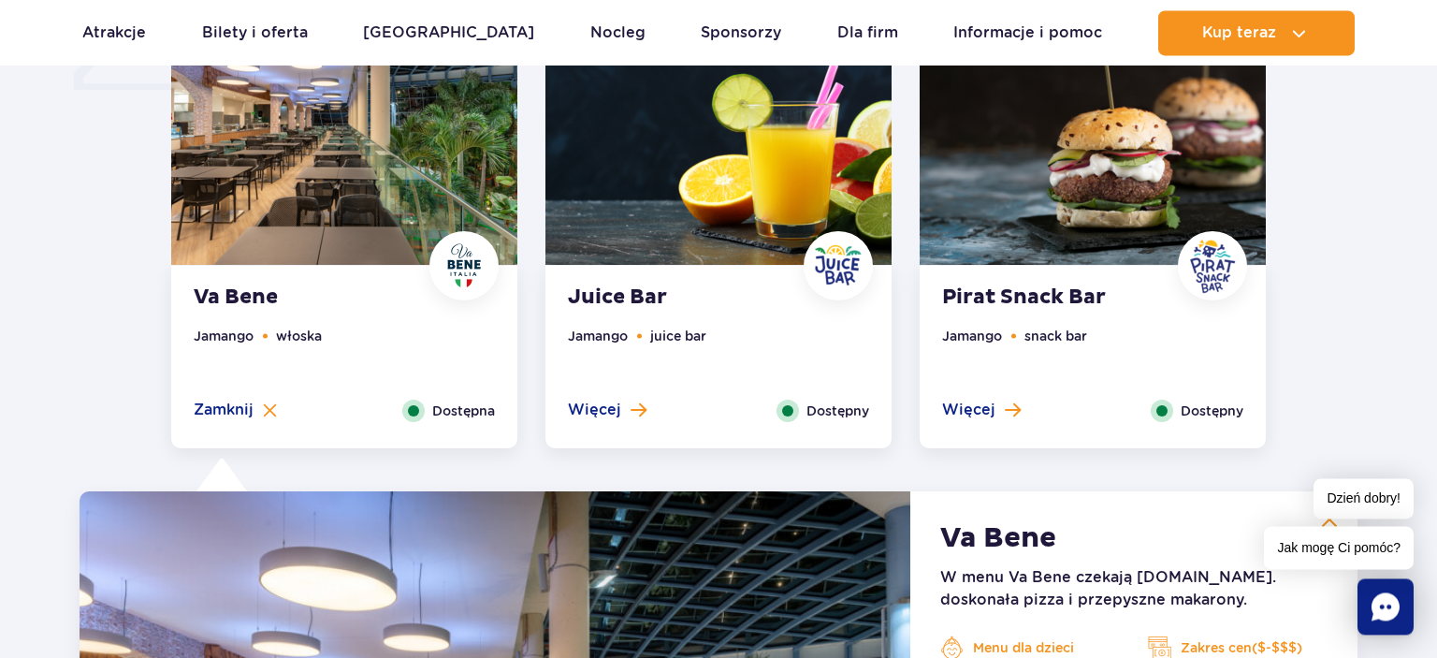
click at [1074, 329] on li "snack bar" at bounding box center [1056, 336] width 63 height 21
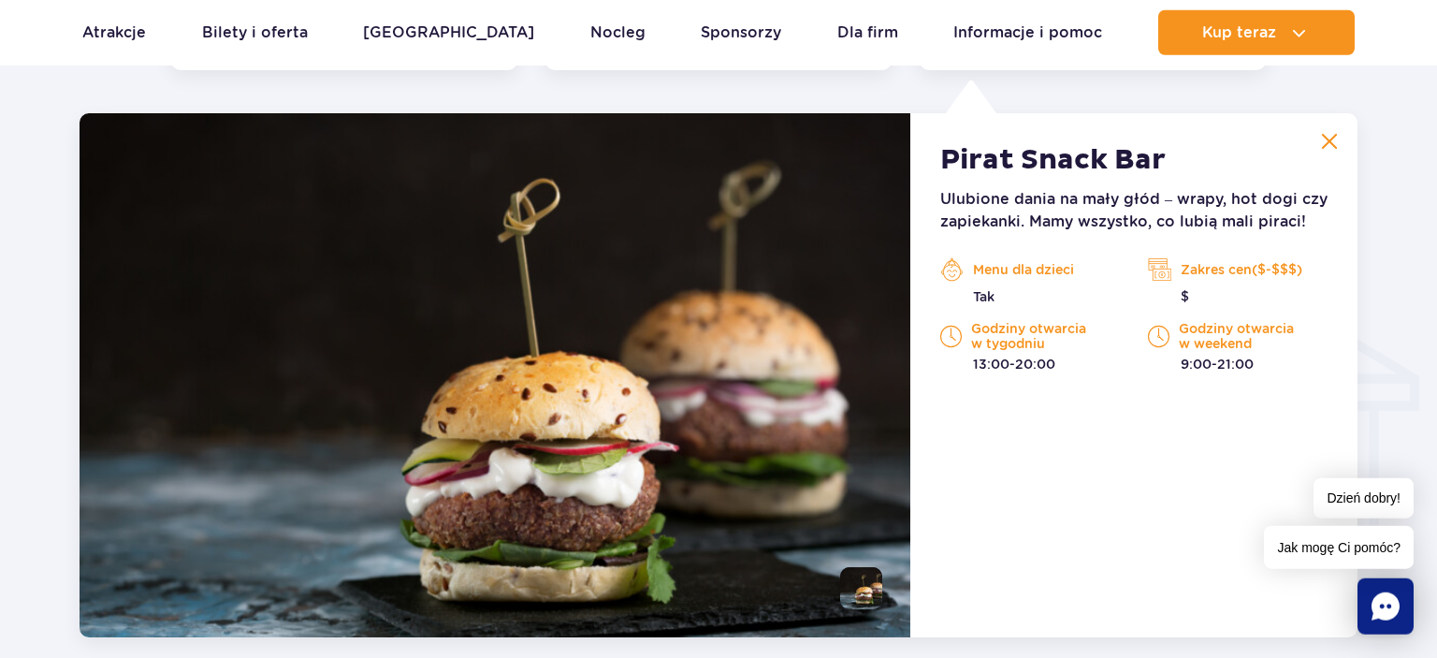
scroll to position [1969, 0]
click at [1333, 135] on img at bounding box center [1329, 141] width 17 height 17
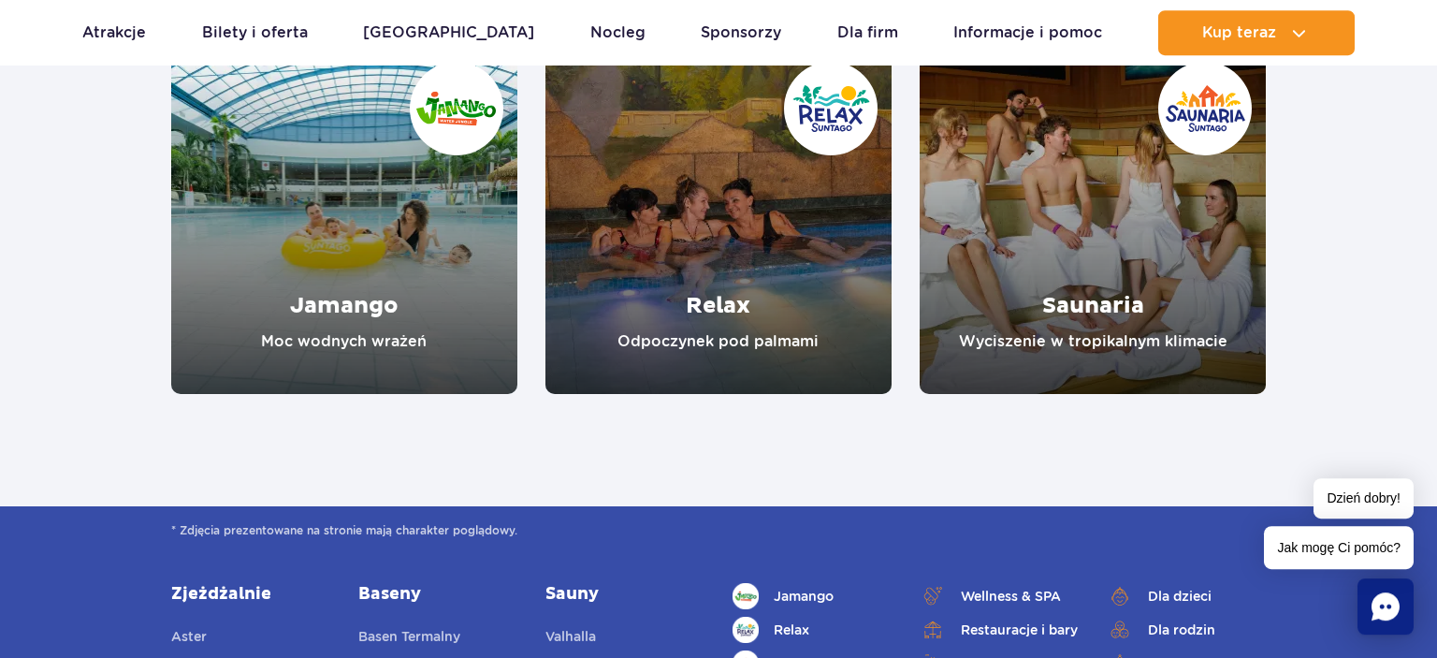
scroll to position [3508, 0]
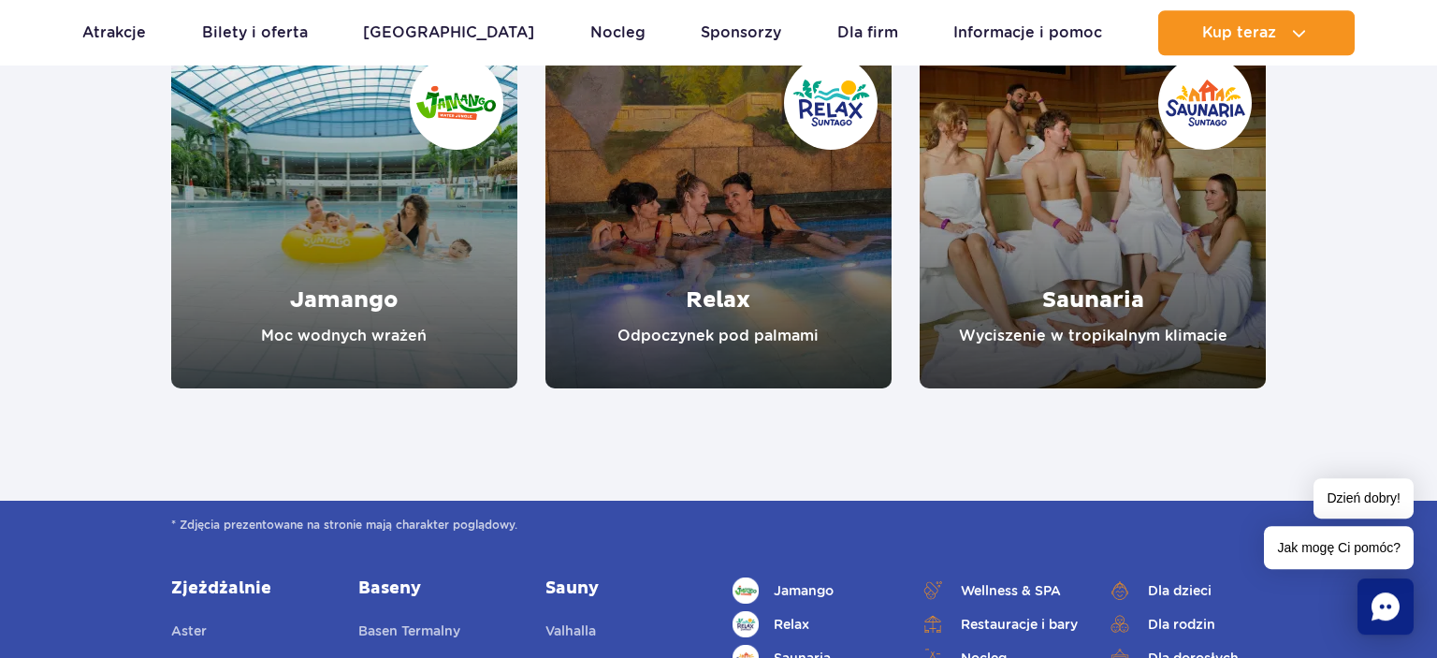
click at [344, 341] on link "Jamango" at bounding box center [344, 215] width 346 height 346
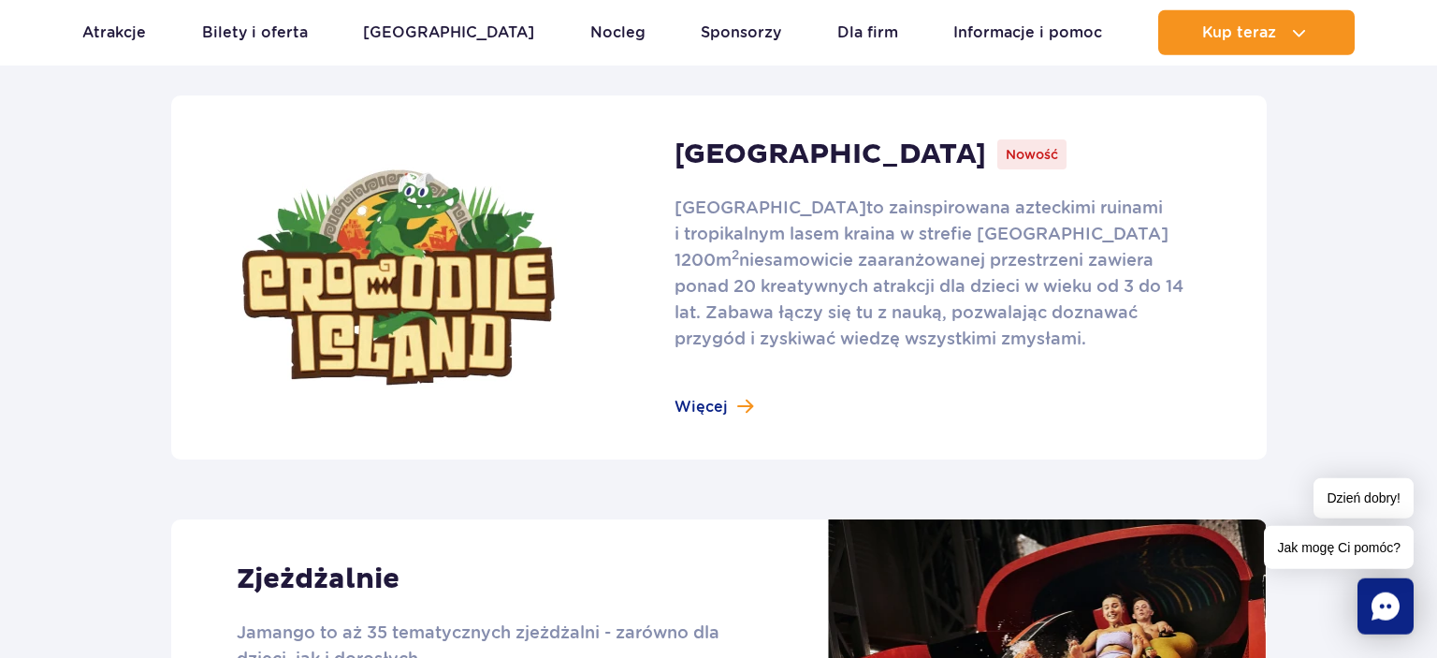
scroll to position [1265, 0]
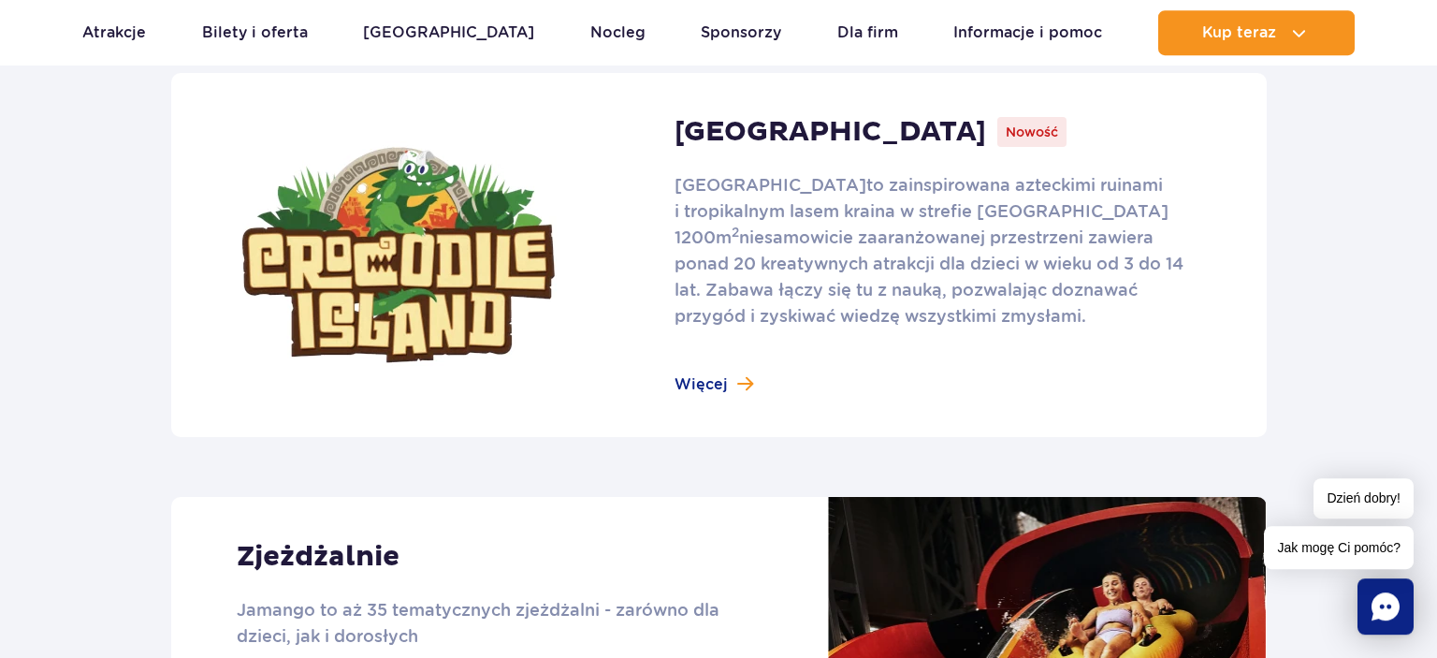
click at [707, 381] on link at bounding box center [719, 255] width 1096 height 364
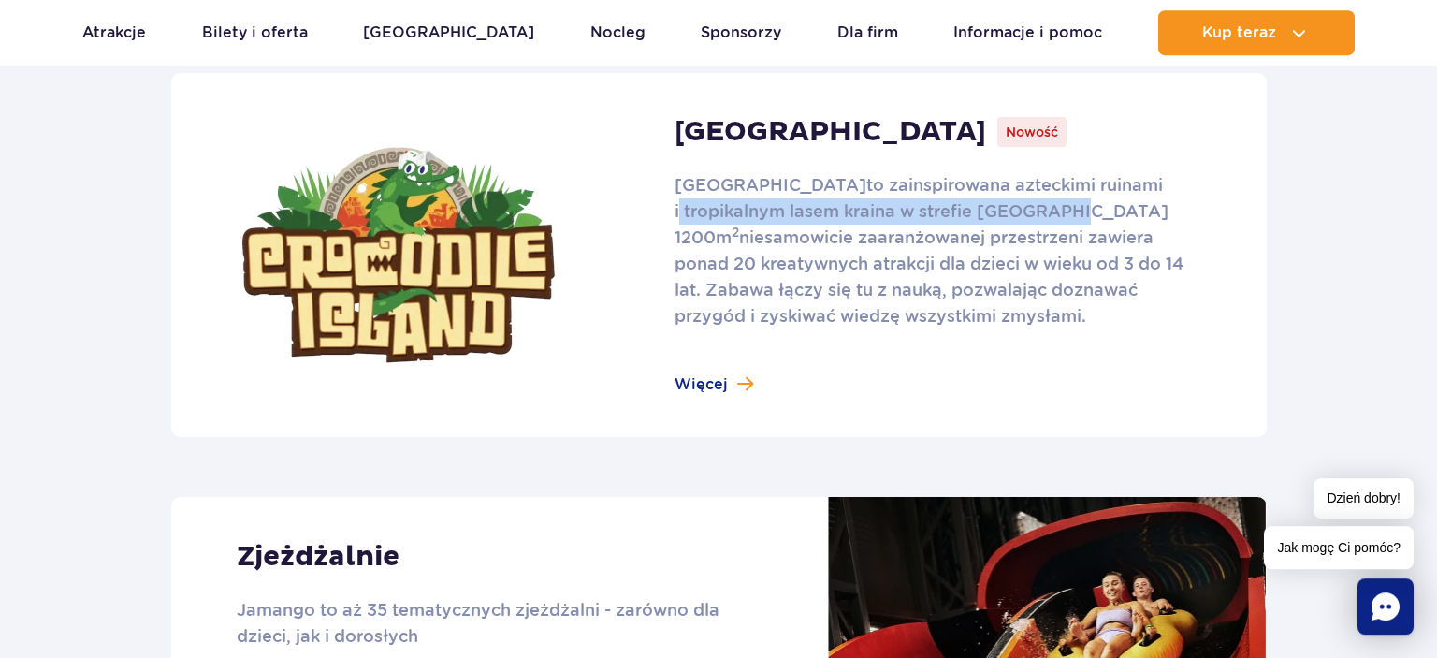
drag, startPoint x: 1424, startPoint y: 183, endPoint x: 1429, endPoint y: 201, distance: 18.4
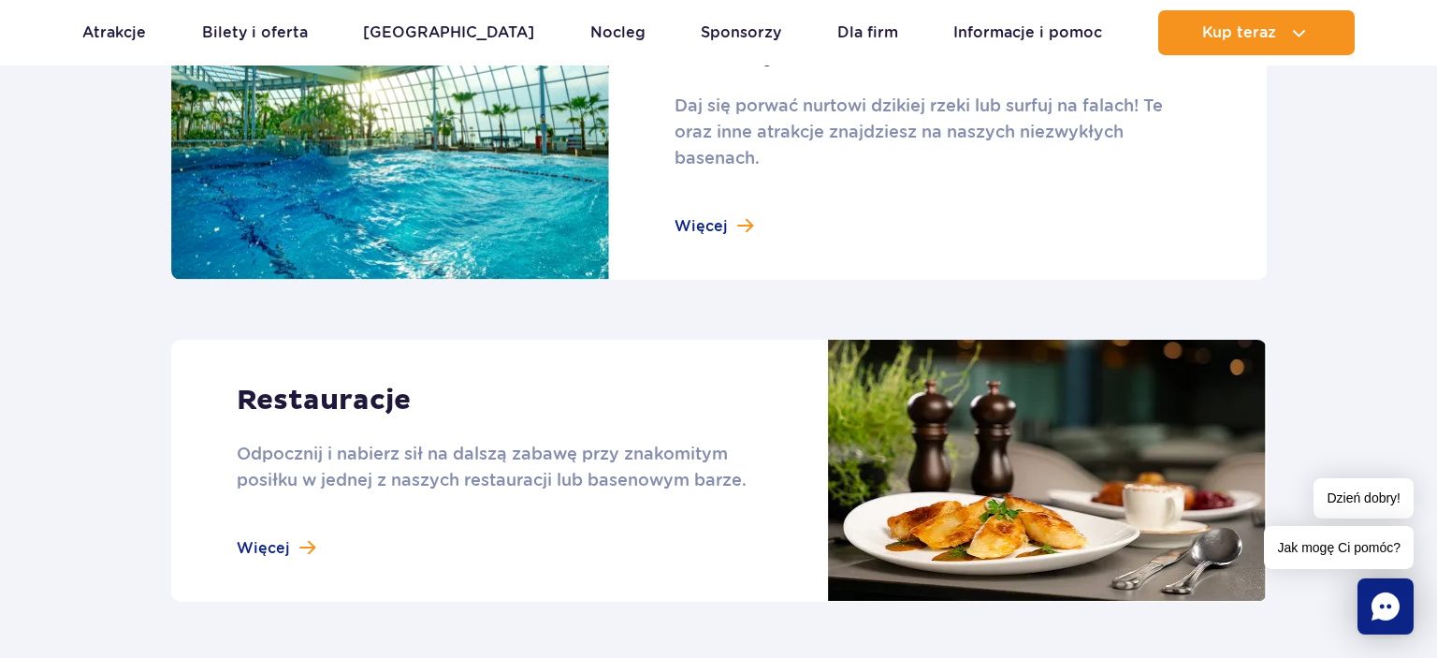
scroll to position [2113, 0]
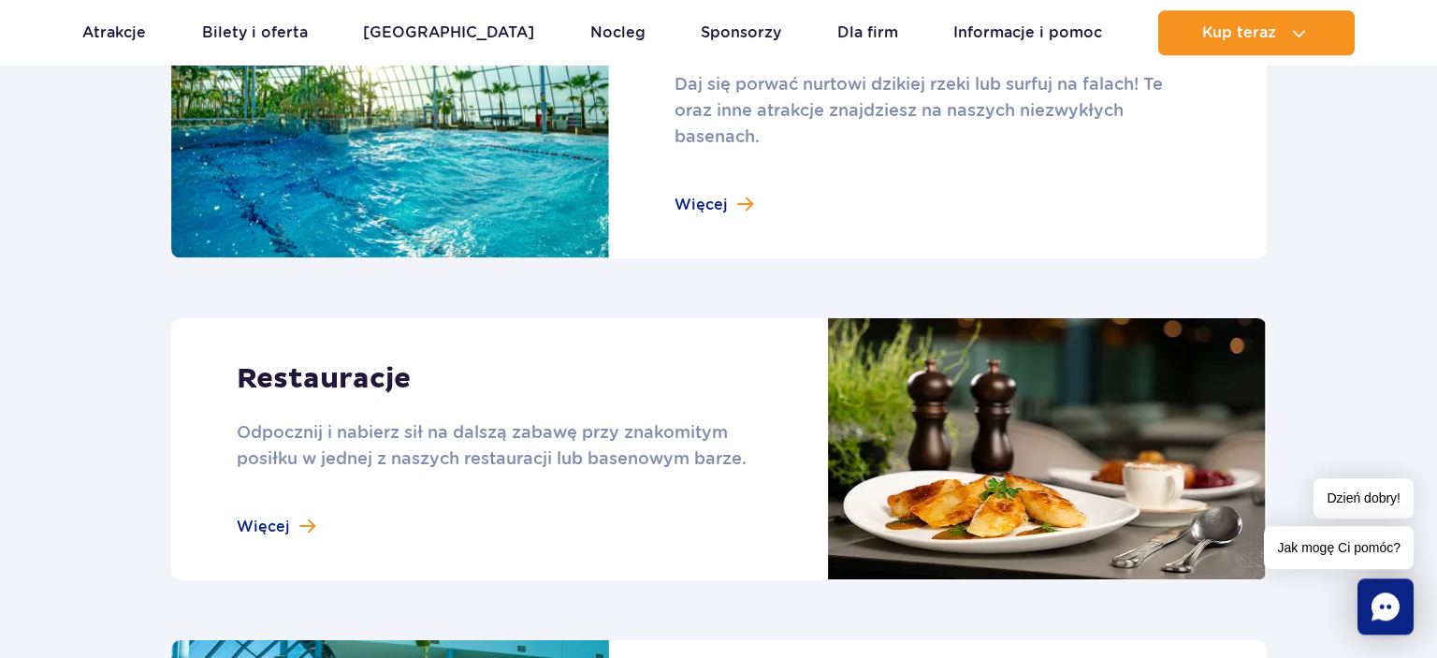
click at [250, 526] on link at bounding box center [719, 449] width 1096 height 262
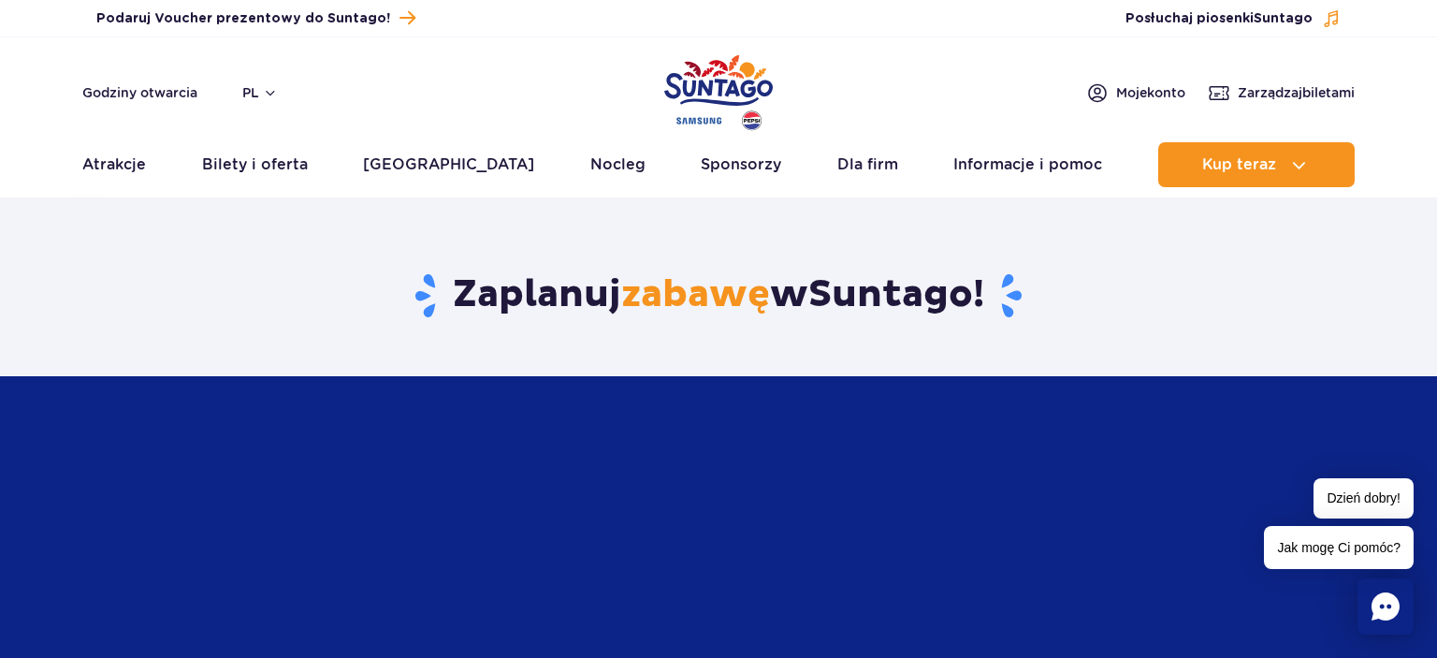
scroll to position [4395, 0]
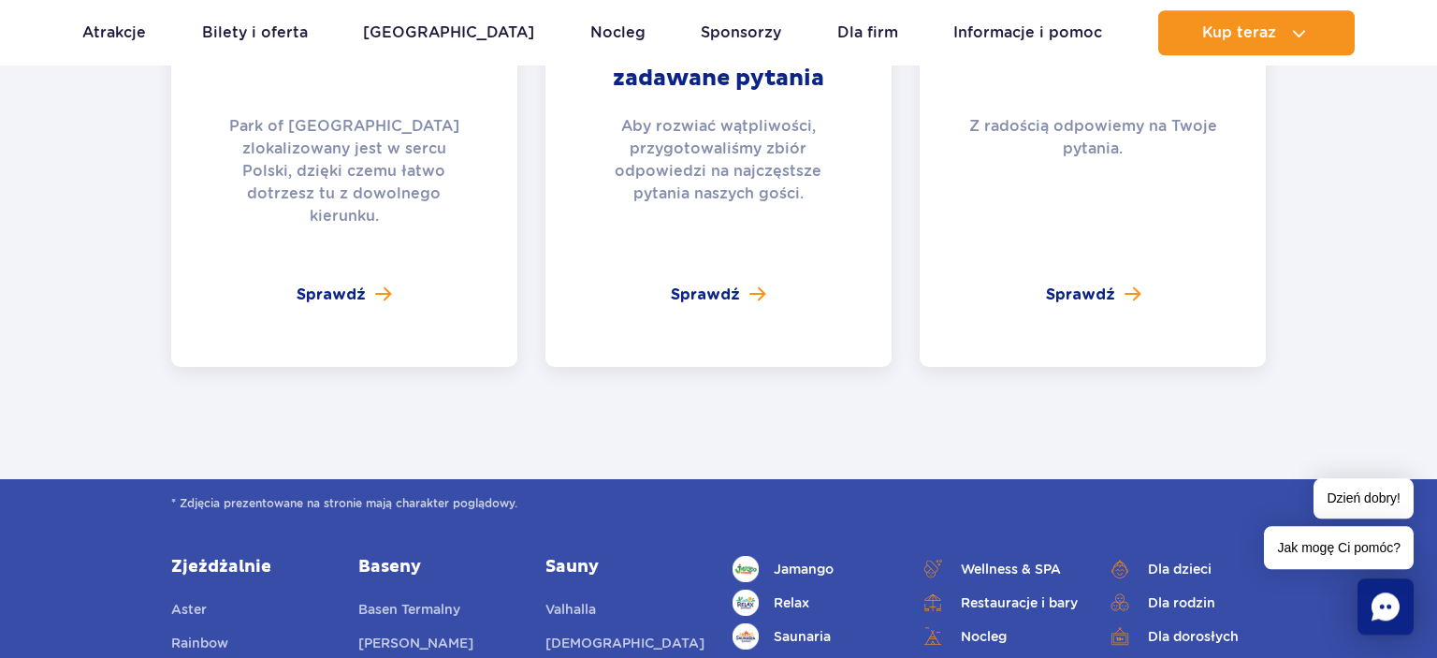
scroll to position [4810, 0]
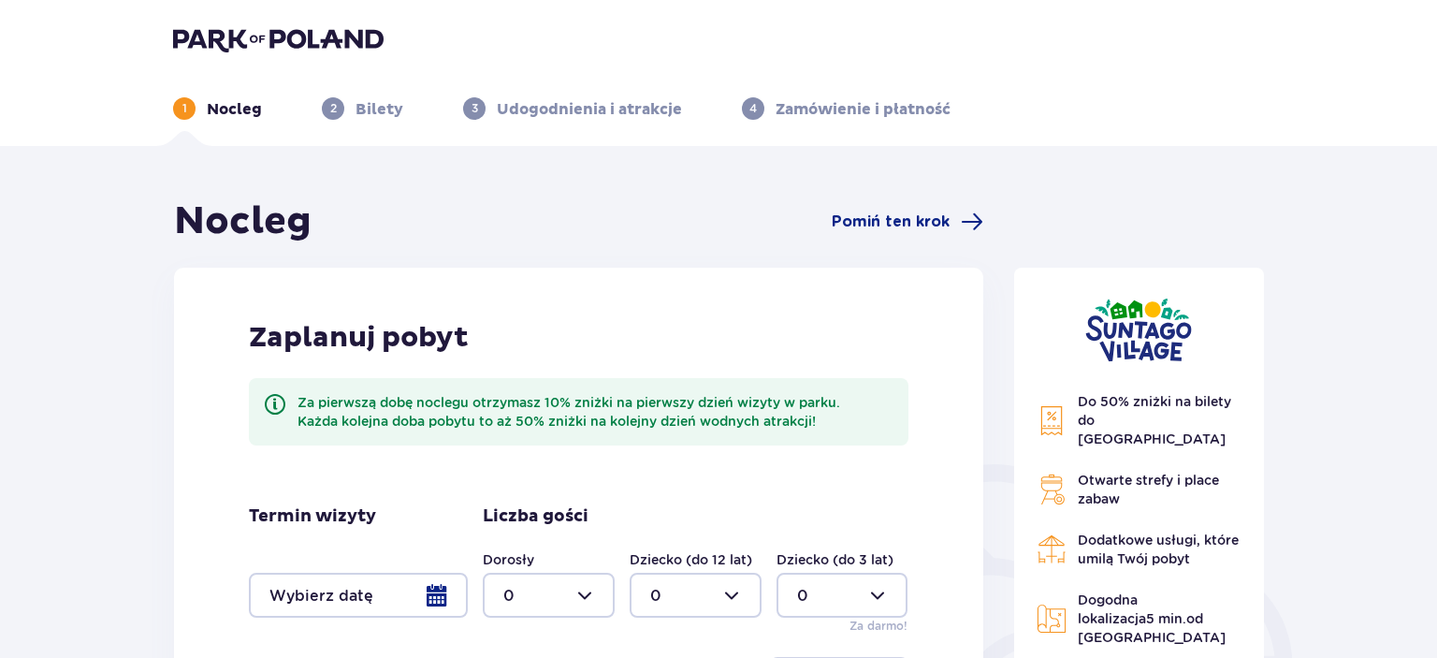
click at [442, 604] on div at bounding box center [358, 595] width 219 height 45
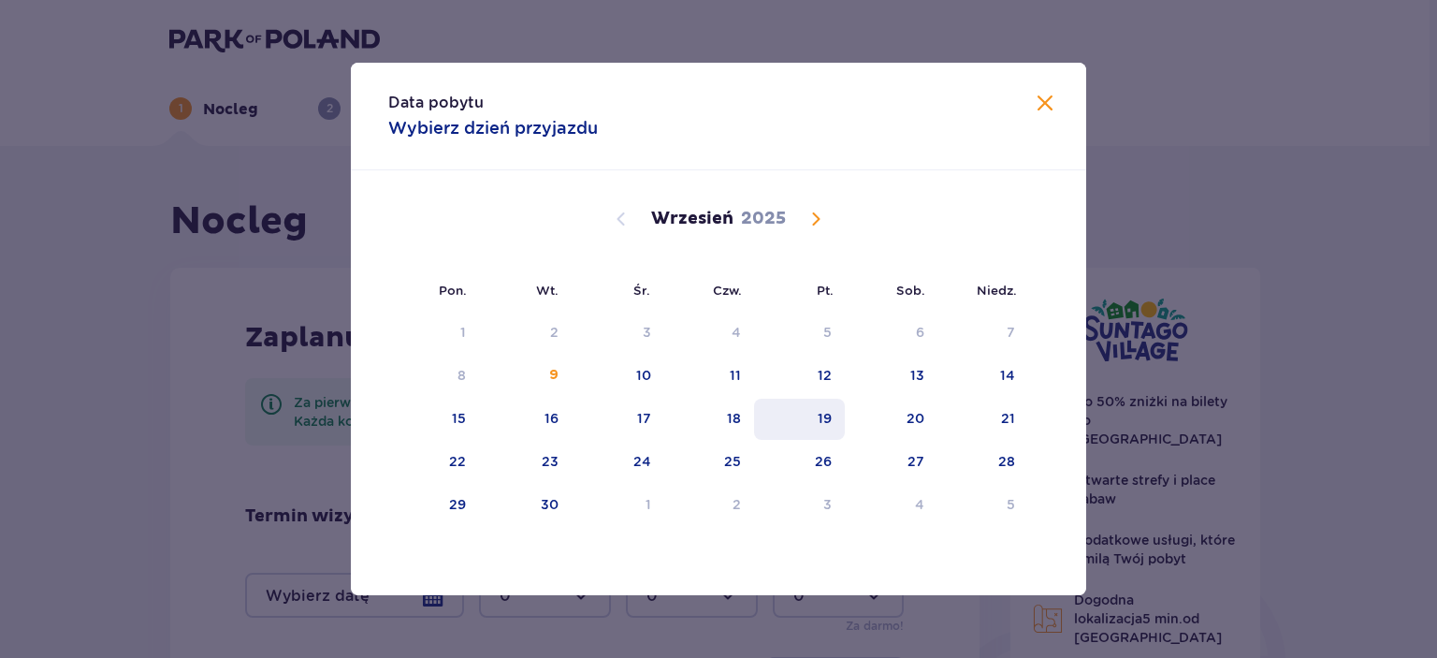
click at [837, 413] on div "19" at bounding box center [799, 419] width 91 height 41
click at [1047, 414] on div "Sierpień 2025 28 29 30 31 1 2 3 4 5 6 7 8 9 10 11 12 13 14 15 16 17 18 19 20 21…" at bounding box center [718, 527] width 735 height 715
click at [1021, 413] on div "21" at bounding box center [983, 419] width 91 height 41
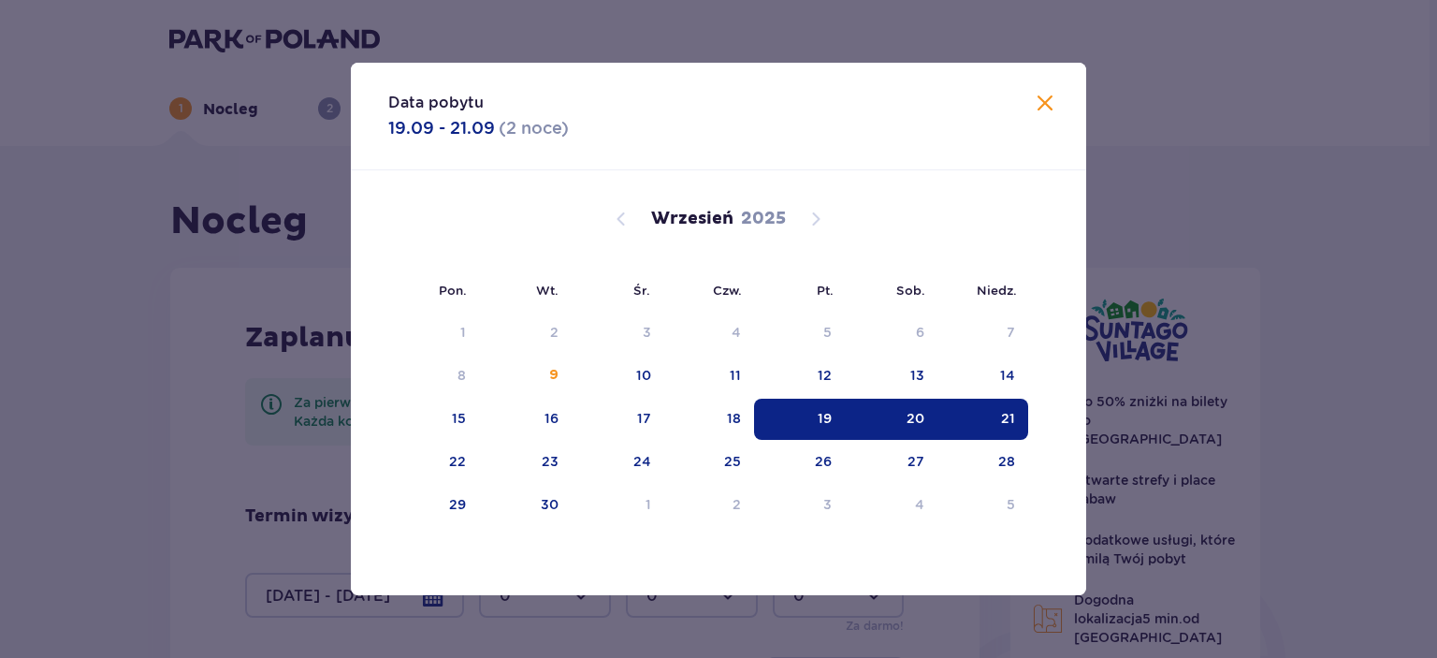
type input "[DATE] - [DATE]"
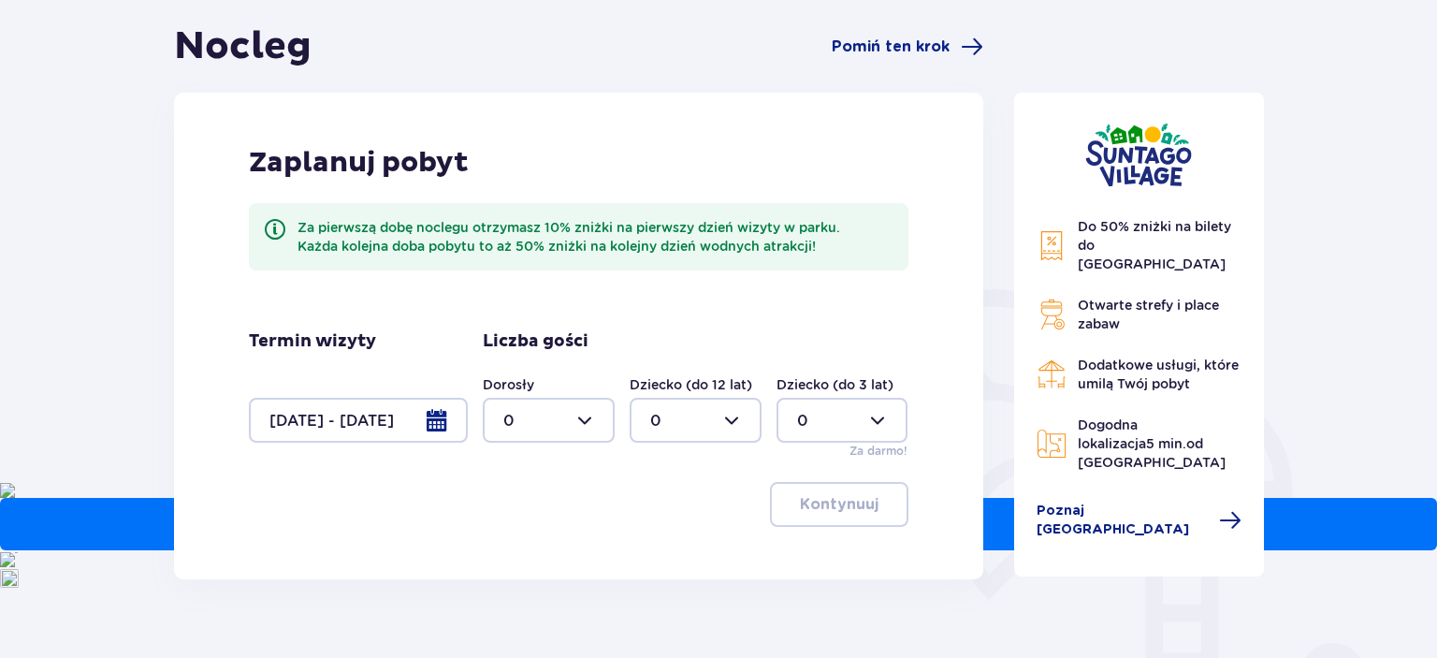
scroll to position [176, 0]
click at [546, 415] on div at bounding box center [549, 419] width 132 height 45
click at [526, 508] on div "1" at bounding box center [548, 515] width 91 height 21
type input "1"
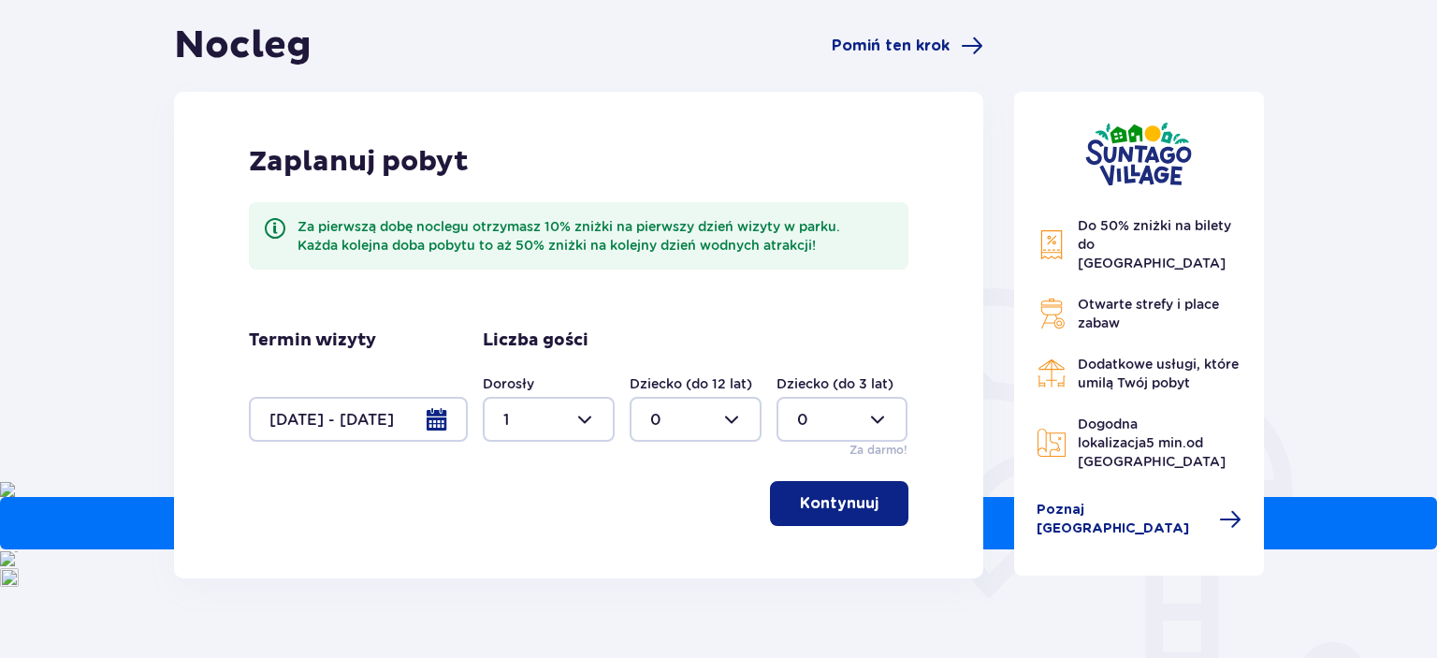
click at [677, 426] on div at bounding box center [696, 419] width 132 height 45
click at [683, 509] on div "1" at bounding box center [695, 515] width 91 height 21
type input "1"
click at [838, 501] on p "Kontynuuj" at bounding box center [839, 503] width 79 height 21
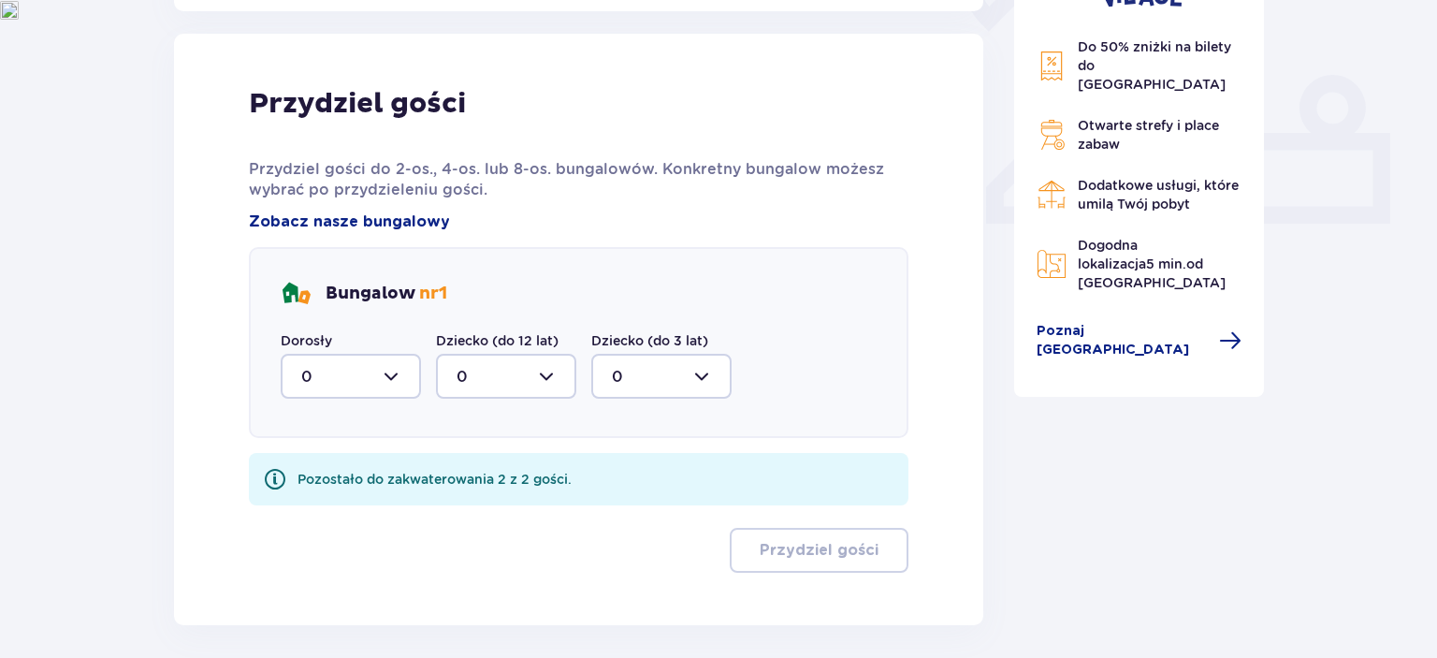
scroll to position [754, 0]
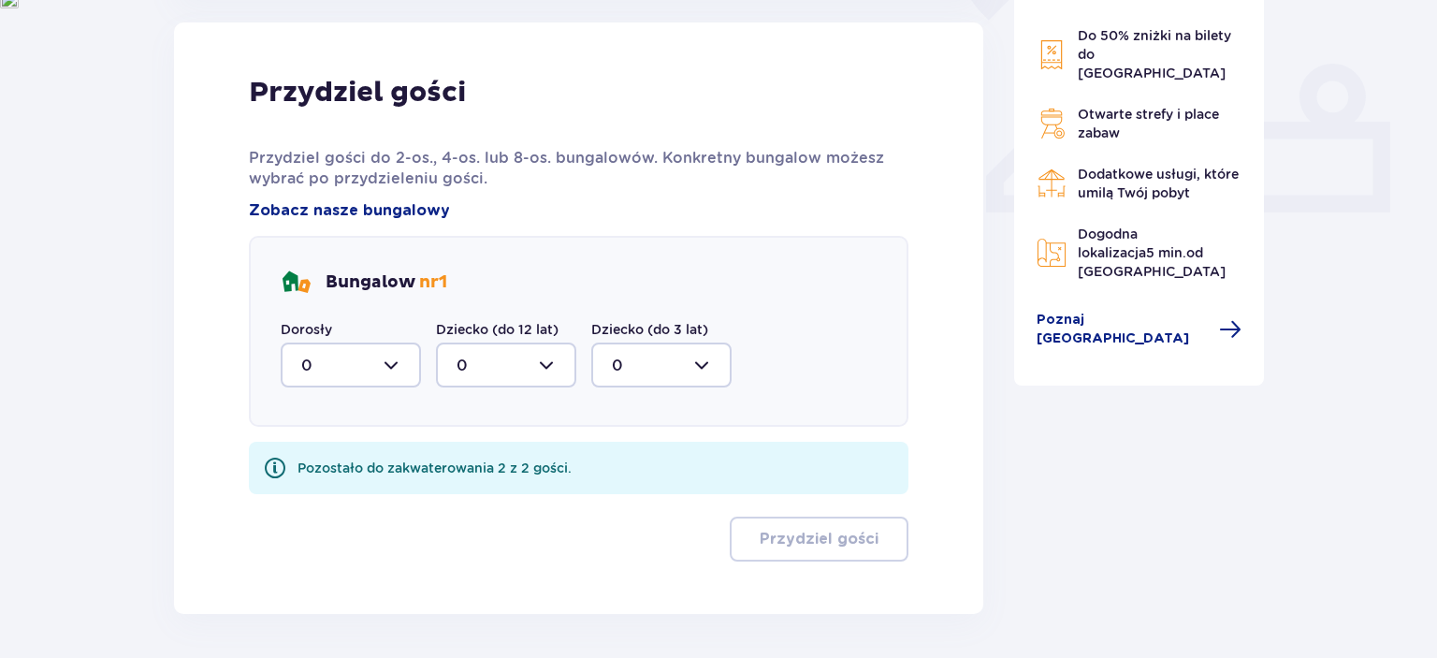
click at [386, 365] on div at bounding box center [351, 364] width 140 height 45
click at [363, 451] on div "1" at bounding box center [350, 461] width 99 height 21
type input "1"
click at [489, 365] on div at bounding box center [506, 364] width 140 height 45
click at [498, 468] on div "1" at bounding box center [506, 461] width 99 height 21
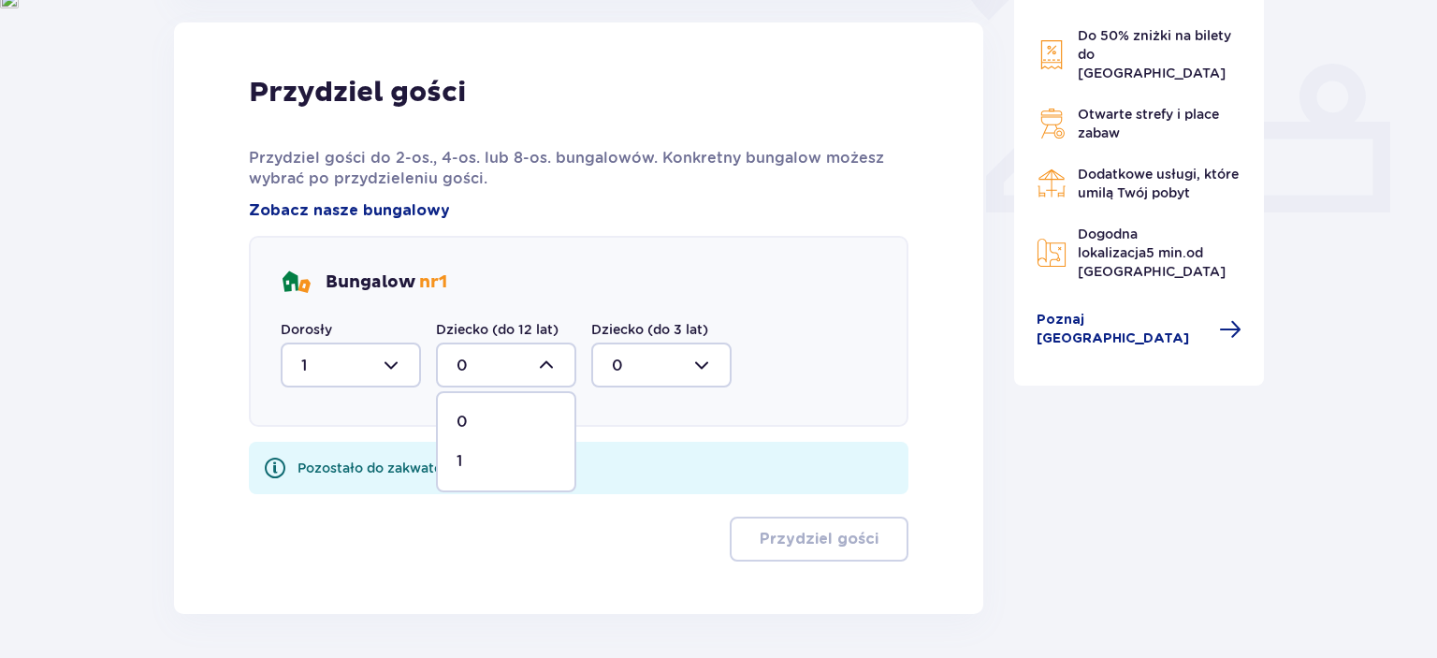
type input "1"
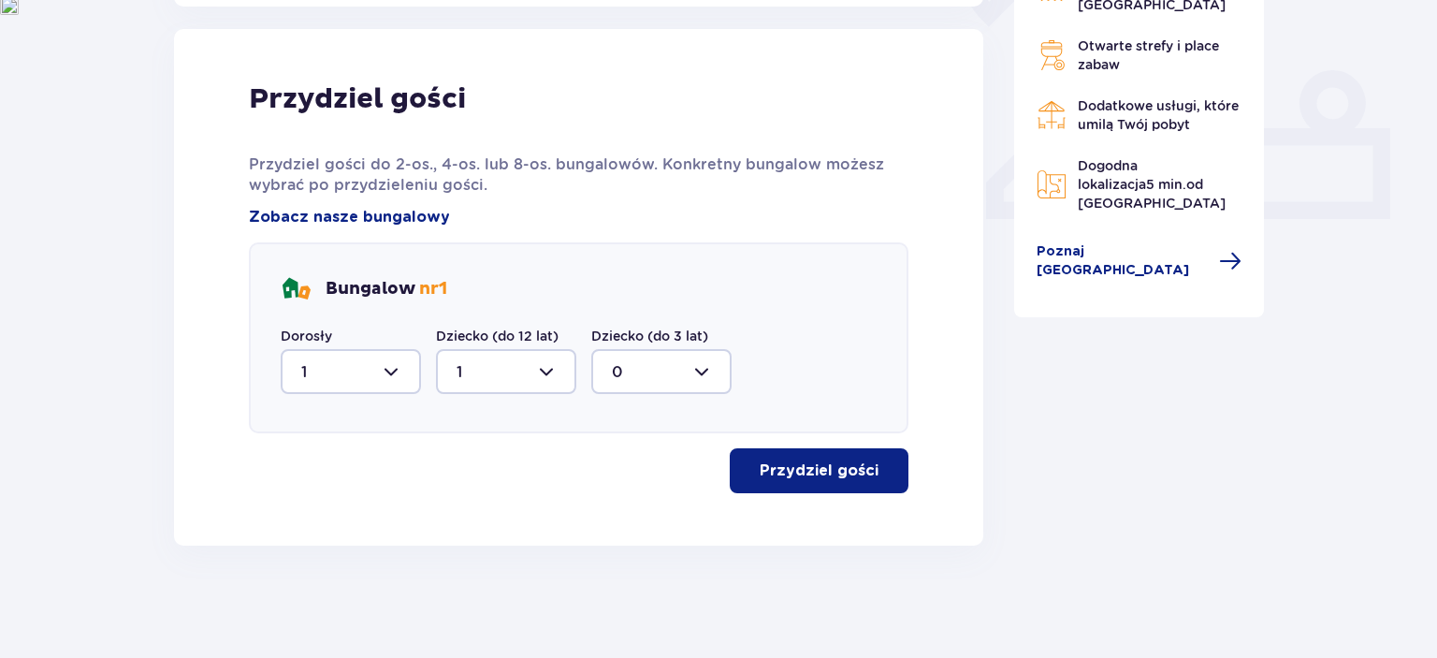
scroll to position [747, 0]
click at [848, 462] on p "Przydziel gości" at bounding box center [819, 471] width 119 height 21
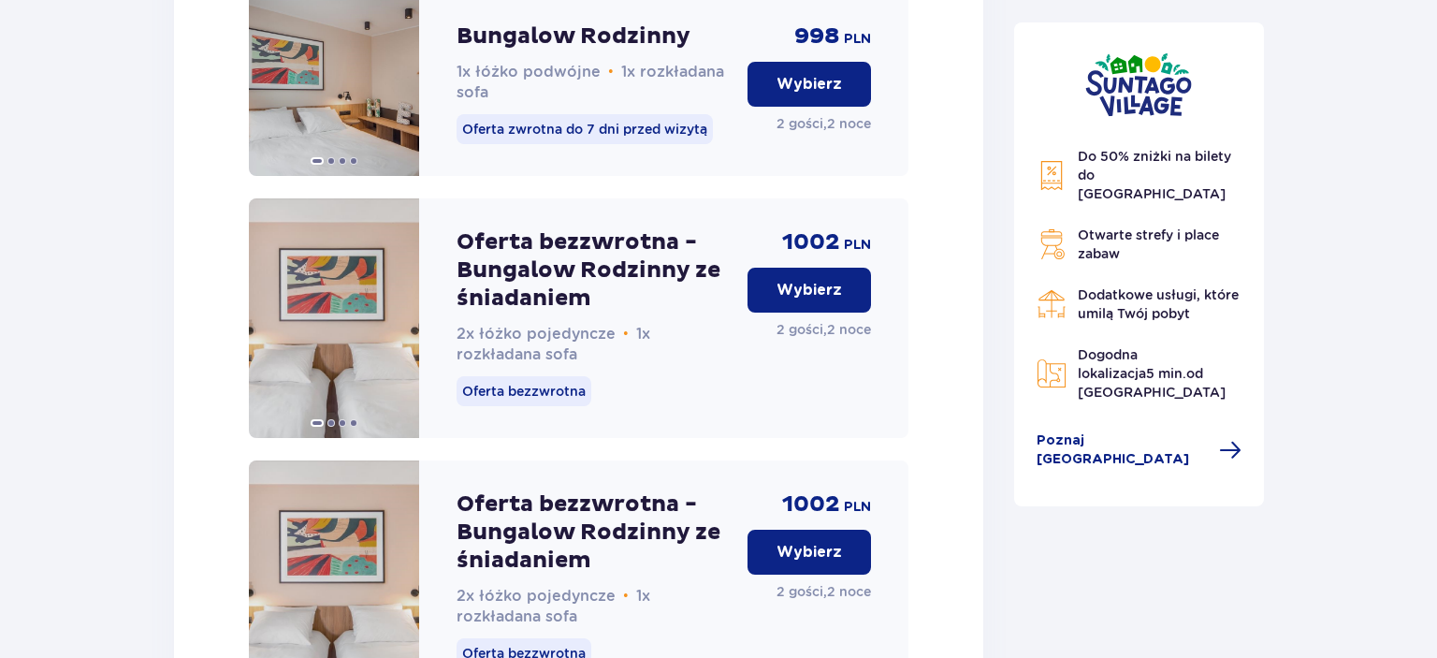
scroll to position [3196, 0]
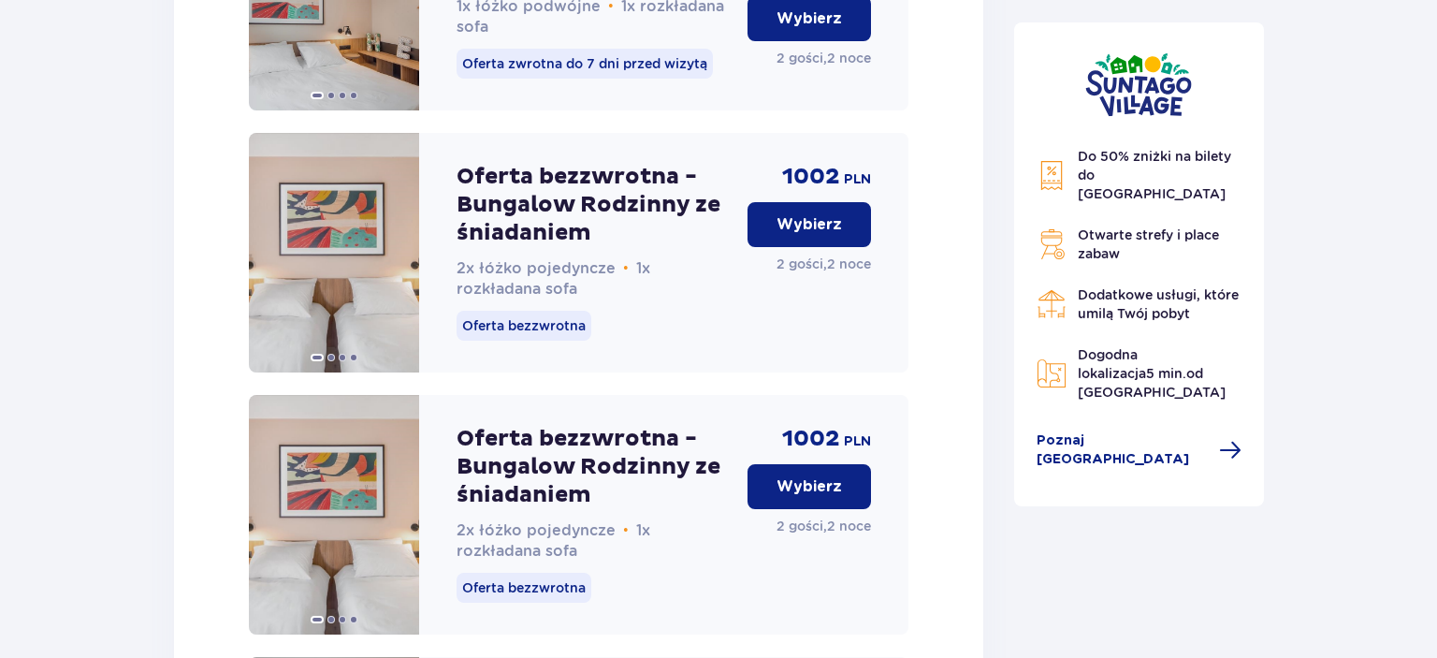
click at [836, 235] on p "Wybierz" at bounding box center [809, 224] width 65 height 21
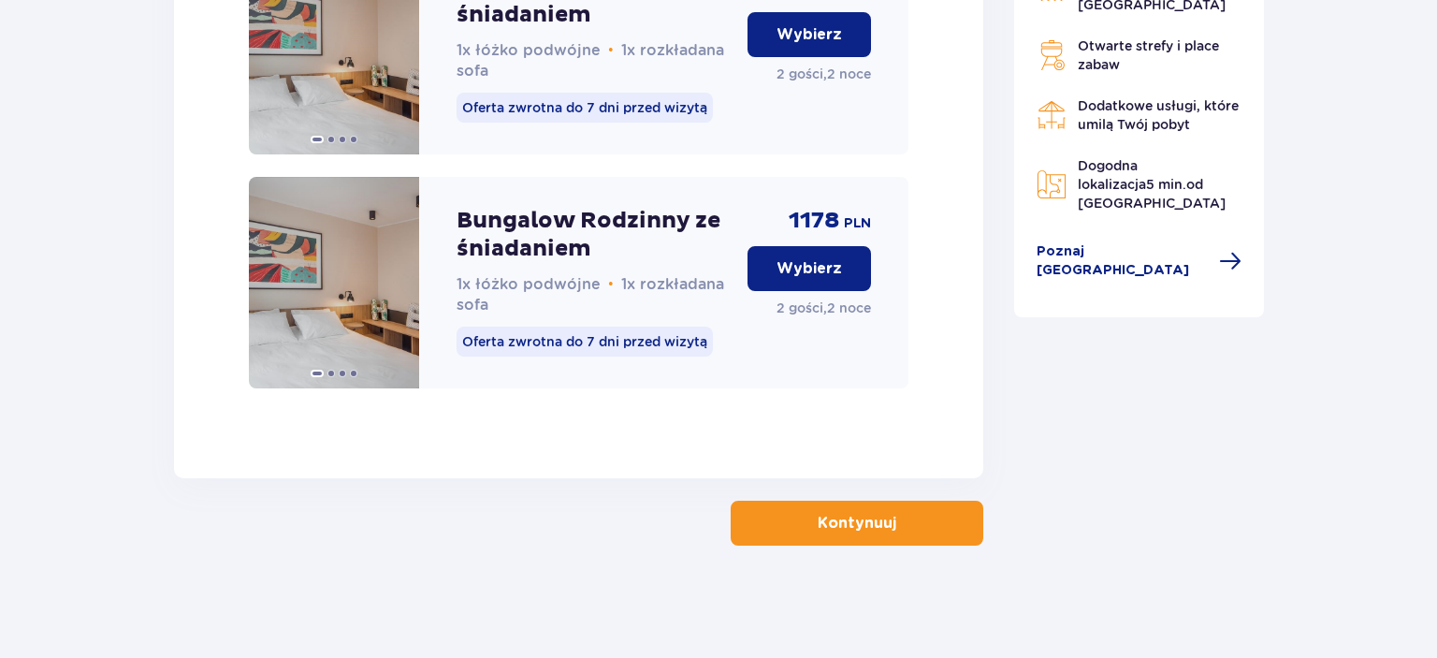
scroll to position [4932, 0]
click at [785, 531] on button "Kontynuuj" at bounding box center [857, 523] width 253 height 45
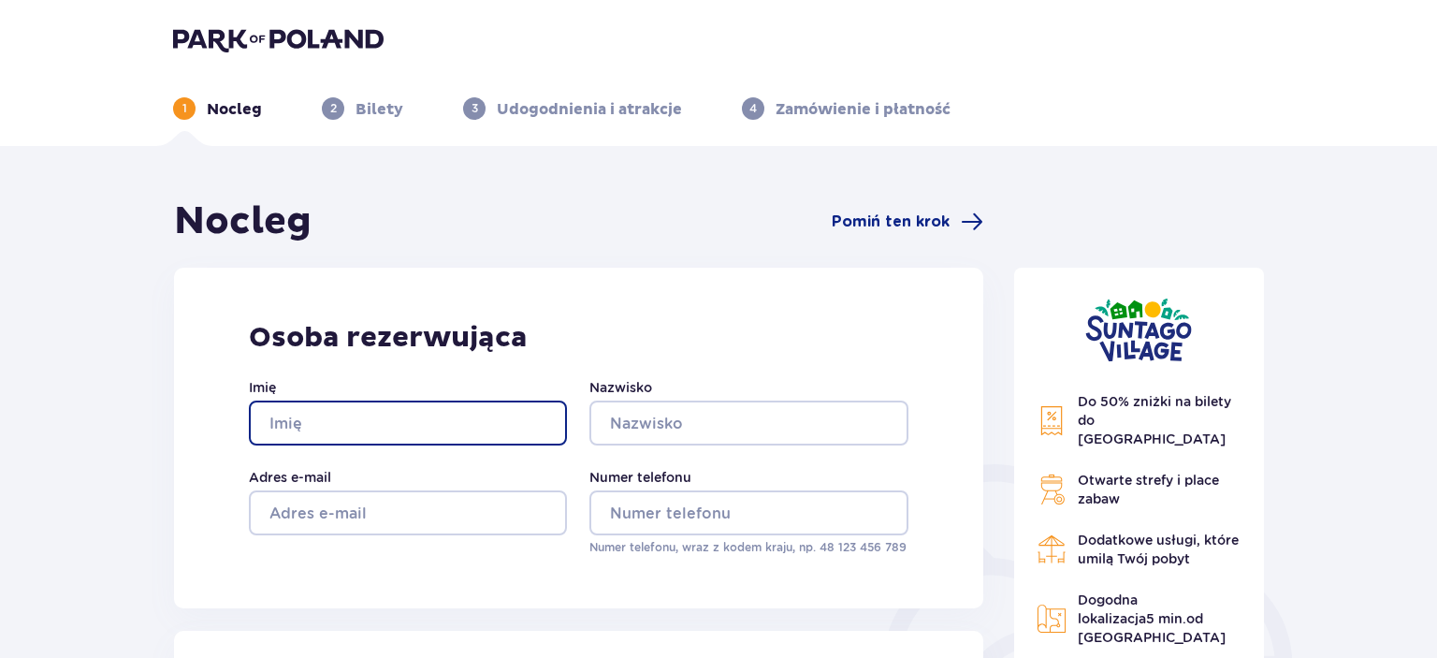
click at [340, 417] on input "Imię" at bounding box center [408, 422] width 318 height 45
type input "Martyna"
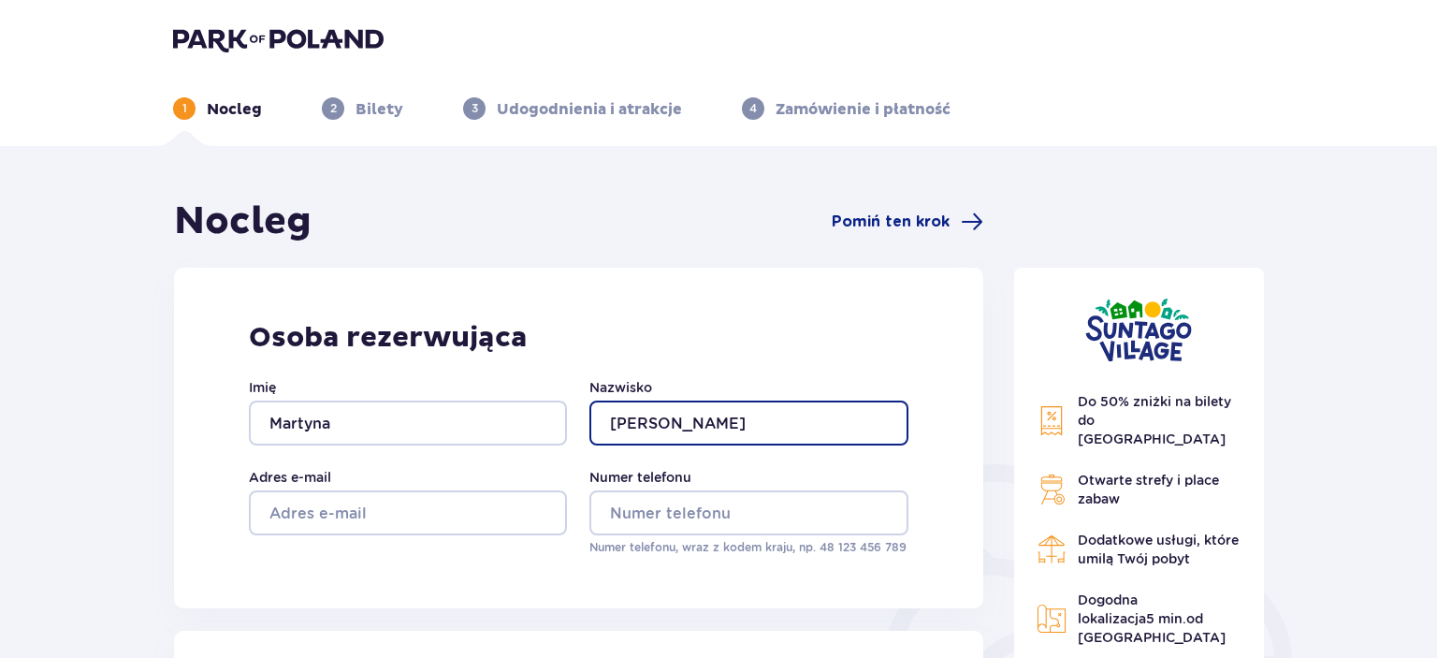
type input "[PERSON_NAME]"
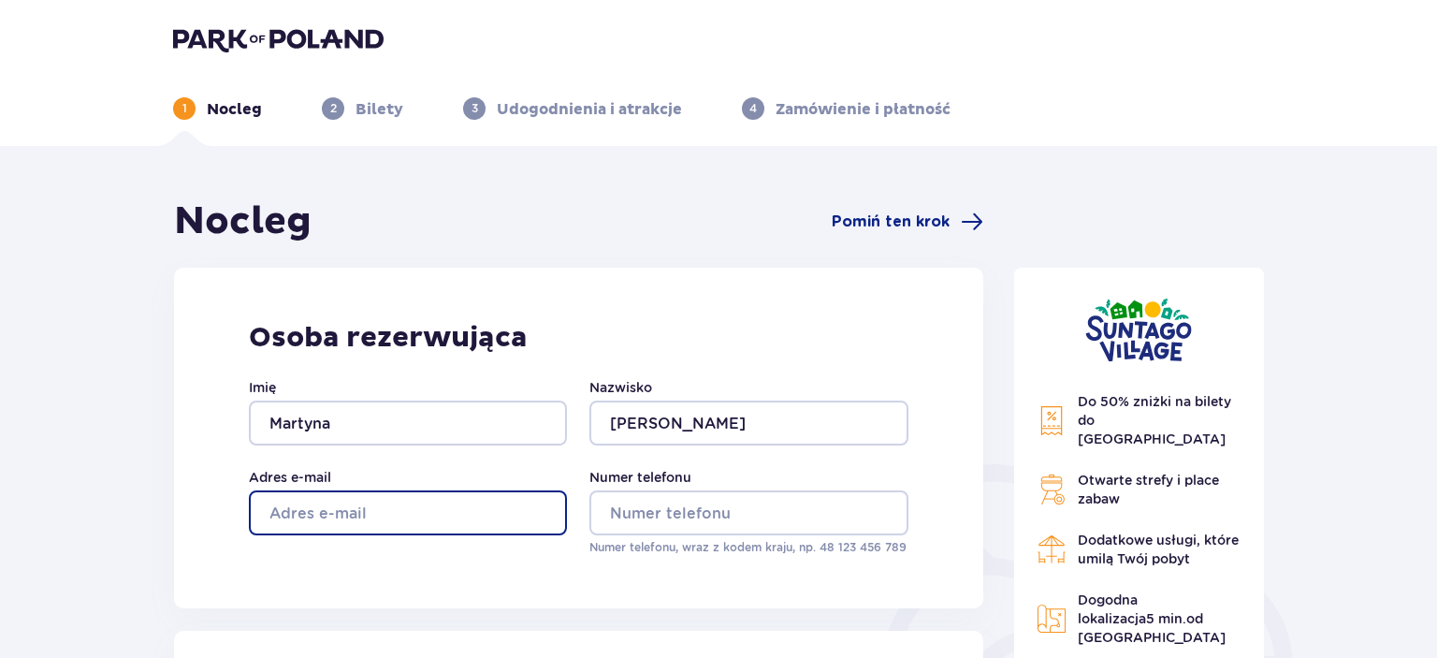
click at [435, 505] on input "Adres e-mail" at bounding box center [408, 512] width 318 height 45
type input "[EMAIL_ADDRESS][DOMAIN_NAME]"
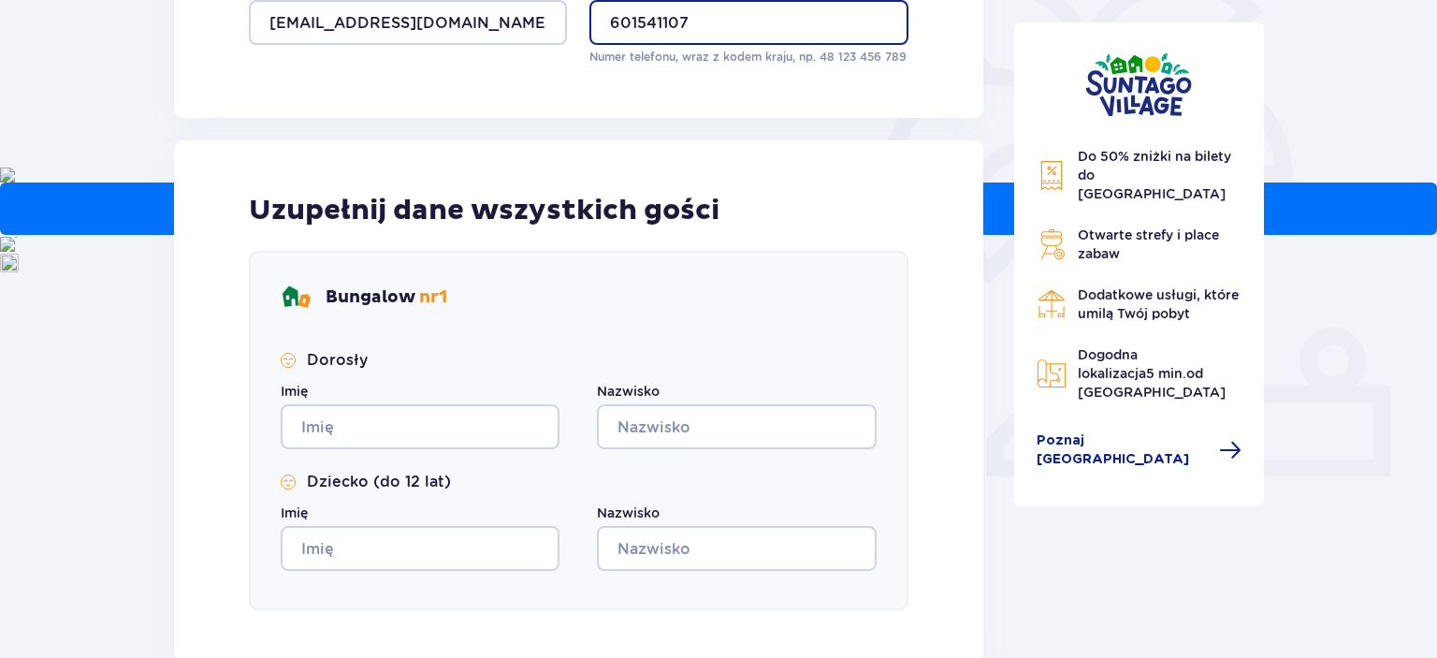
scroll to position [595, 0]
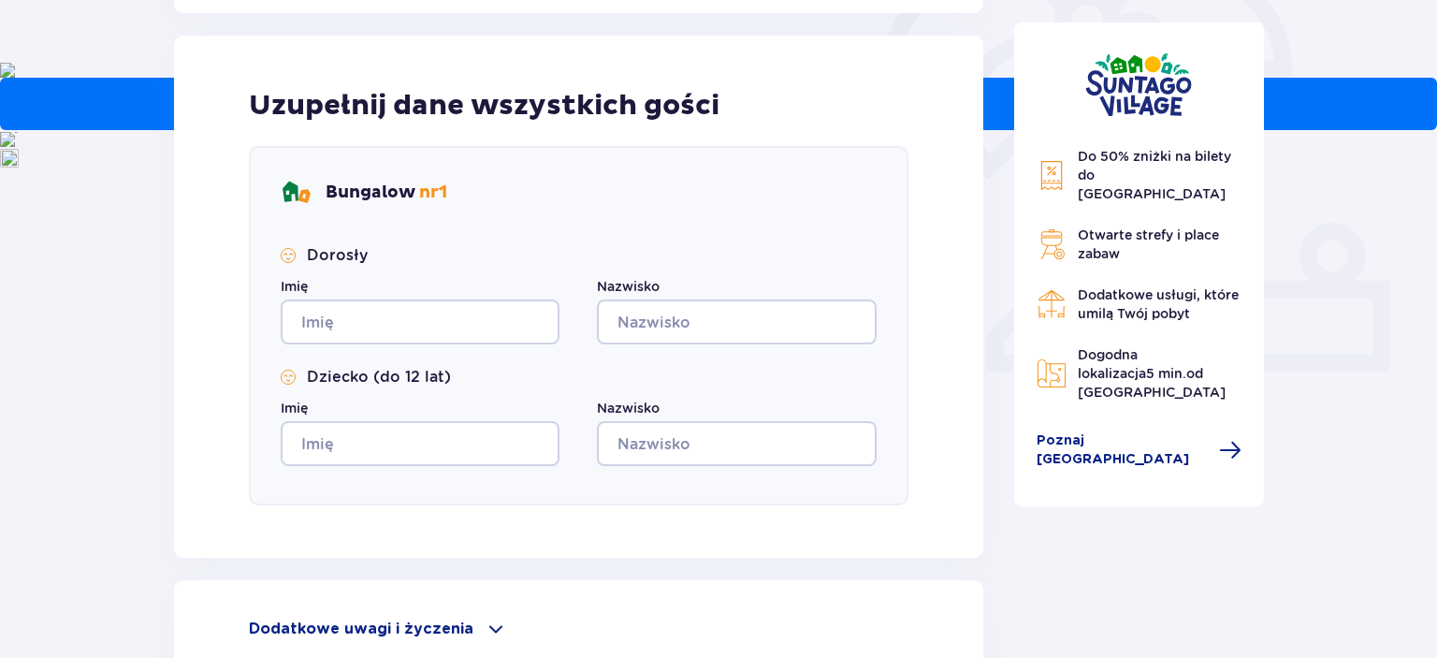
type input "601541107"
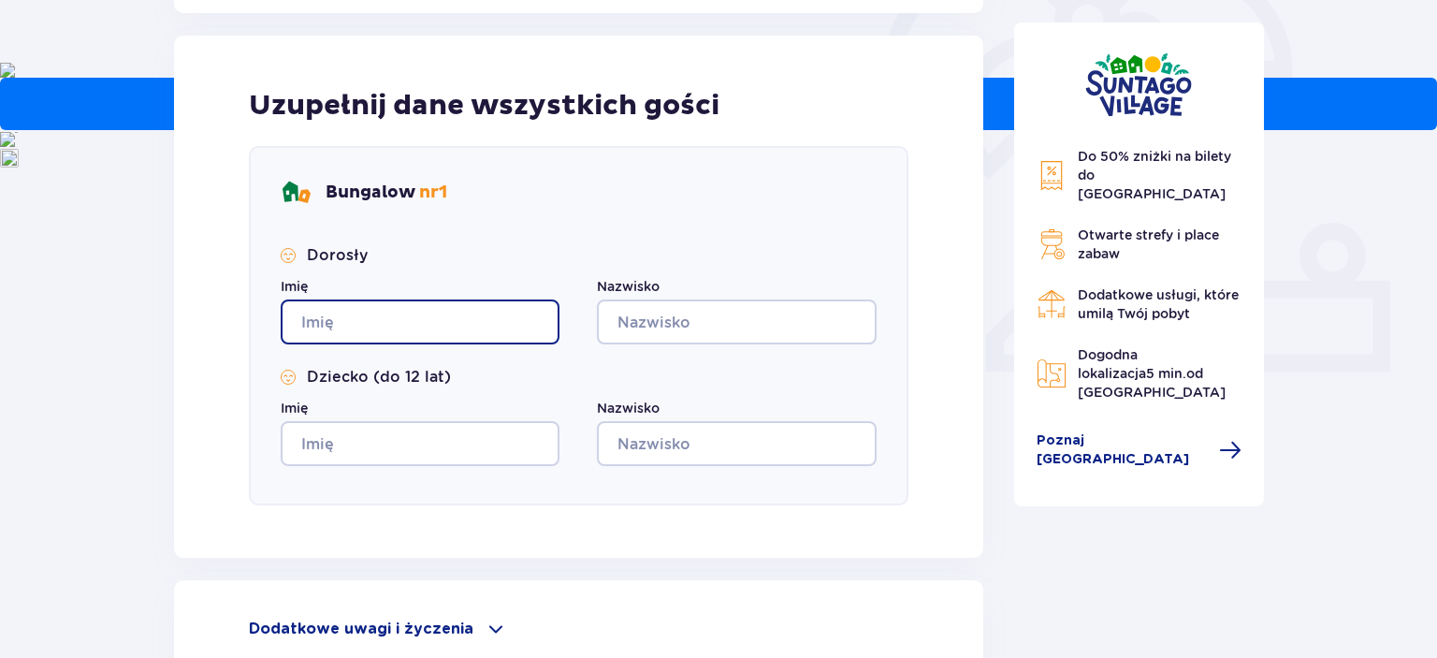
click at [458, 312] on input "Imię" at bounding box center [420, 321] width 279 height 45
type input "Martyna"
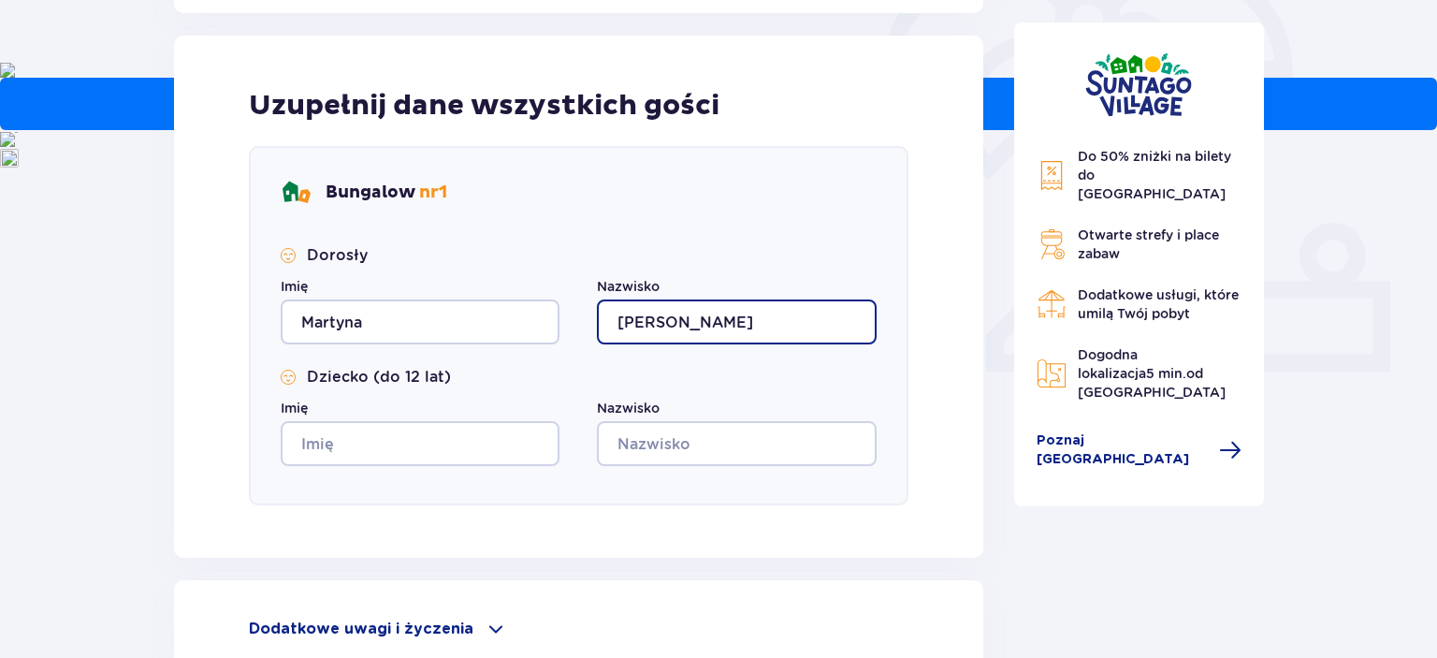
type input "[PERSON_NAME]"
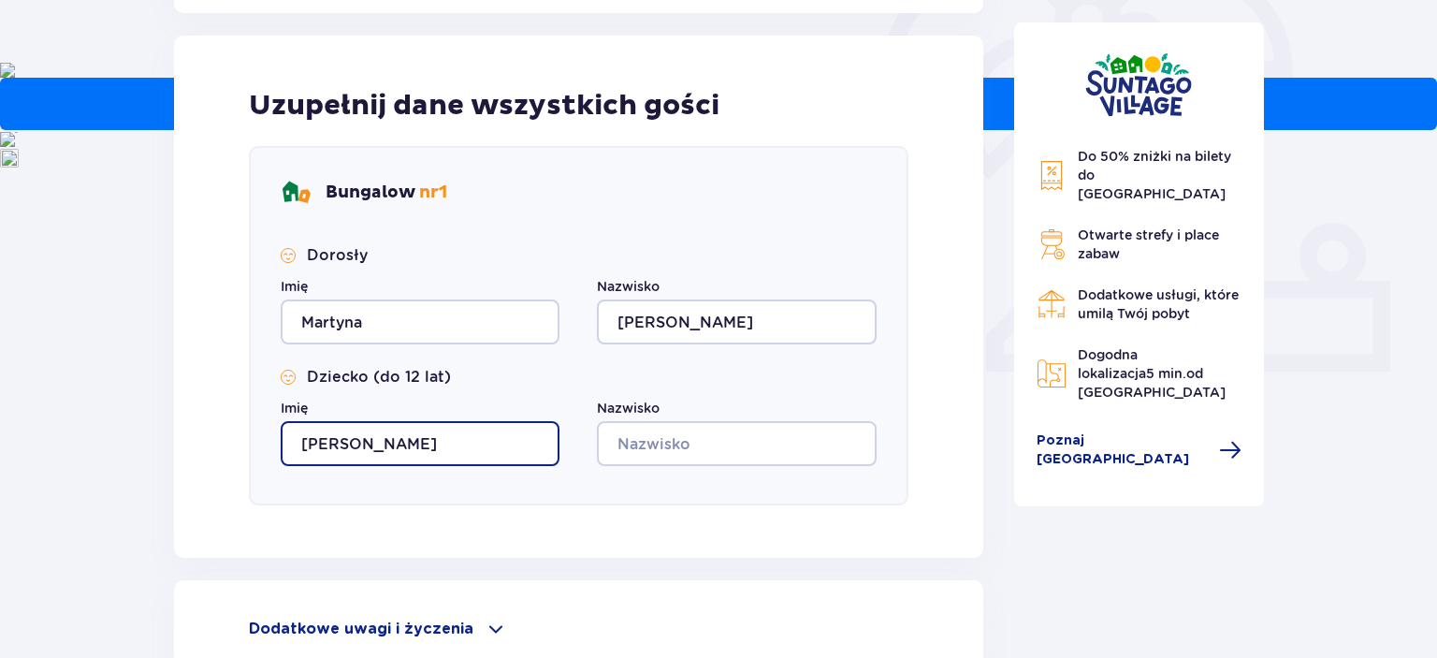
type input "[PERSON_NAME]"
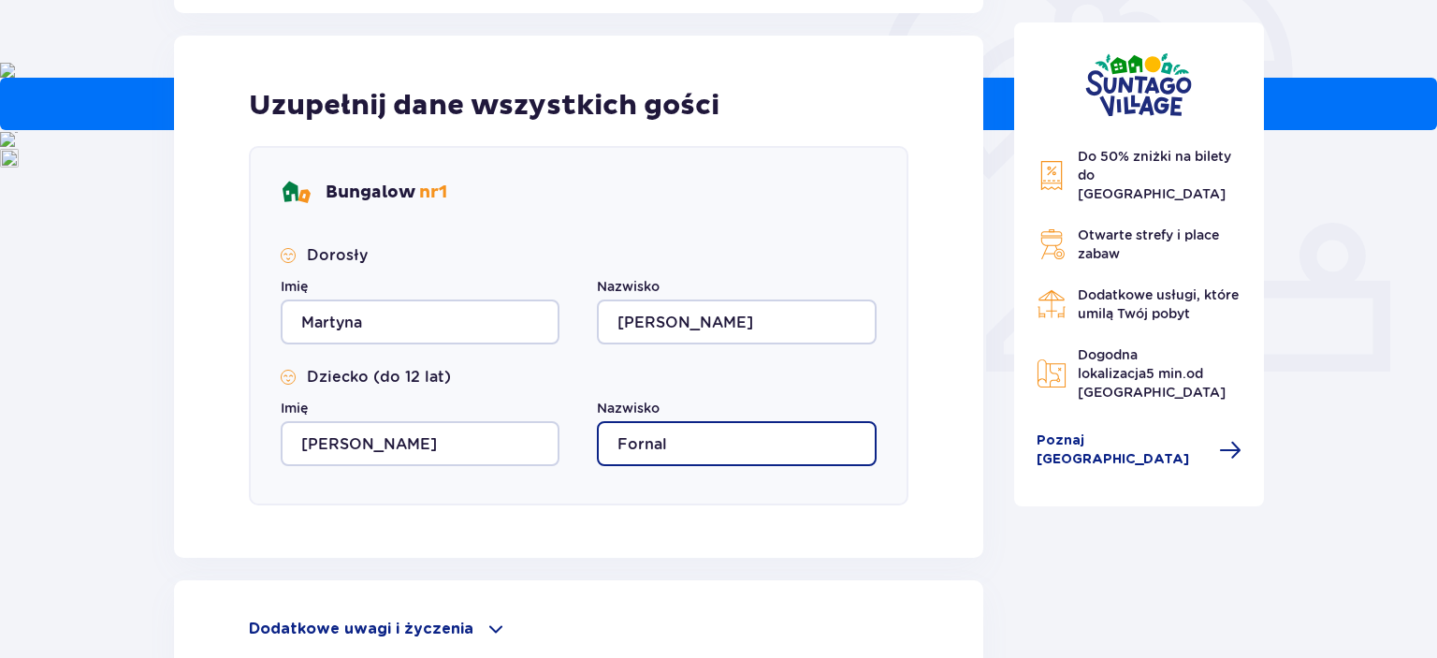
scroll to position [793, 0]
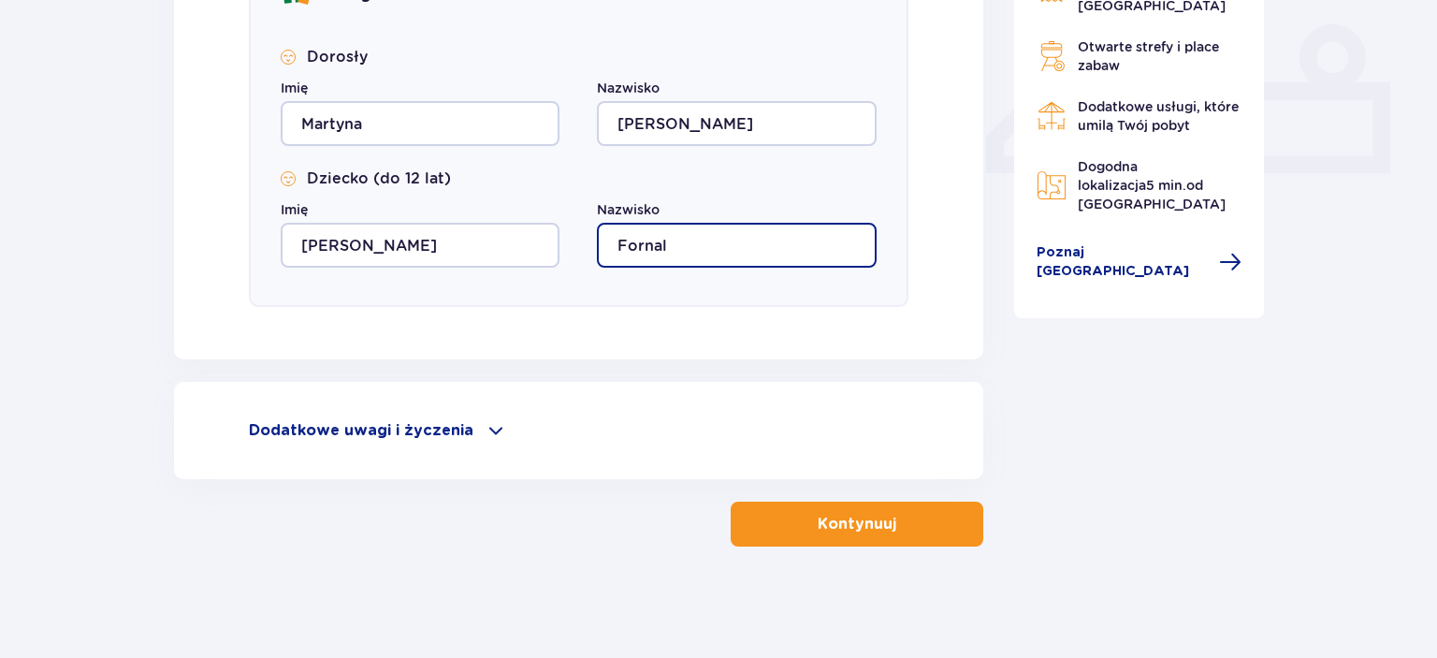
type input "Fornal"
click at [429, 425] on p "Dodatkowe uwagi i życzenia" at bounding box center [361, 430] width 225 height 21
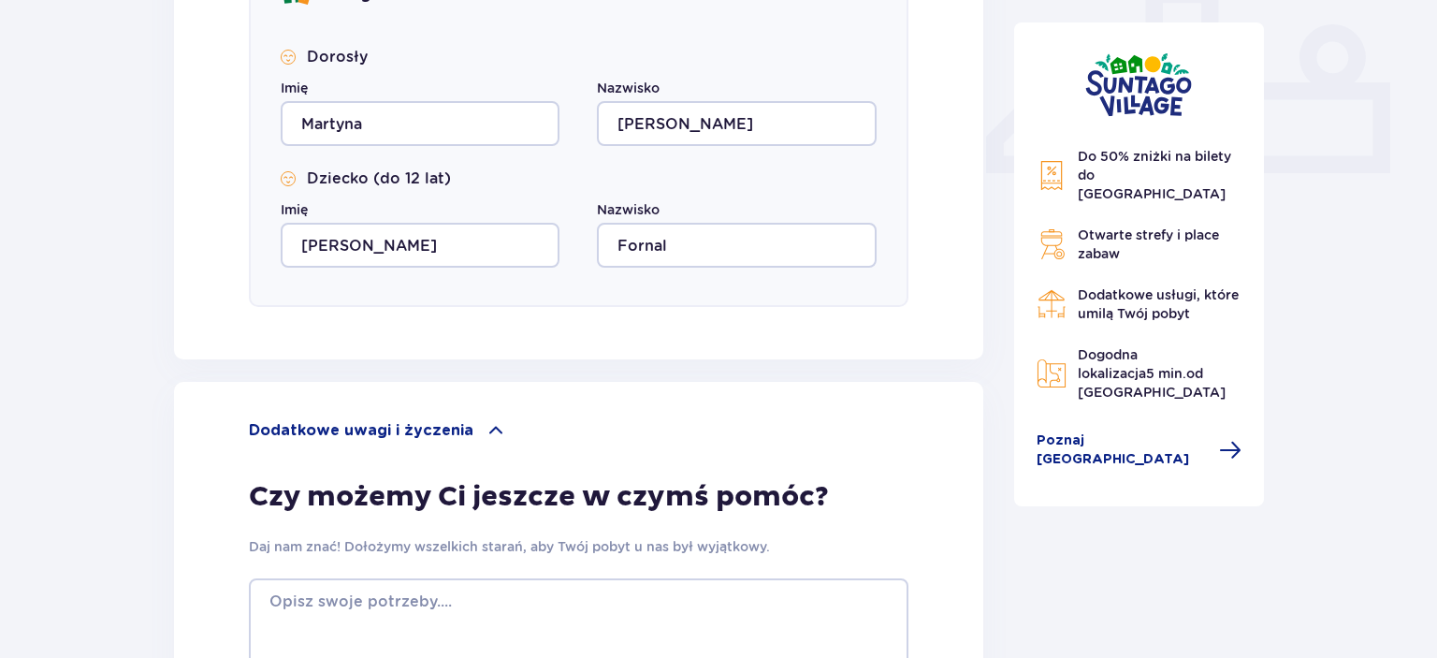
scroll to position [1099, 0]
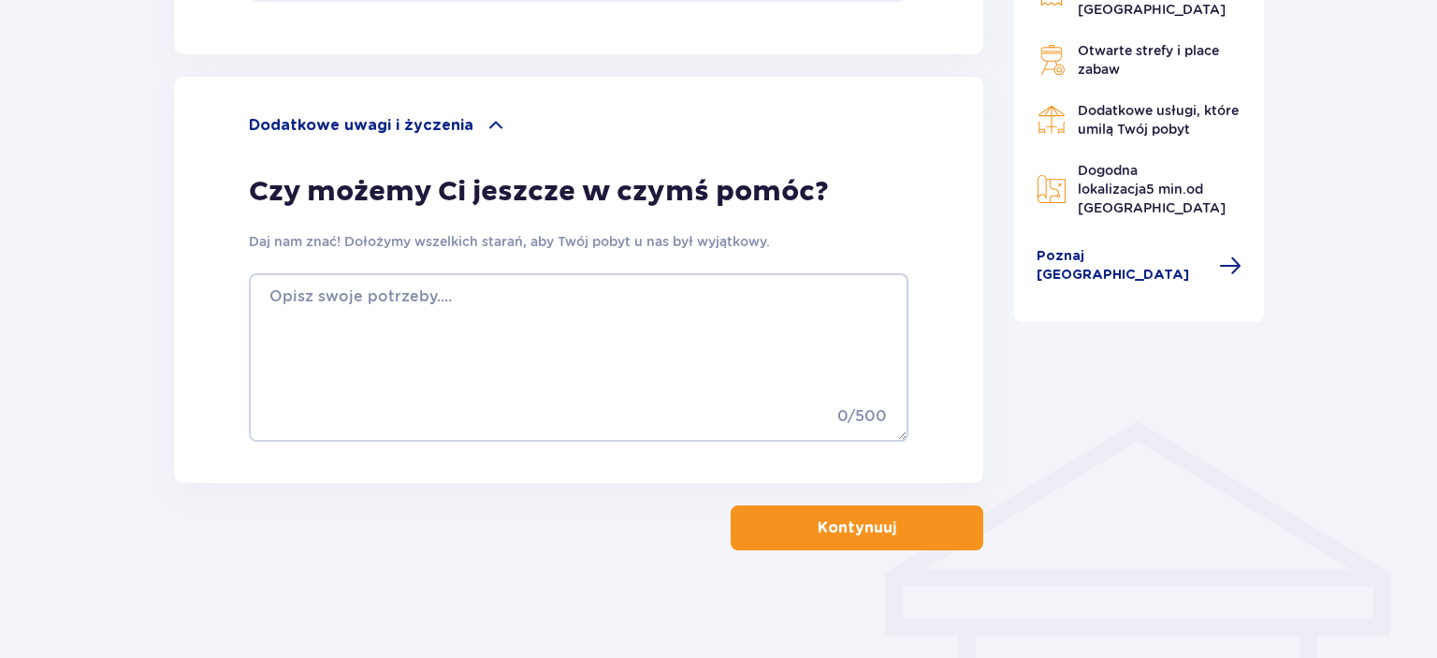
click at [878, 519] on p "Kontynuuj" at bounding box center [857, 527] width 79 height 21
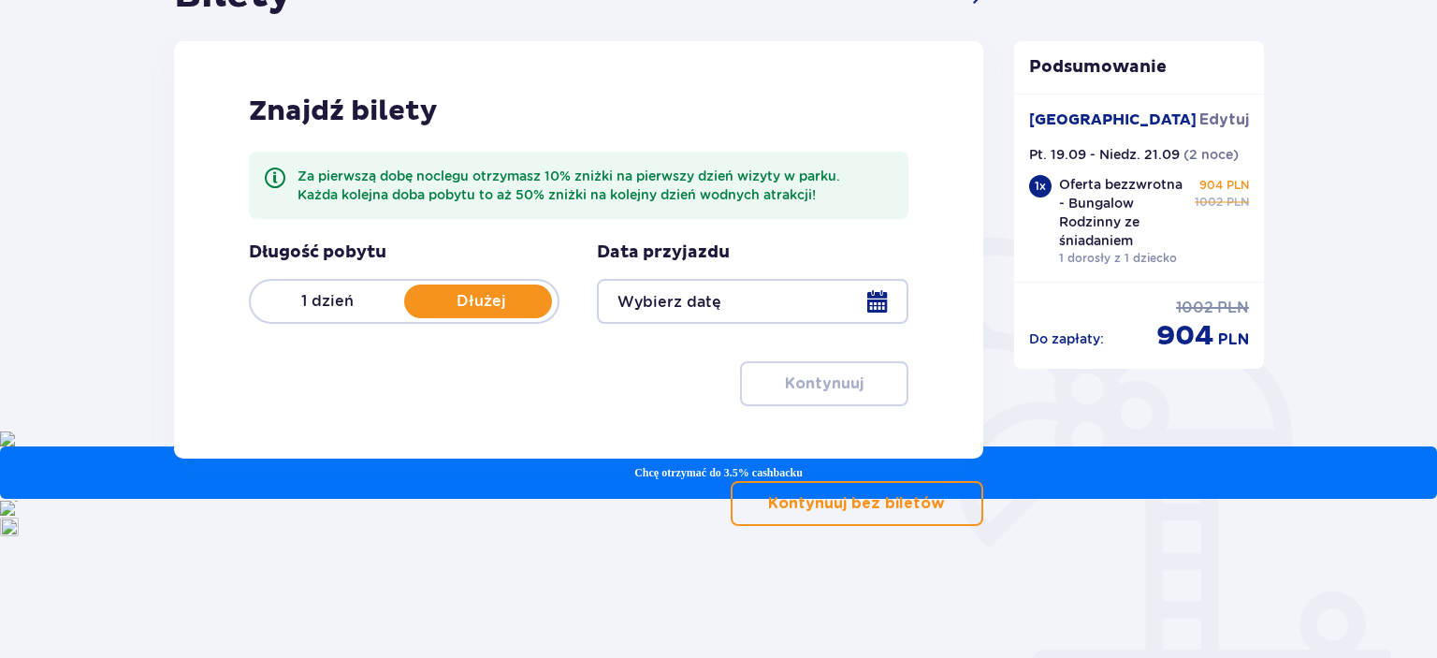
scroll to position [225, 0]
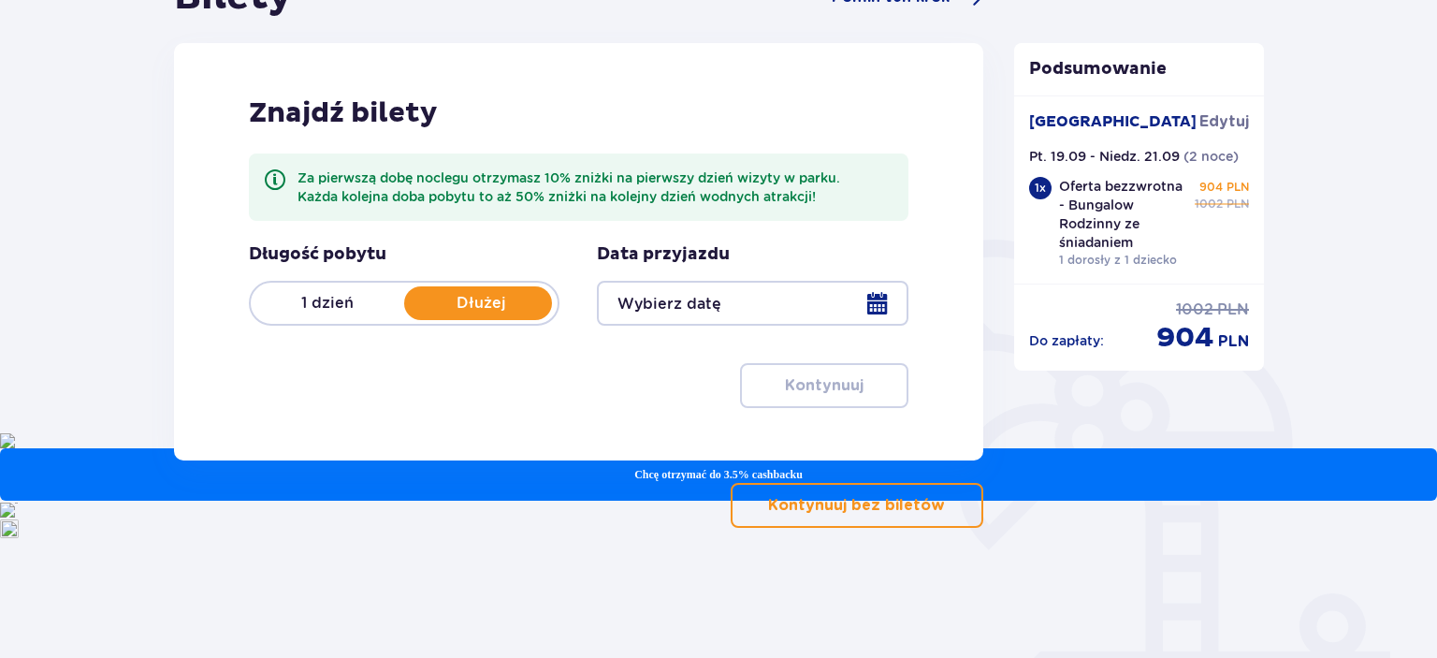
click at [458, 310] on p "Dłużej" at bounding box center [480, 303] width 153 height 21
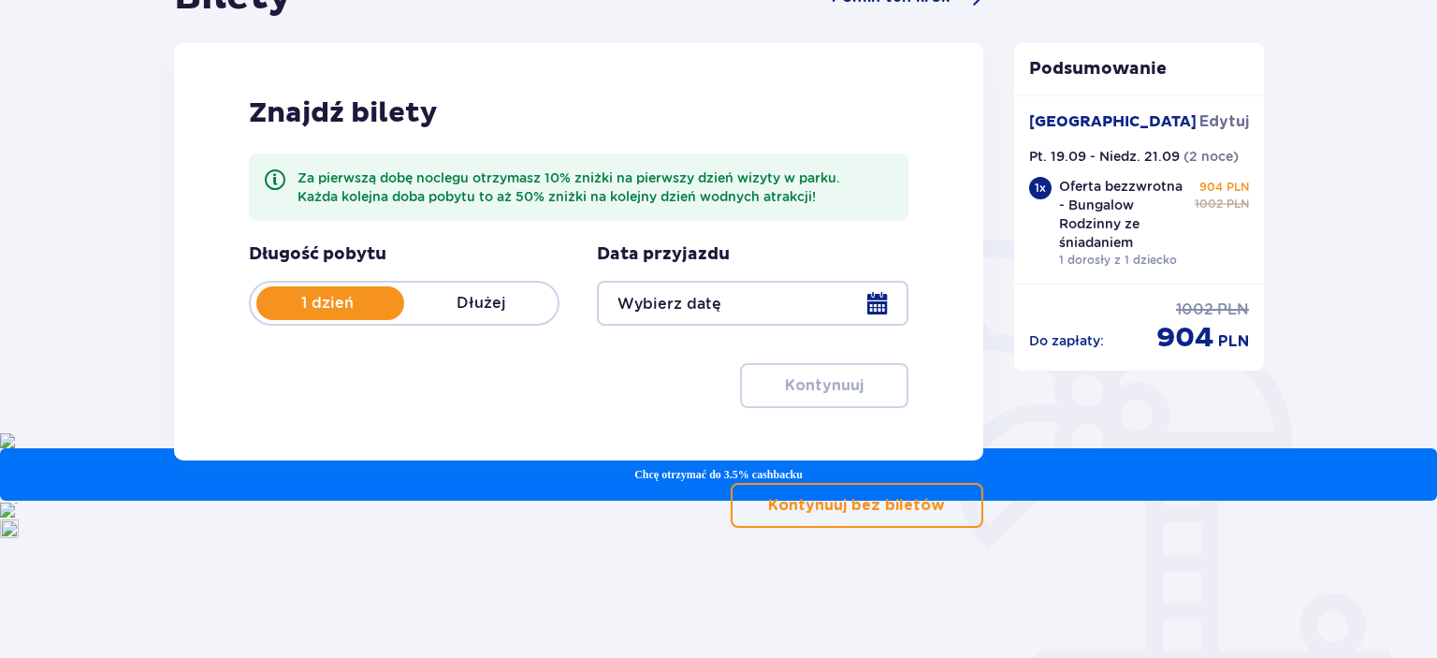
click at [881, 296] on div at bounding box center [752, 303] width 311 height 45
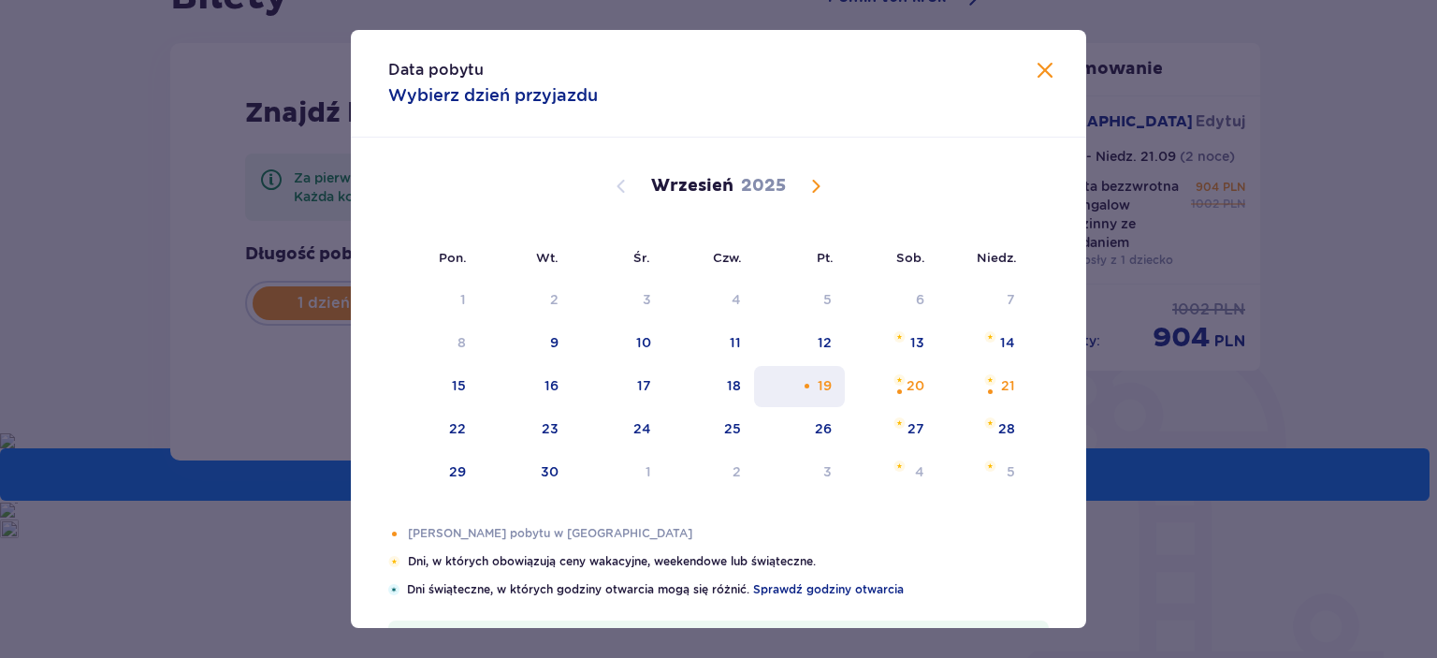
click at [824, 390] on div "19" at bounding box center [825, 385] width 14 height 19
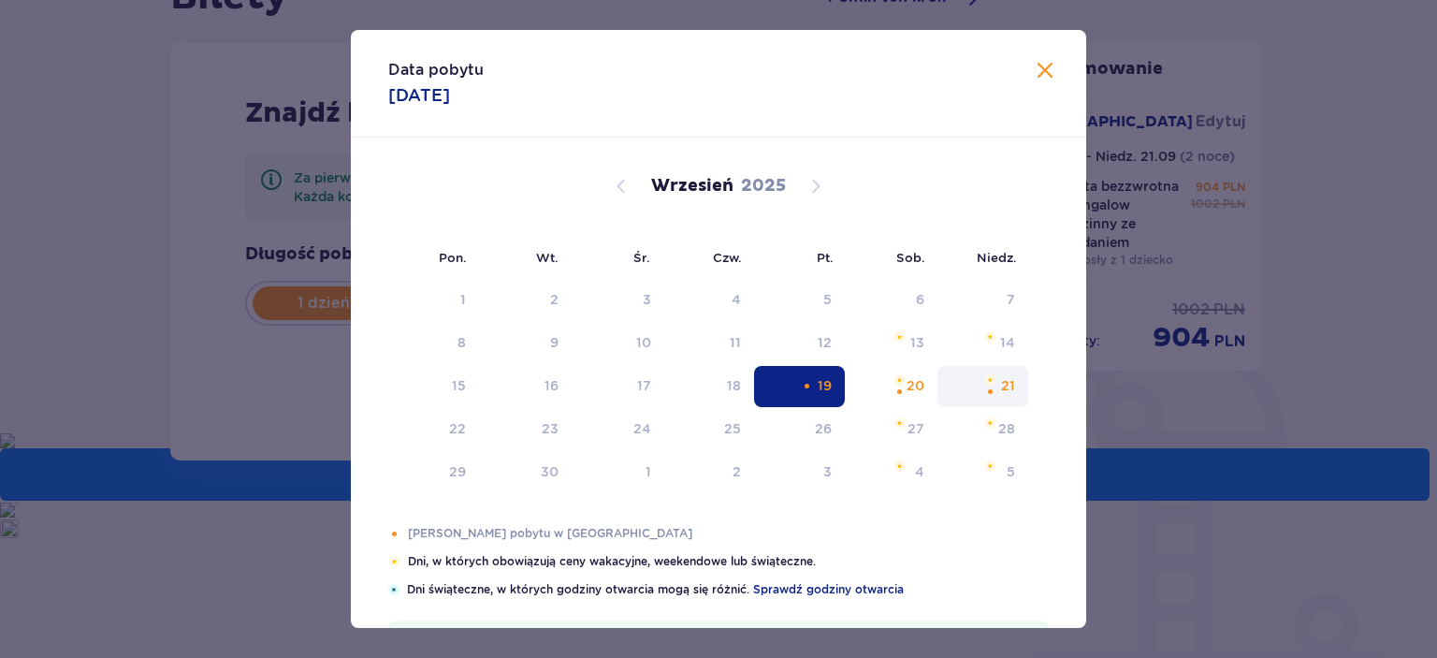
type input "[DATE]"
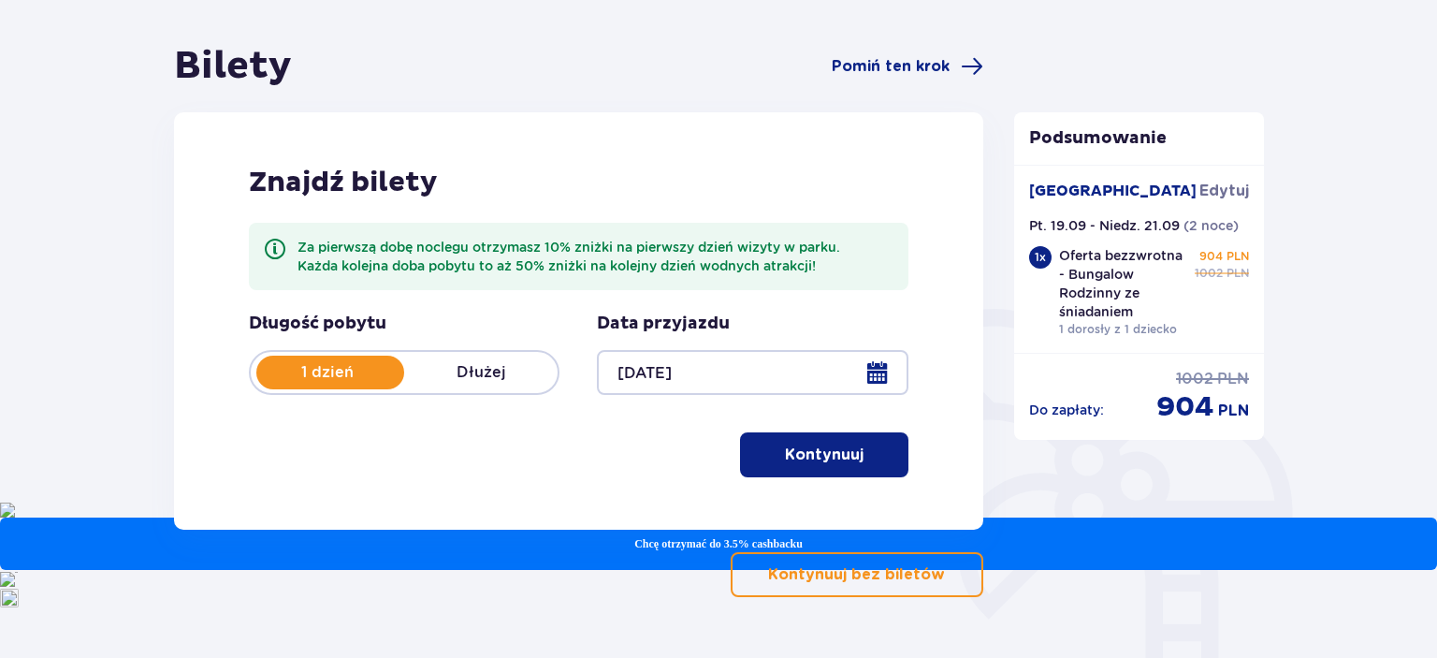
scroll to position [157, 0]
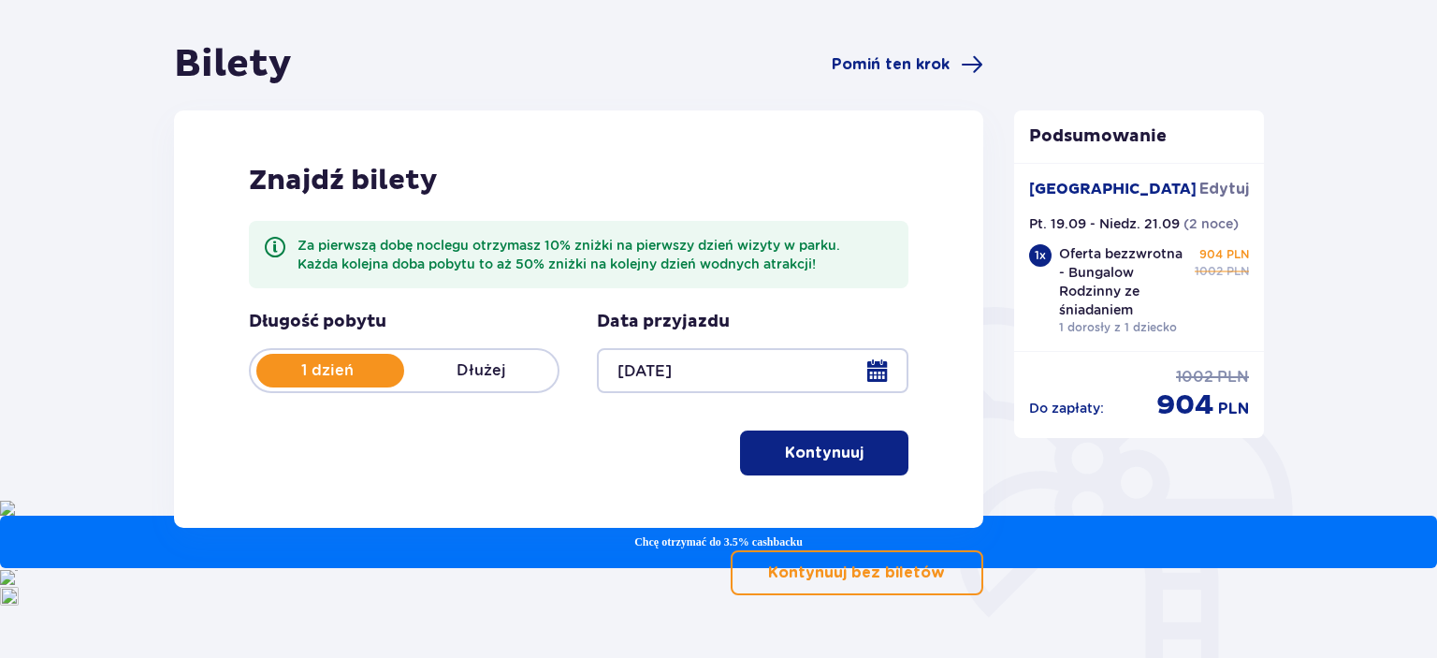
click at [866, 461] on span "button" at bounding box center [867, 453] width 22 height 22
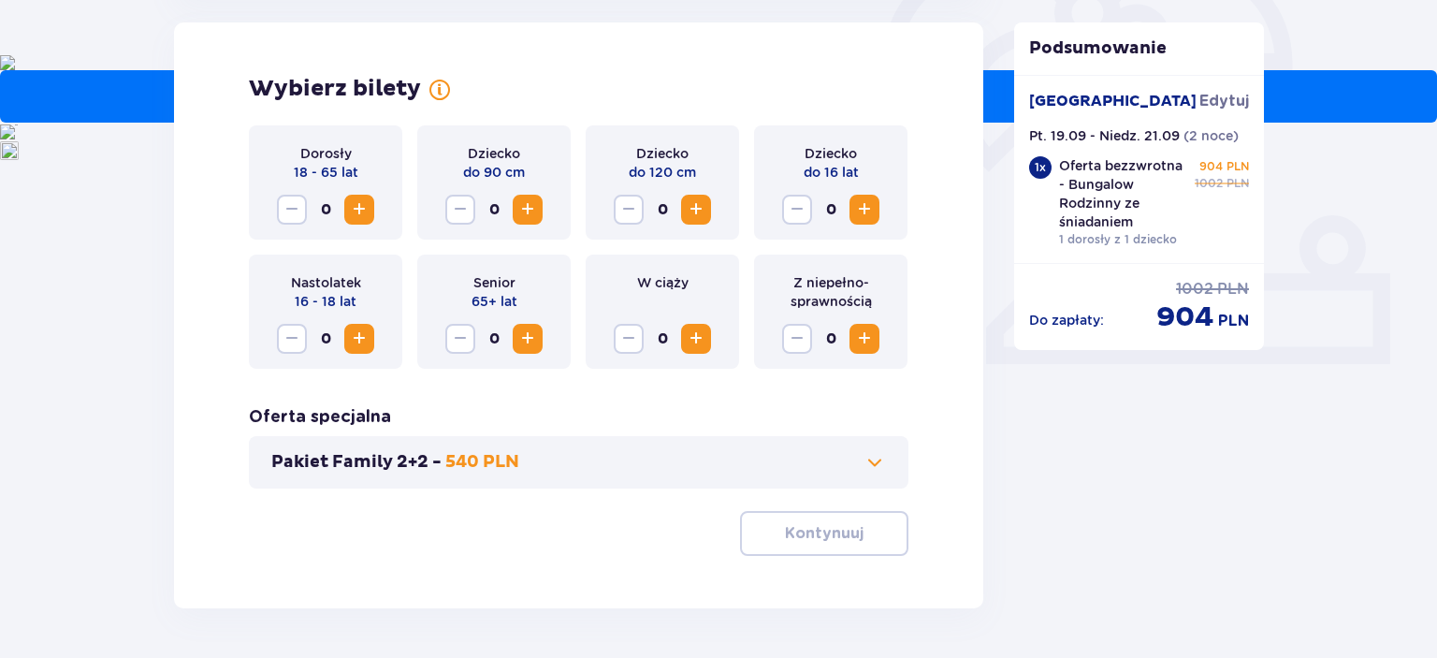
scroll to position [187, 0]
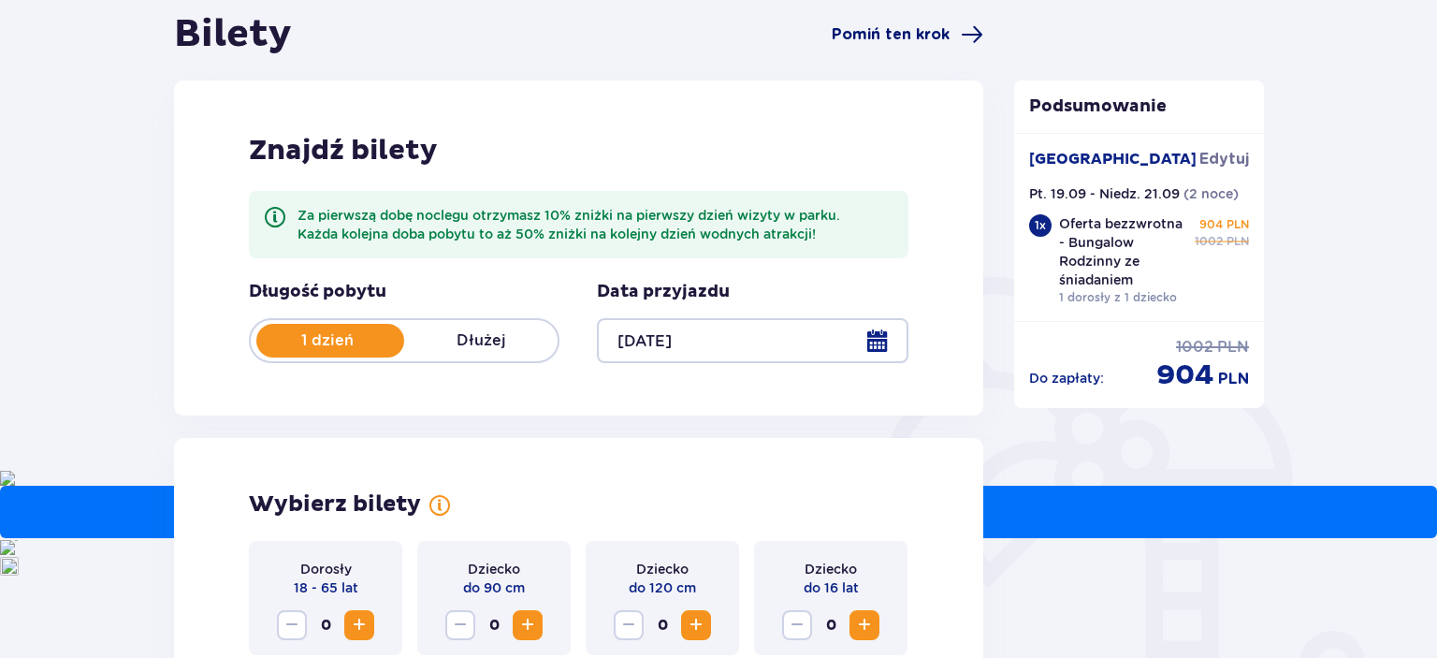
click at [889, 33] on span "Pomiń ten krok" at bounding box center [891, 34] width 118 height 21
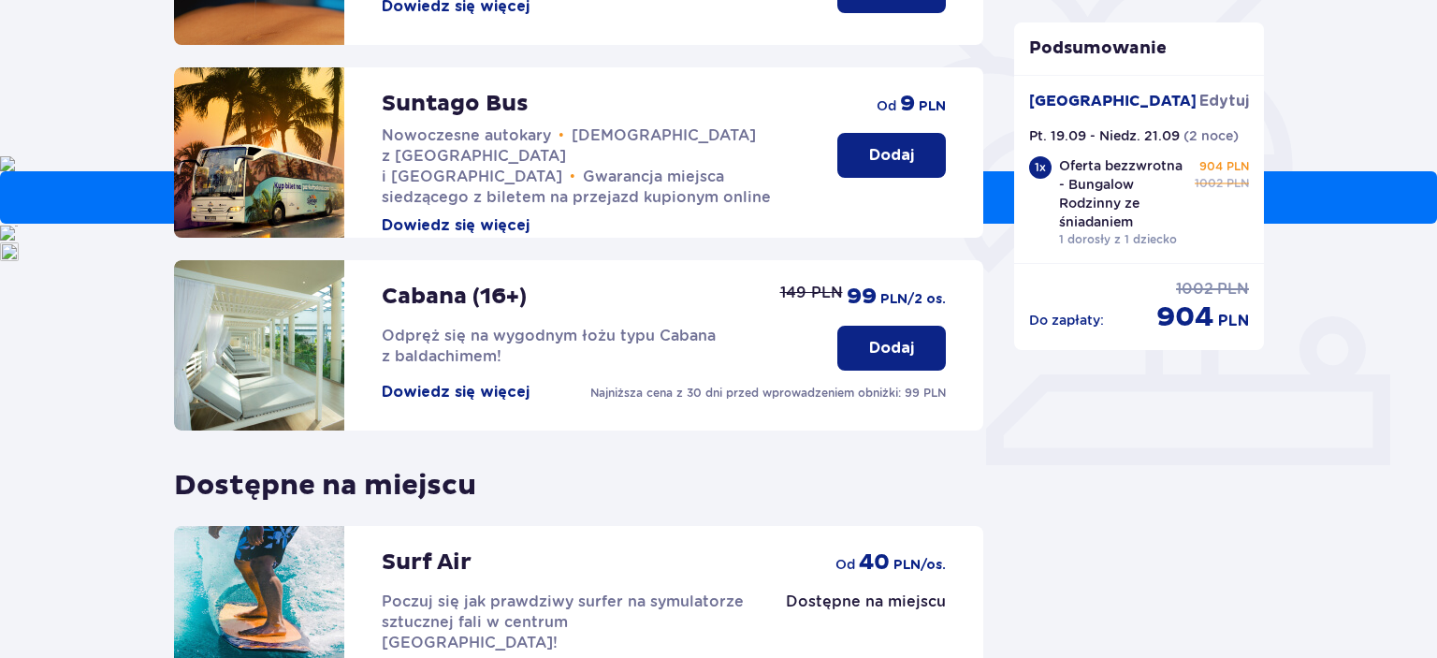
scroll to position [700, 0]
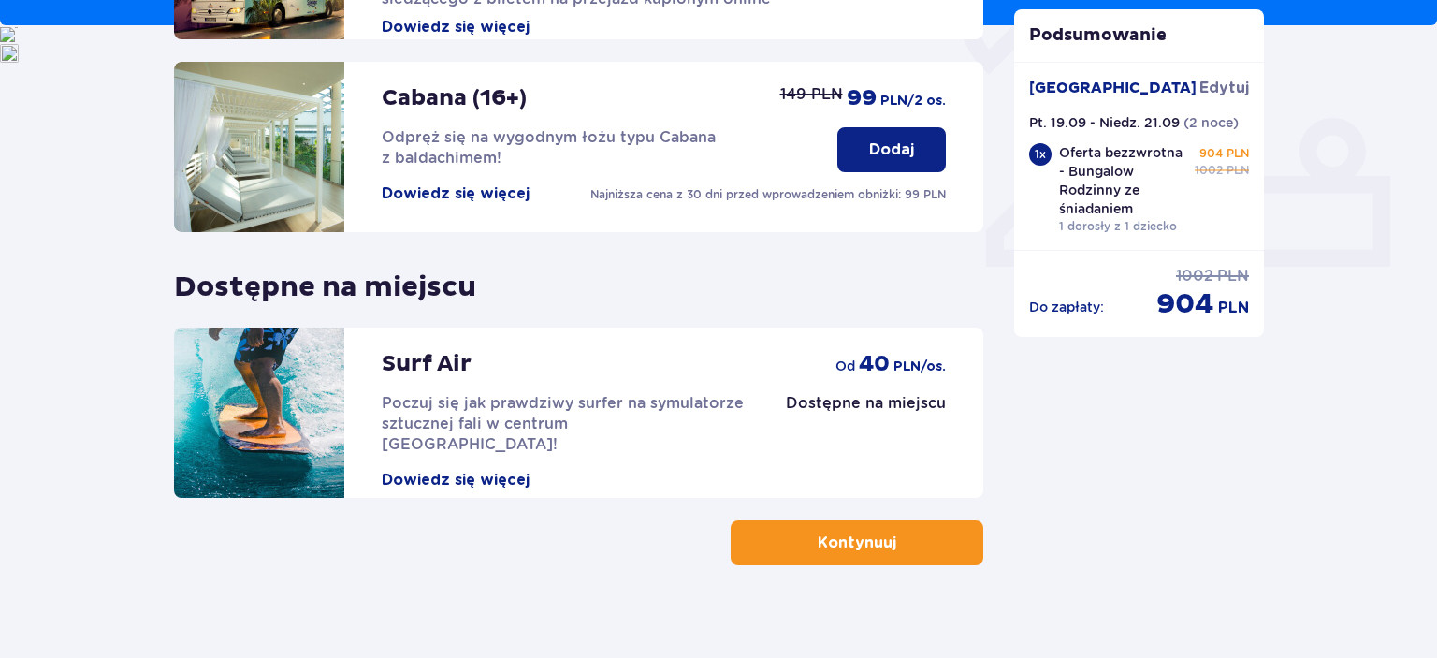
click at [778, 526] on button "Kontynuuj" at bounding box center [857, 542] width 253 height 45
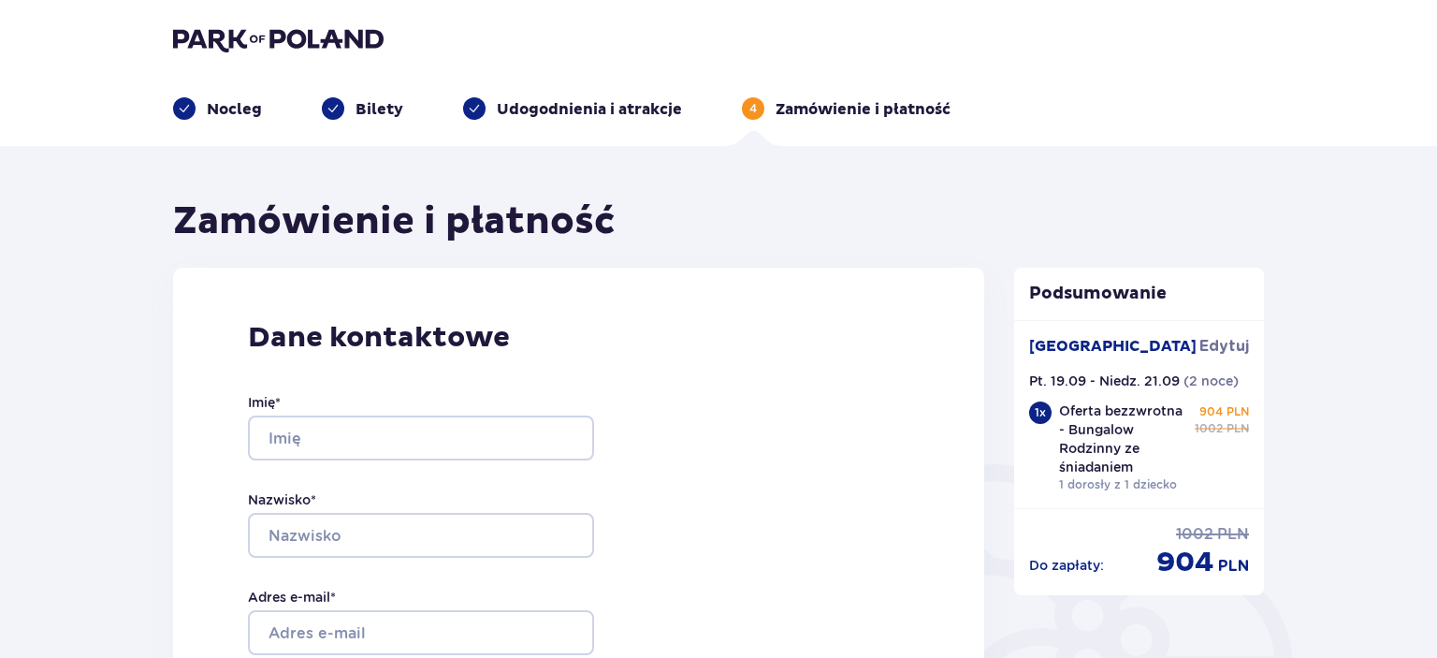
type input "student30"
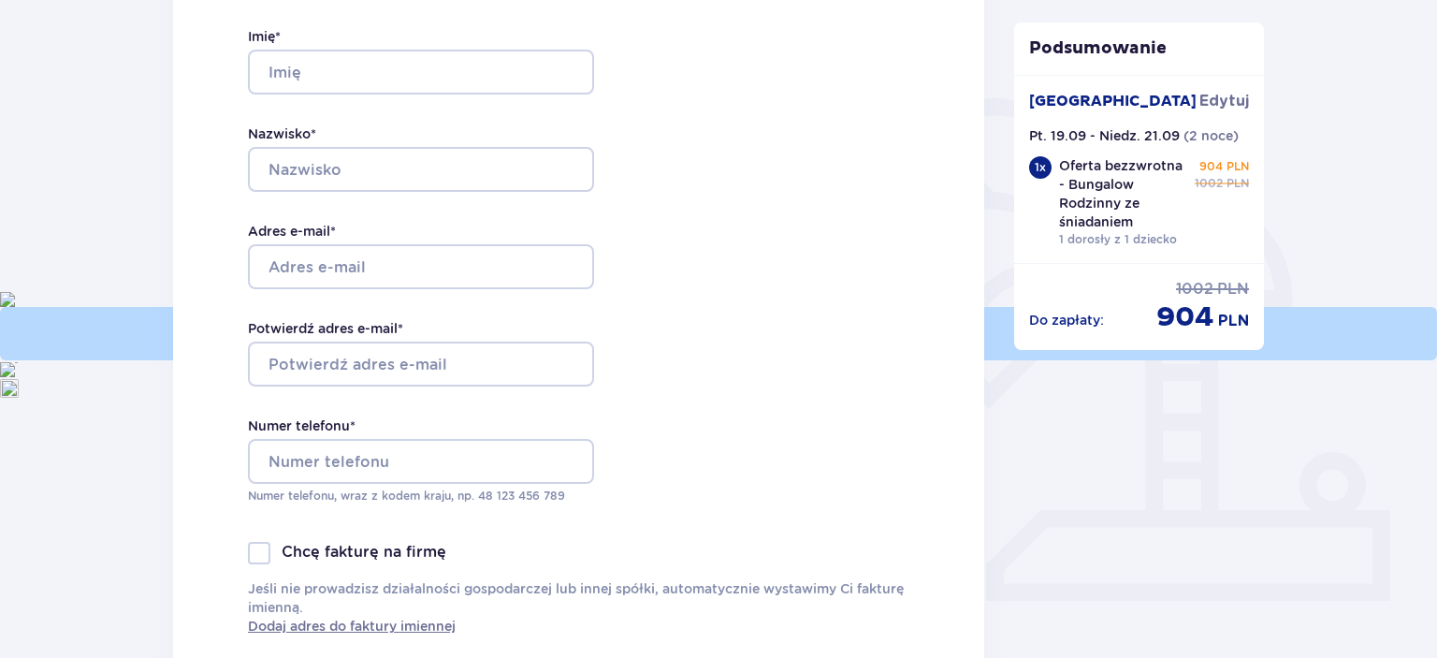
scroll to position [403, 0]
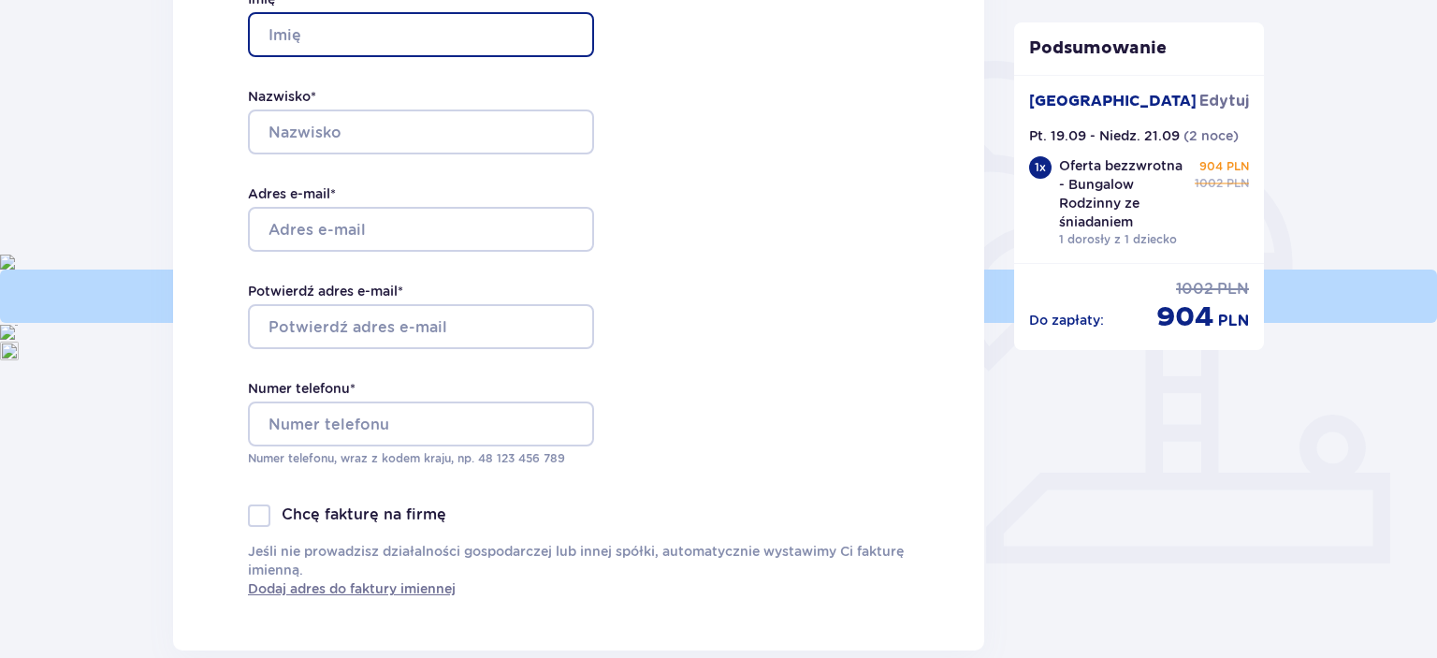
click at [384, 32] on input "Imię *" at bounding box center [421, 34] width 346 height 45
type input "Martyna"
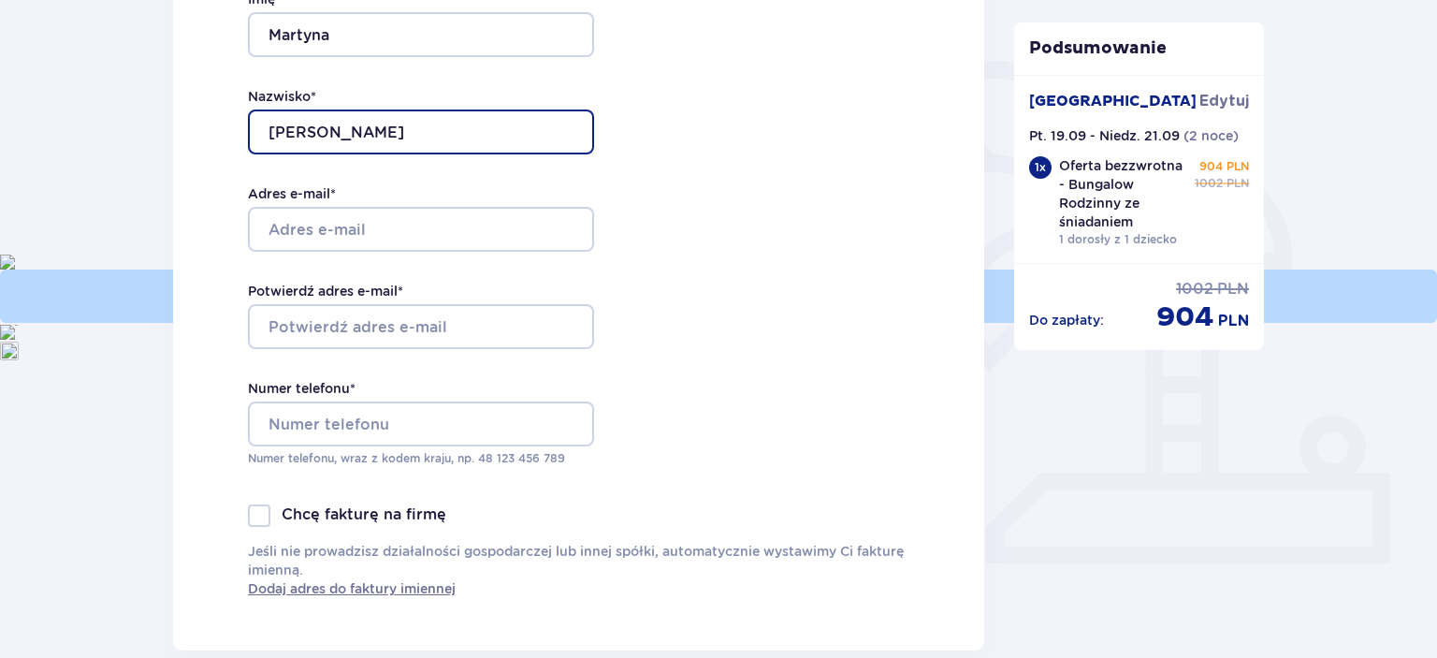
type input "[PERSON_NAME]"
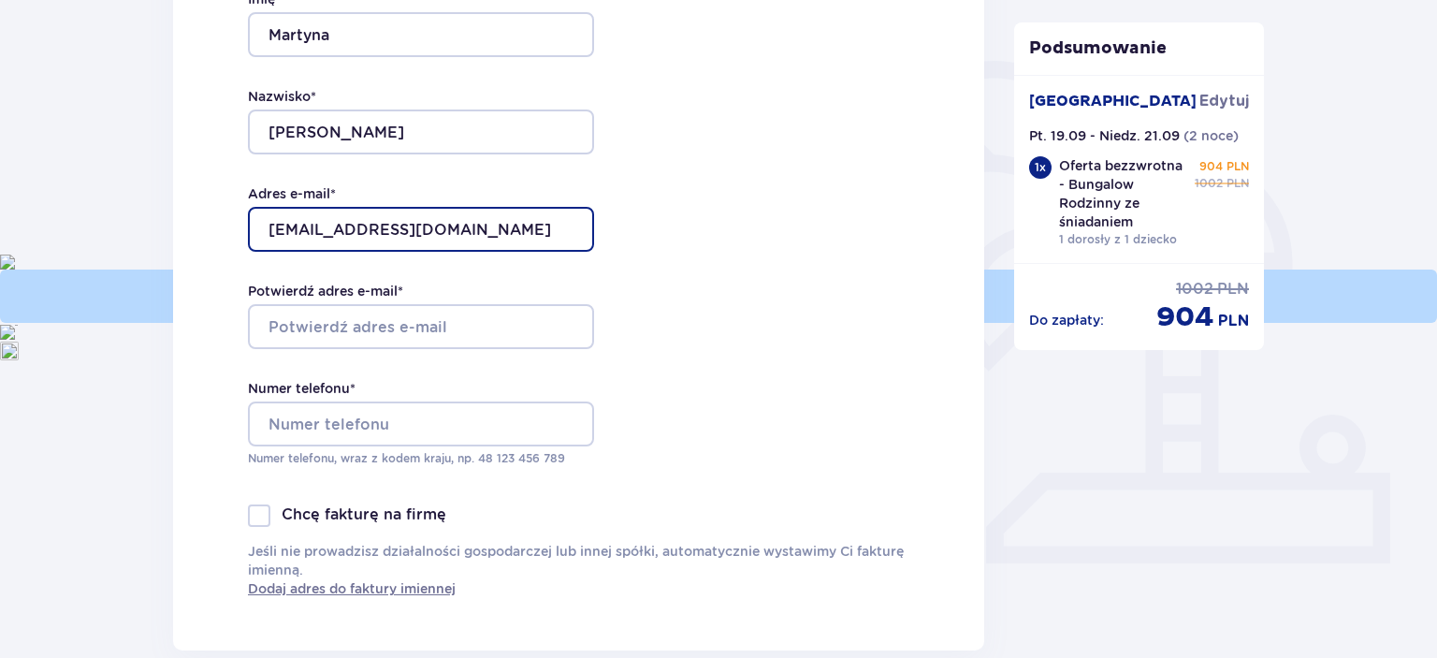
type input "[EMAIL_ADDRESS][DOMAIN_NAME]"
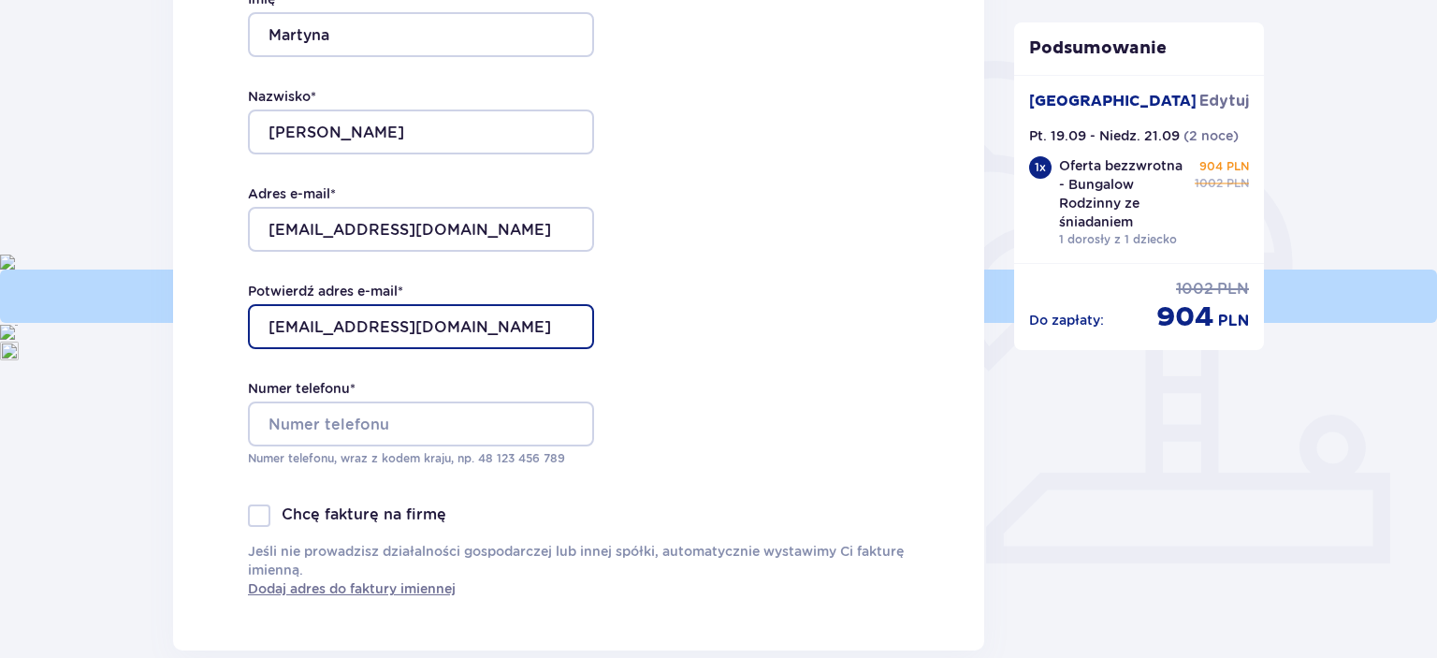
type input "[EMAIL_ADDRESS][DOMAIN_NAME]"
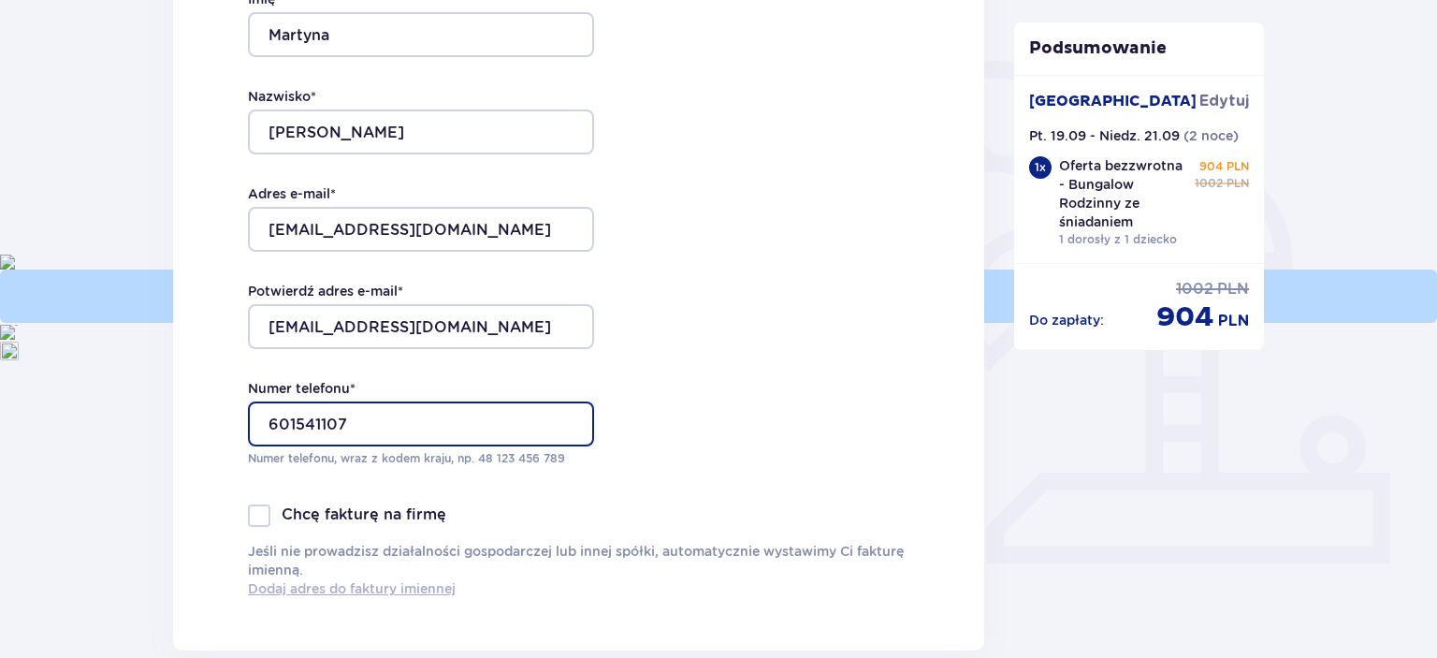
type input "601541107"
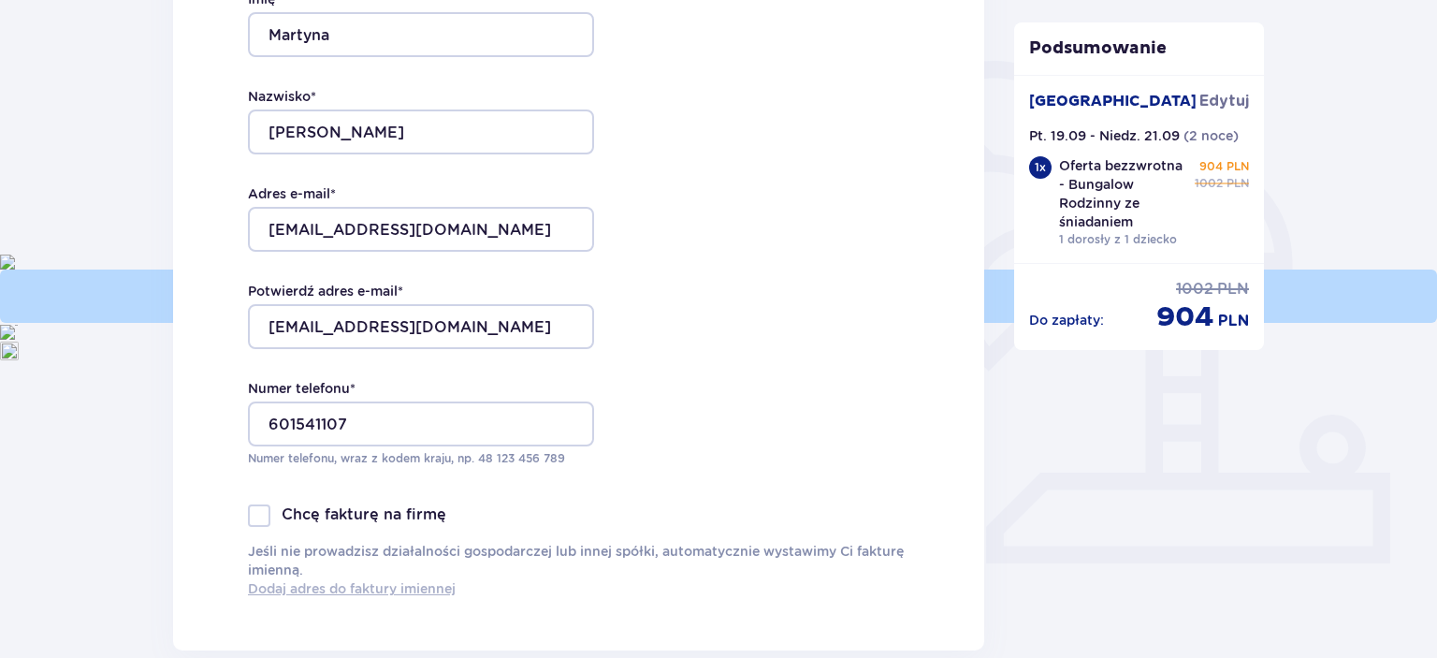
click at [388, 590] on span "Dodaj adres do faktury imiennej" at bounding box center [352, 588] width 208 height 19
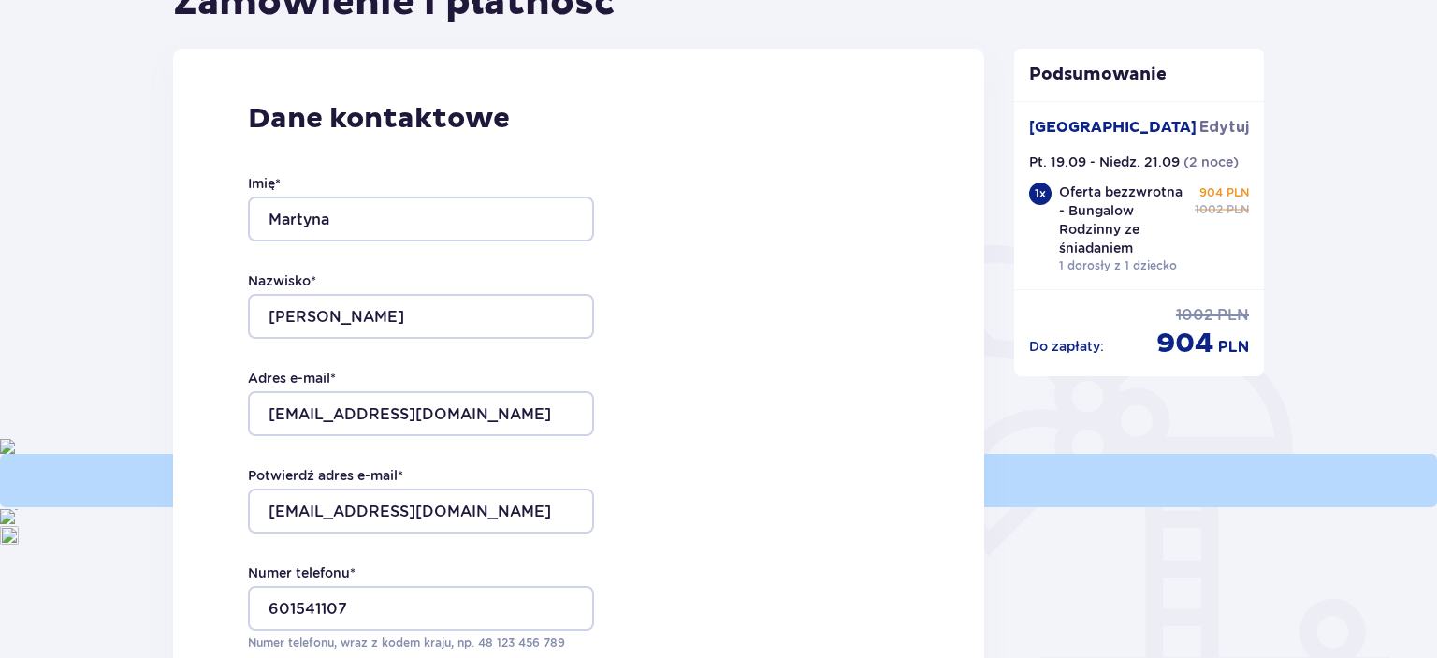
scroll to position [225, 0]
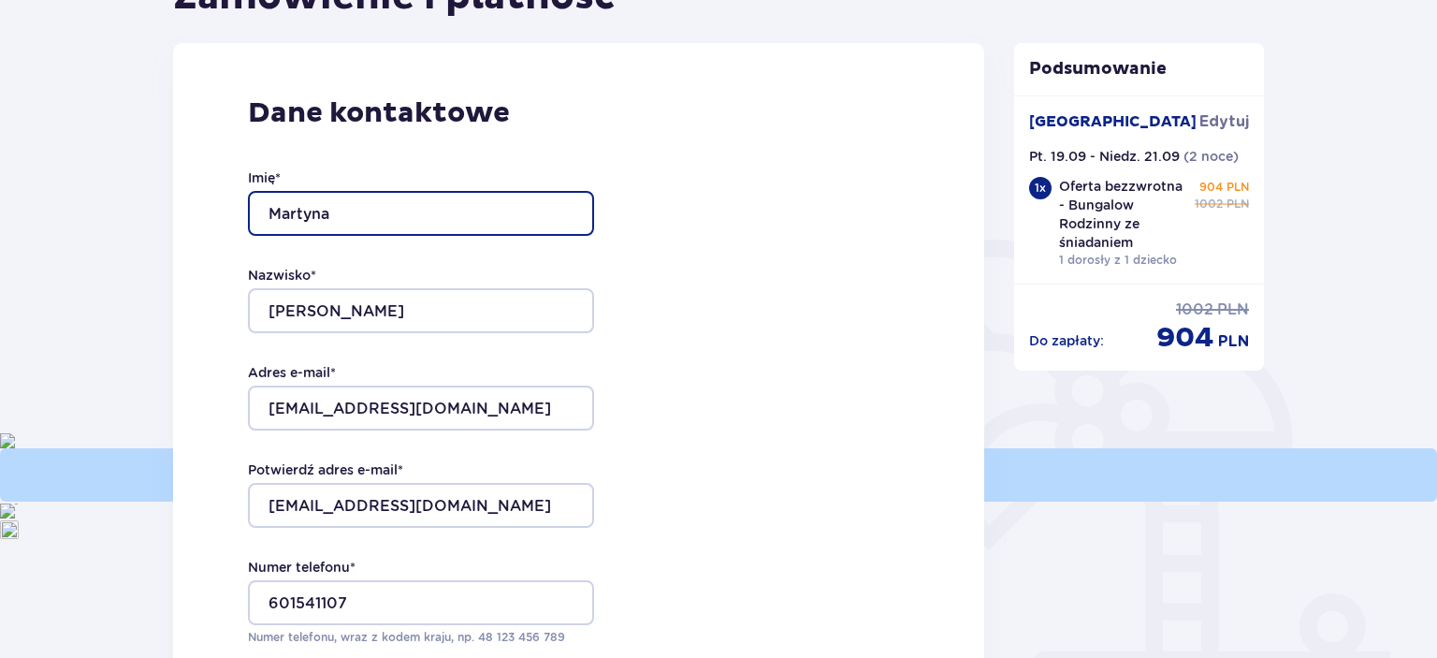
click at [373, 211] on input "Martyna" at bounding box center [421, 213] width 346 height 45
drag, startPoint x: 343, startPoint y: 210, endPoint x: 136, endPoint y: 216, distance: 207.8
click at [248, 216] on input "Martyna" at bounding box center [421, 213] width 346 height 45
click at [356, 201] on input "Martyna" at bounding box center [421, 213] width 346 height 45
type input "[PERSON_NAME]"
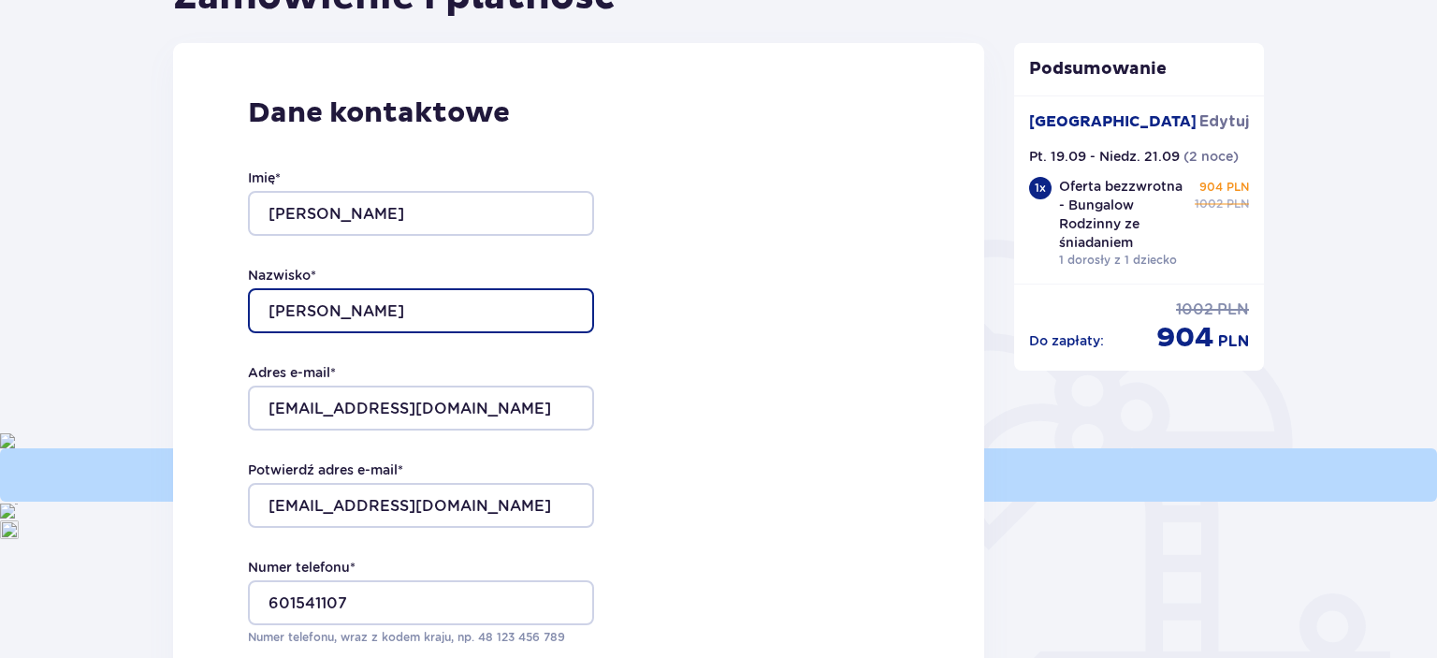
drag, startPoint x: 358, startPoint y: 313, endPoint x: 180, endPoint y: 305, distance: 178.9
click at [248, 305] on input "[PERSON_NAME]" at bounding box center [421, 310] width 346 height 45
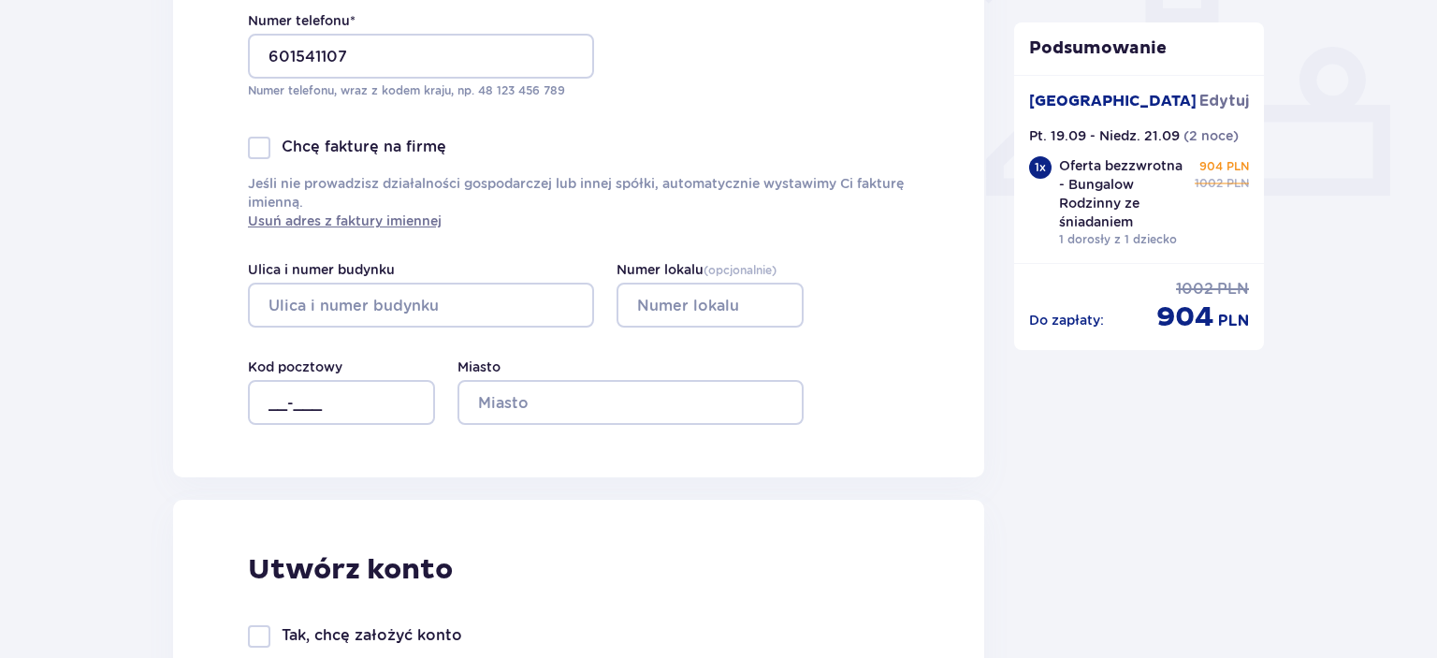
scroll to position [775, 0]
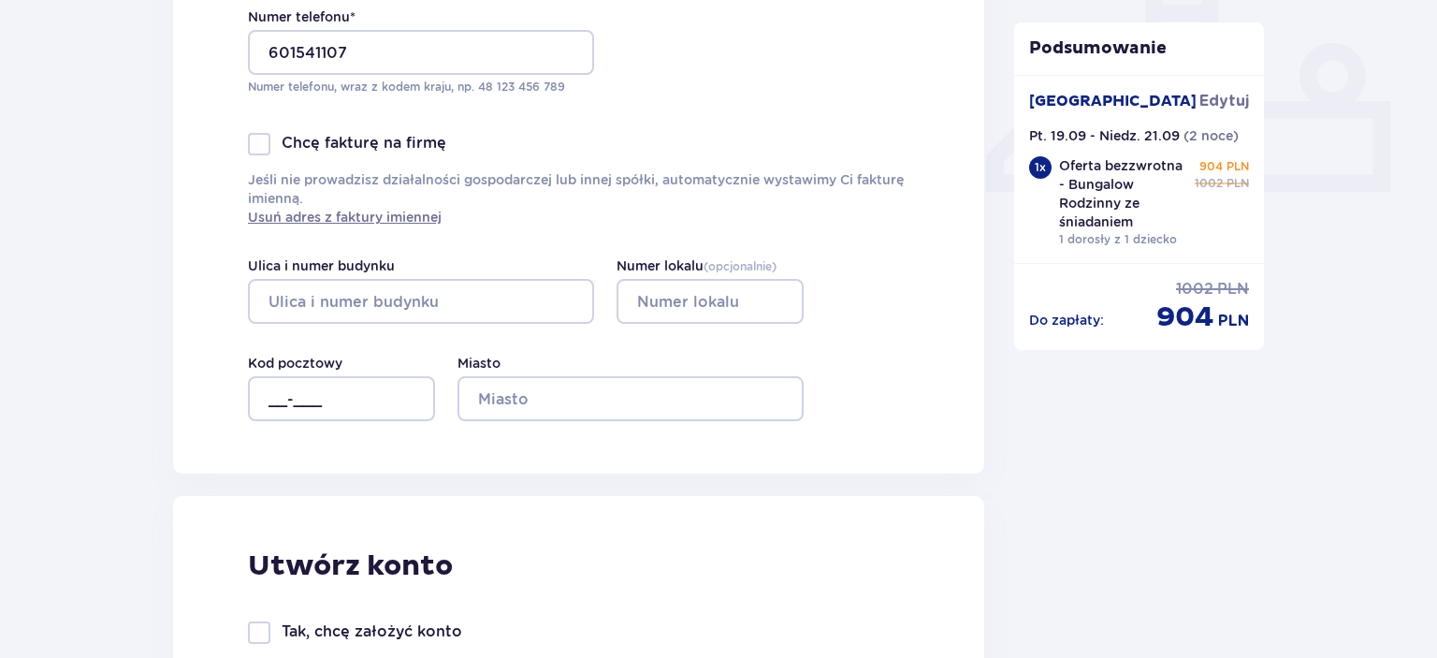
type input "Fornal"
click at [492, 300] on input "Ulica i numer budynku" at bounding box center [421, 301] width 346 height 45
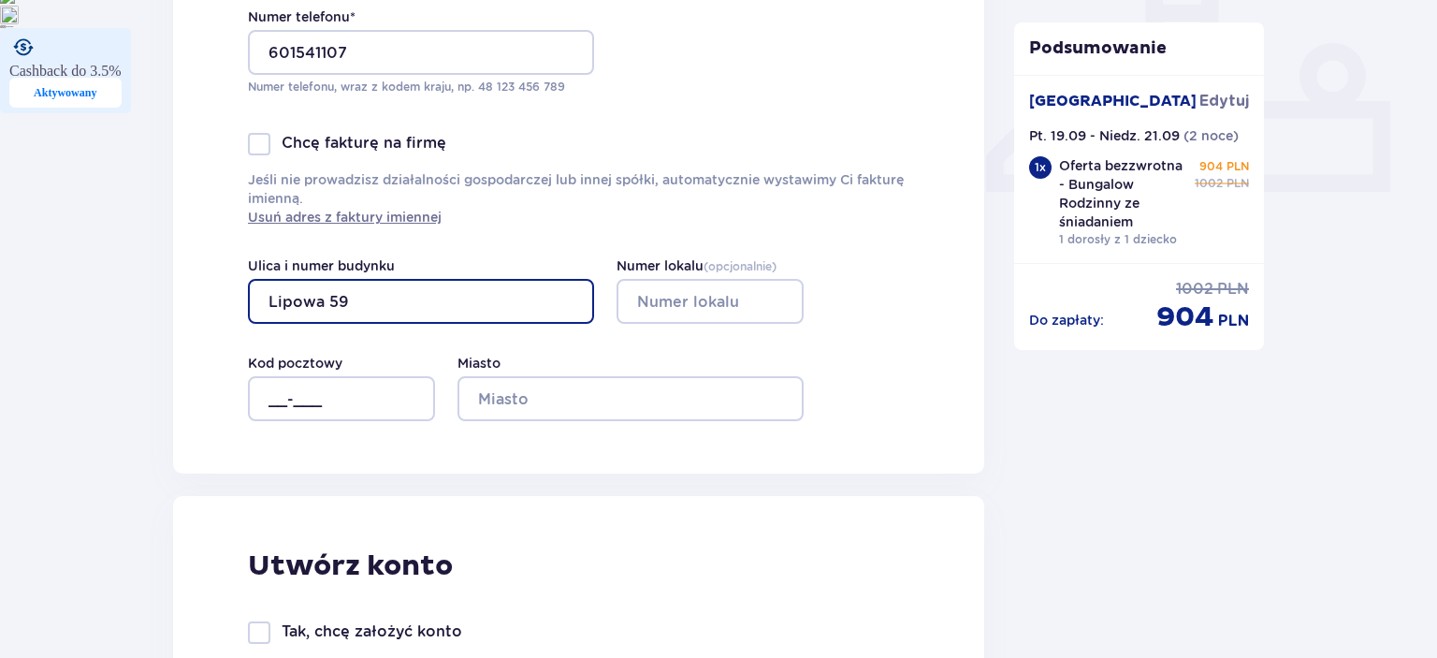
type input "Lipowa 59"
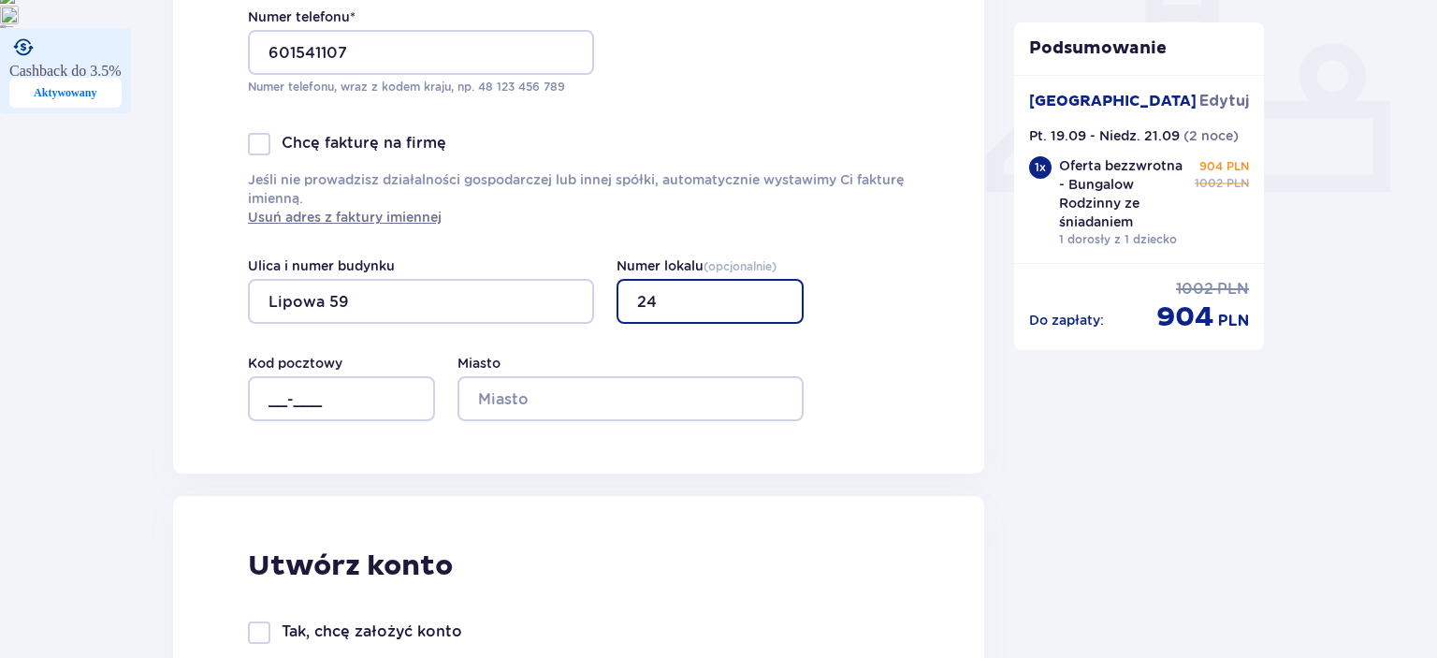
type input "24"
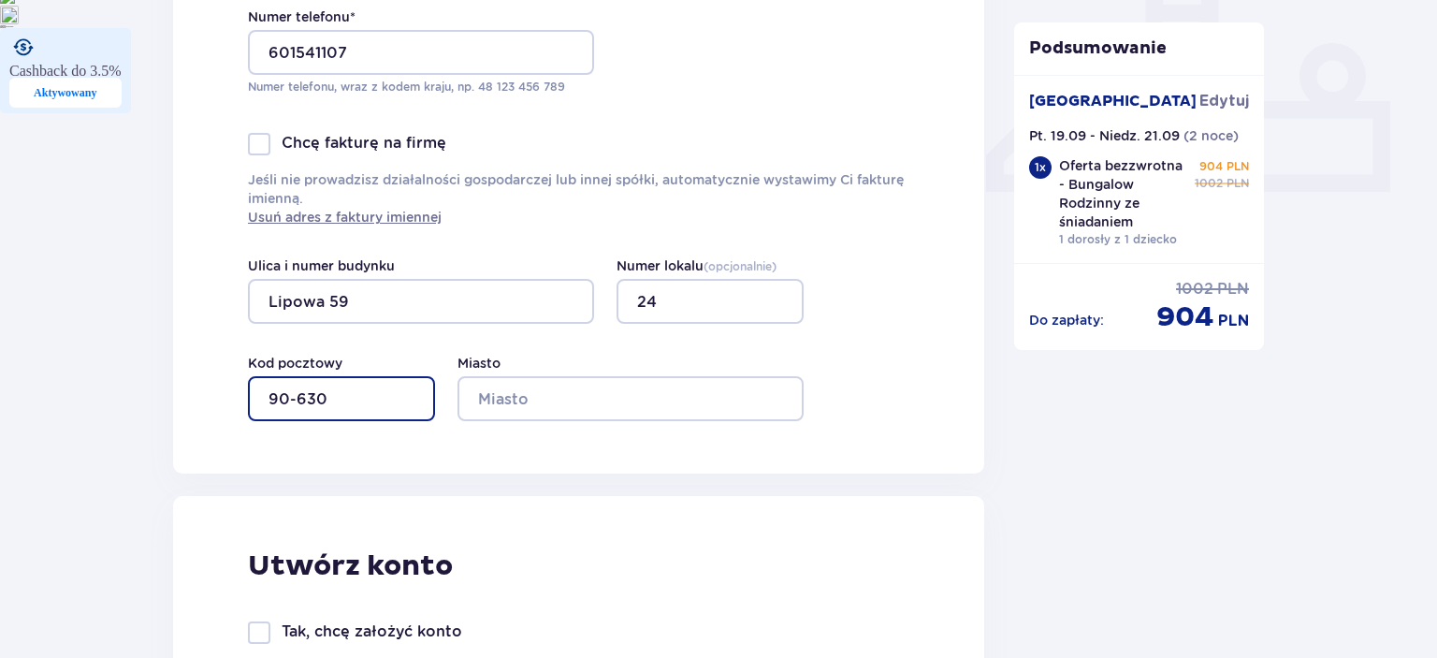
type input "90-630"
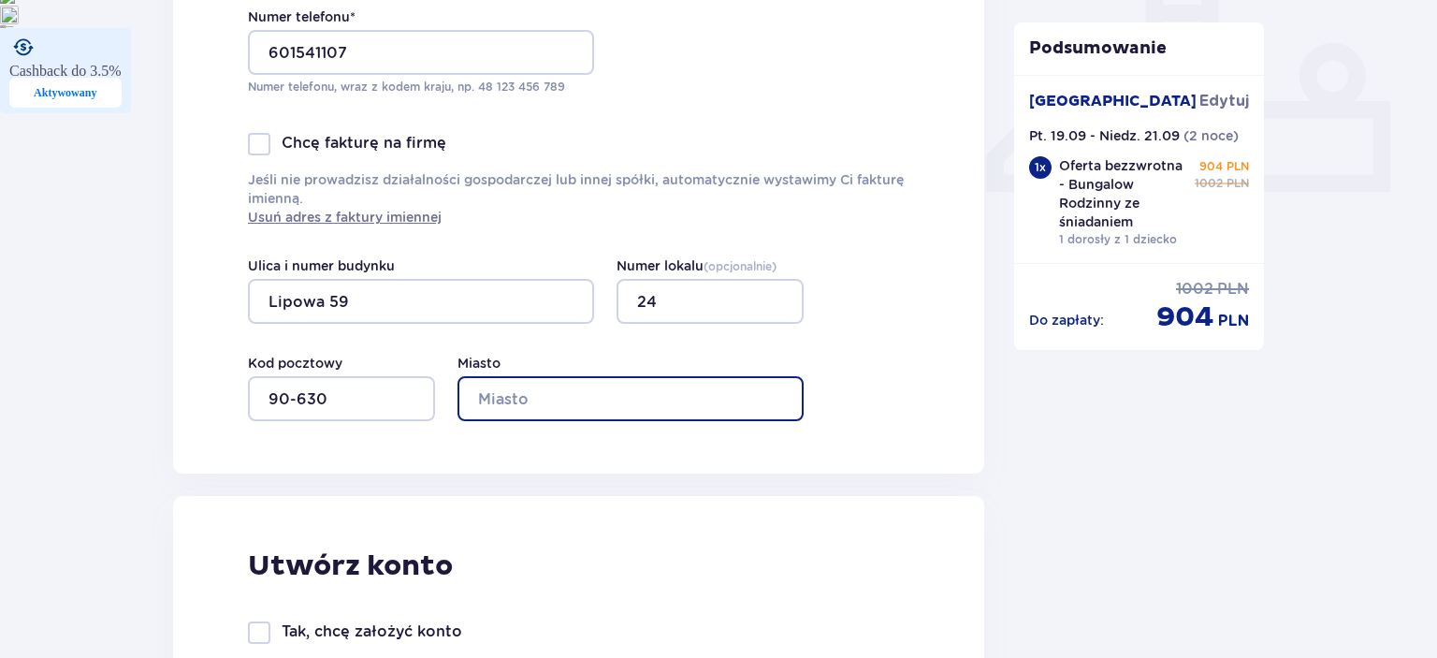
click at [586, 389] on input "Miasto" at bounding box center [631, 398] width 346 height 45
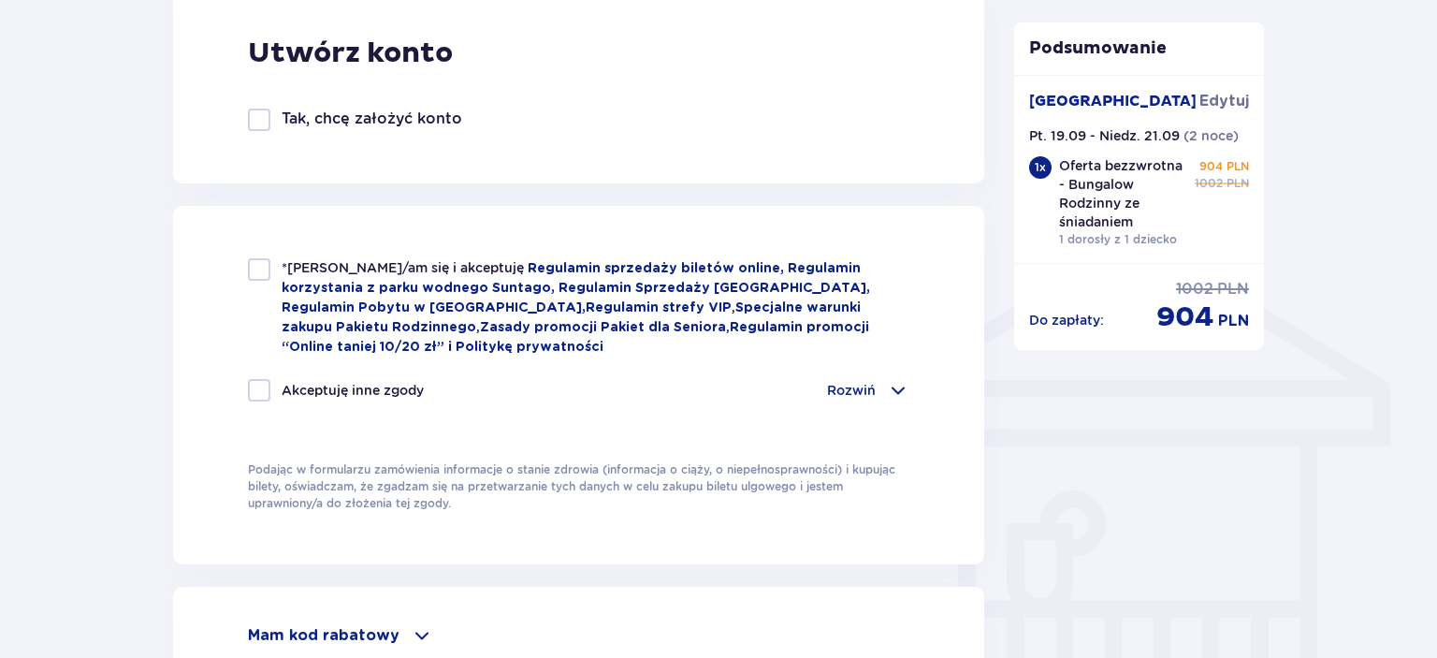
scroll to position [1290, 0]
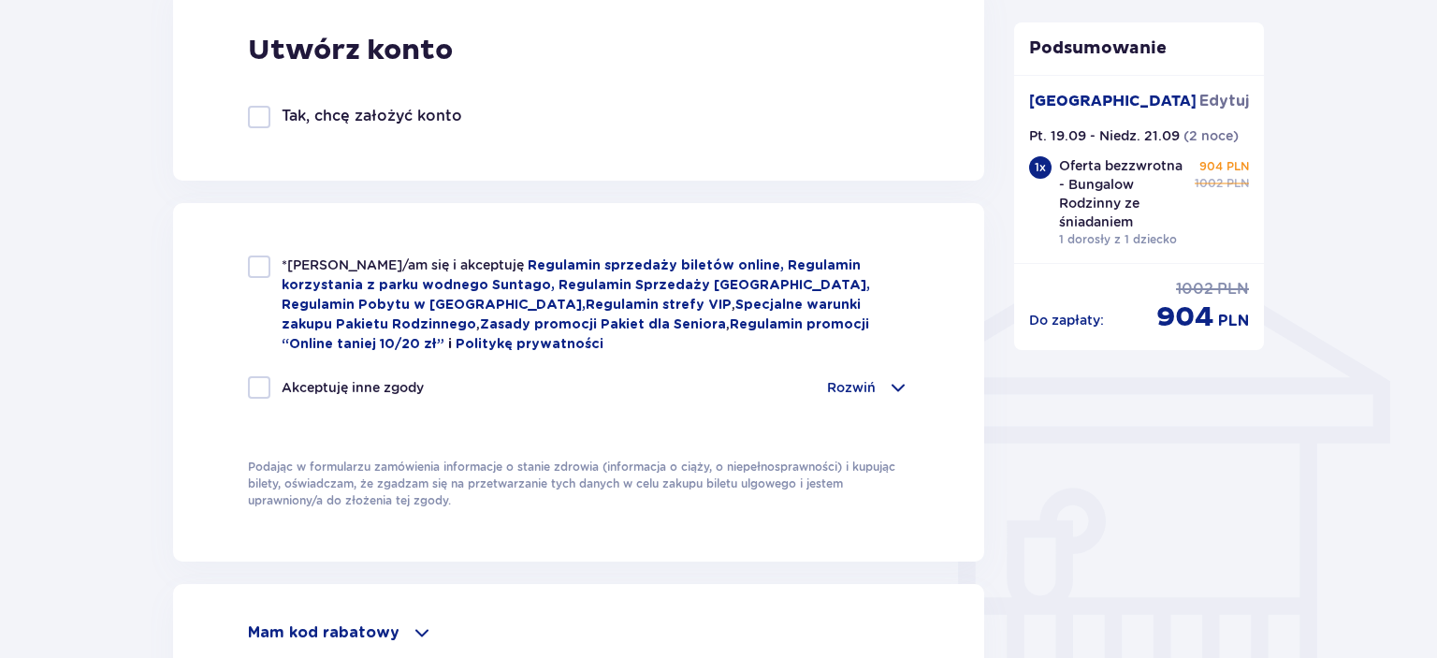
type input "[GEOGRAPHIC_DATA]"
click at [260, 267] on div at bounding box center [259, 266] width 22 height 22
checkbox input "true"
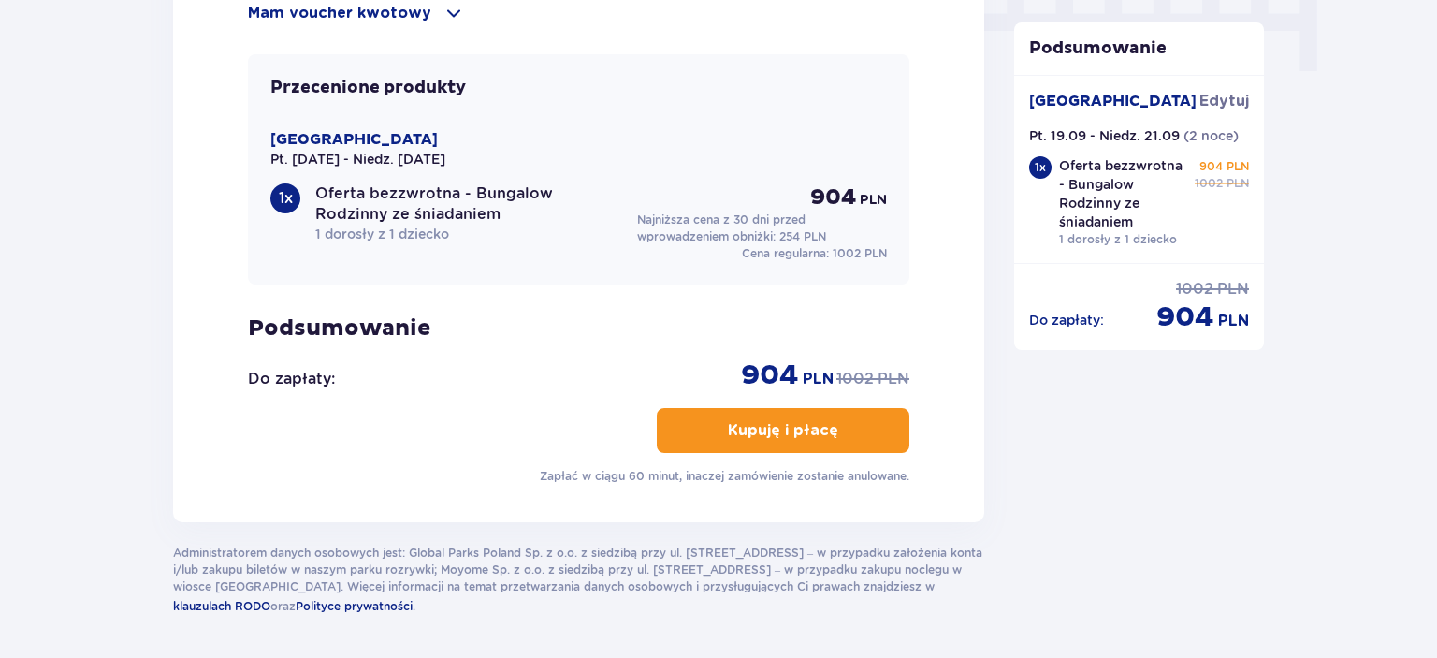
scroll to position [1963, 0]
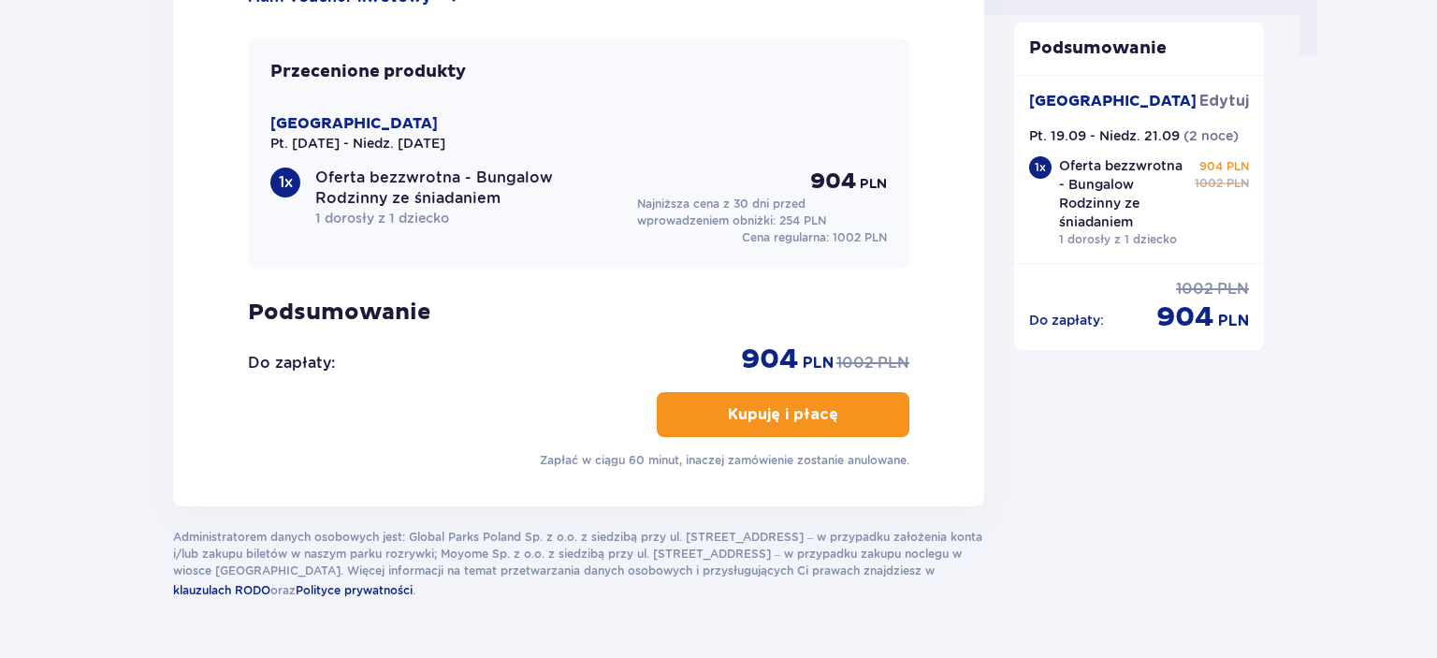
click at [831, 414] on span "button" at bounding box center [842, 414] width 22 height 22
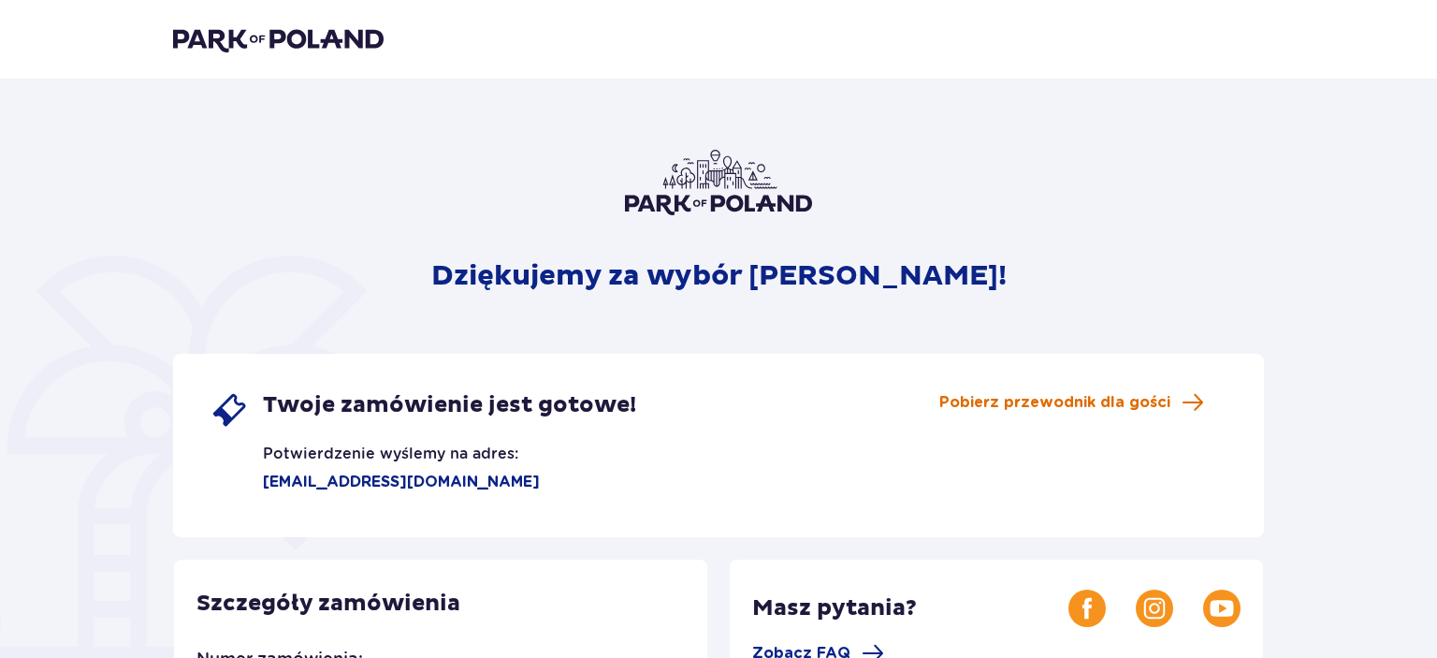
click at [1152, 411] on span "Pobierz przewodnik dla gości" at bounding box center [1054, 402] width 231 height 21
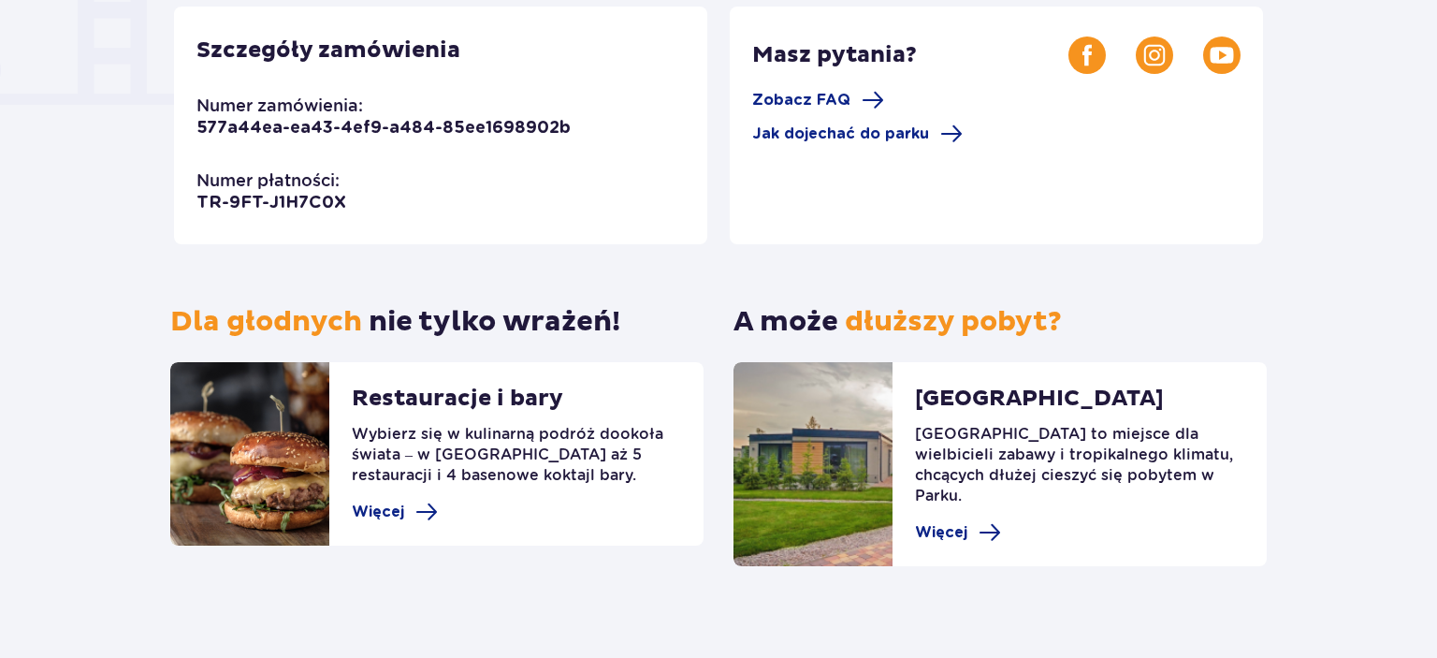
scroll to position [109, 0]
